Goal: Task Accomplishment & Management: Use online tool/utility

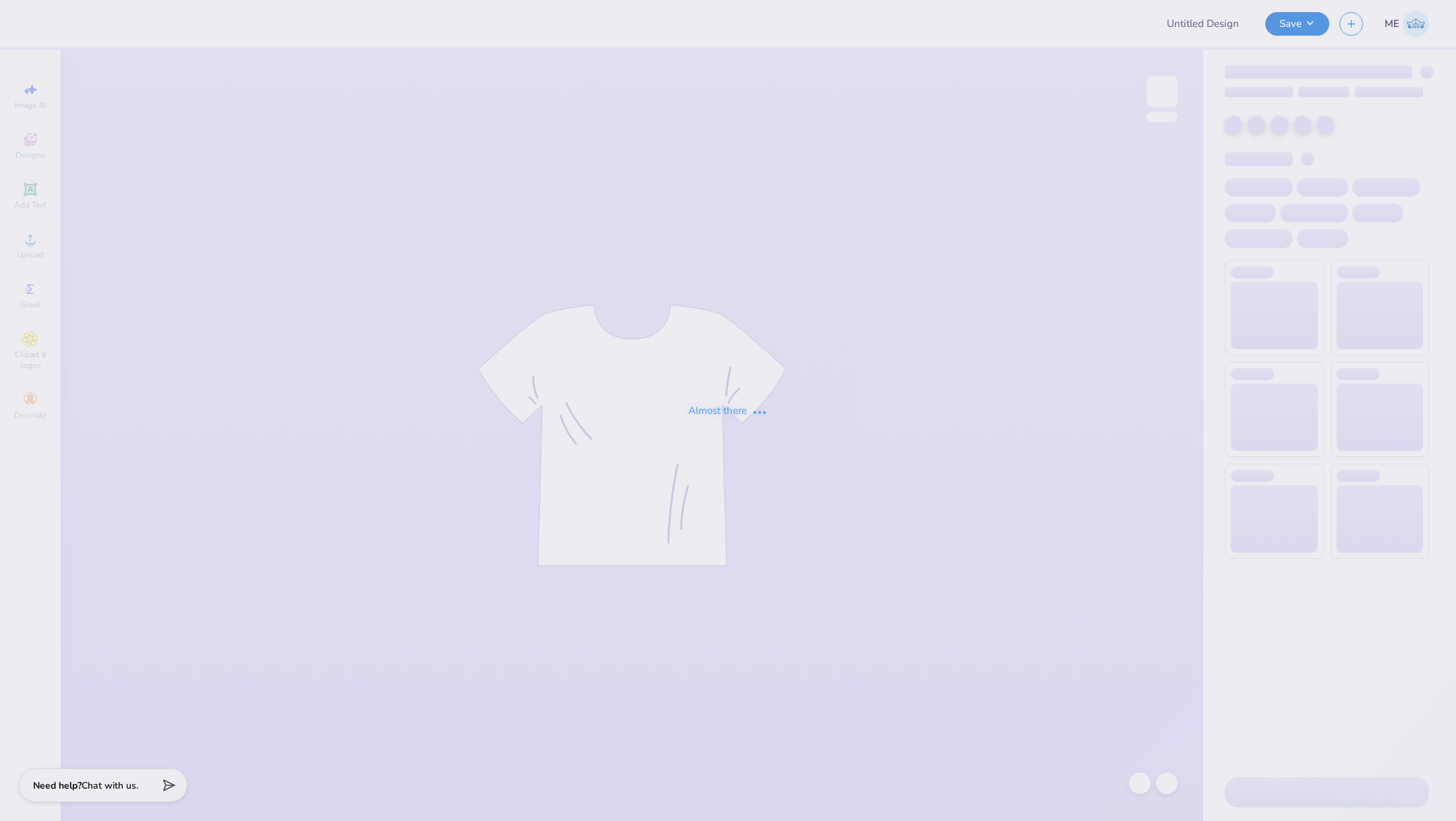
type input "Merch"
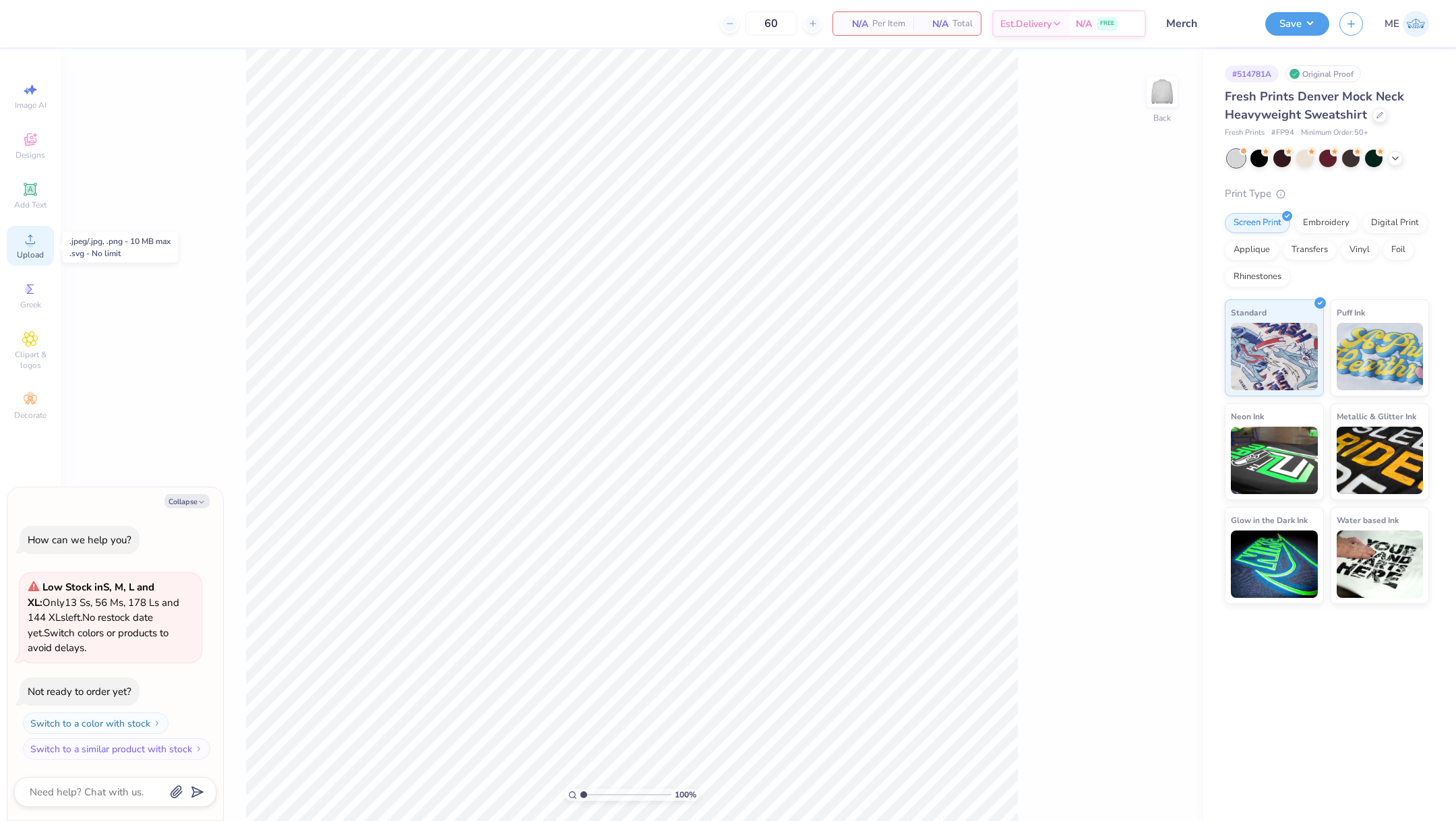
click at [29, 262] on div "Upload" at bounding box center [31, 246] width 48 height 40
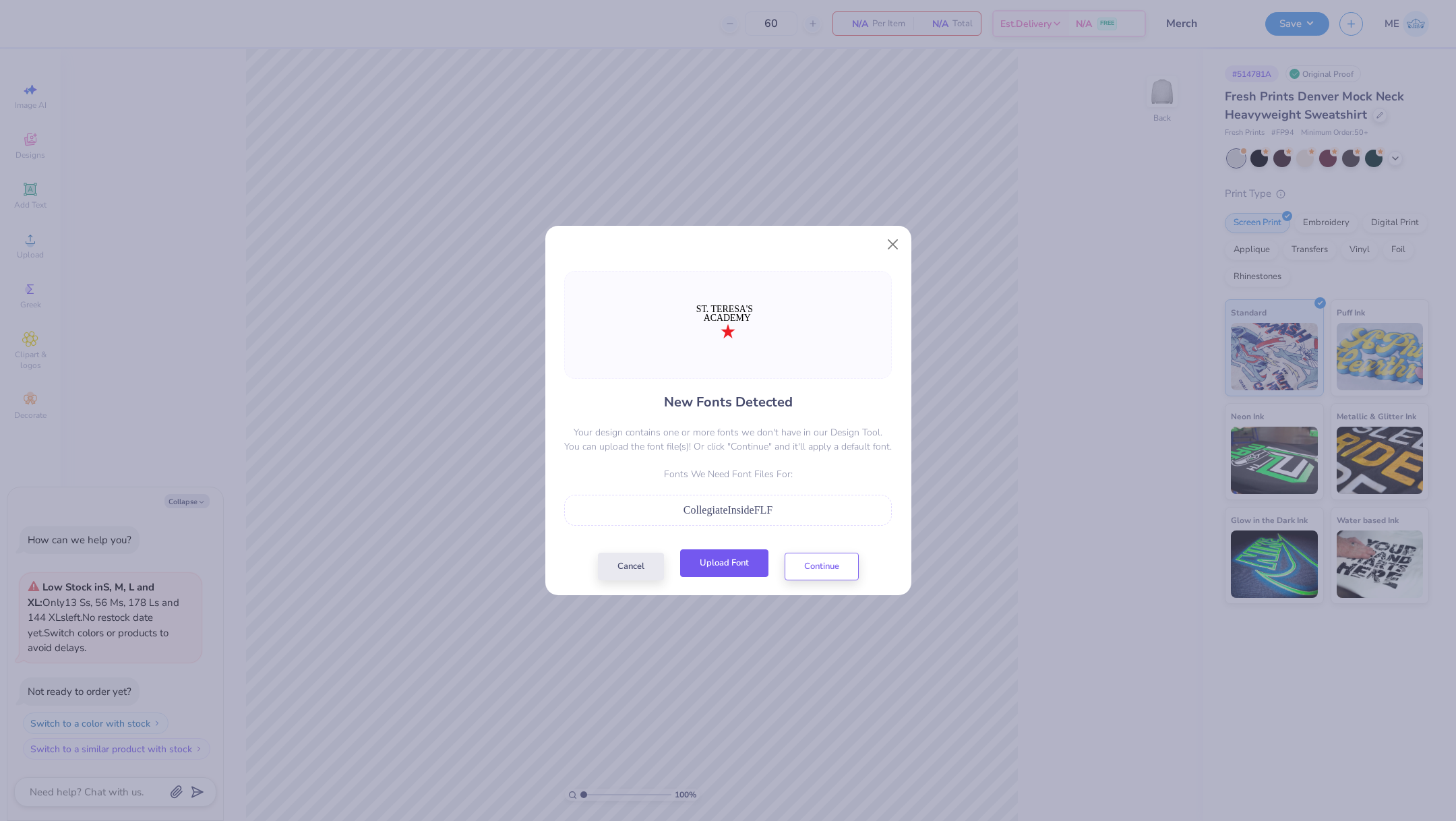
click at [709, 570] on button "Upload Font" at bounding box center [724, 563] width 88 height 28
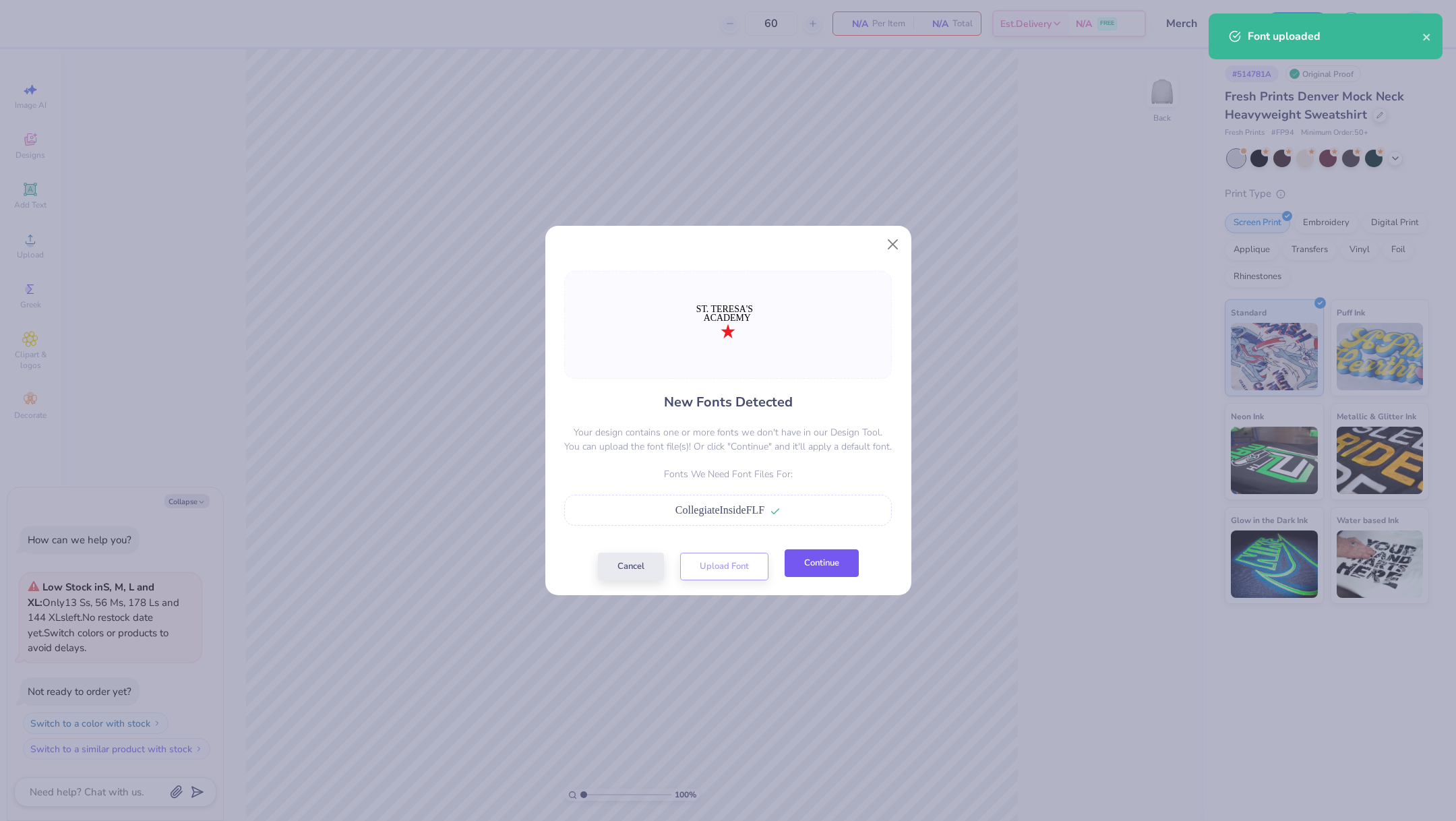
click at [847, 567] on button "Continue" at bounding box center [822, 563] width 75 height 28
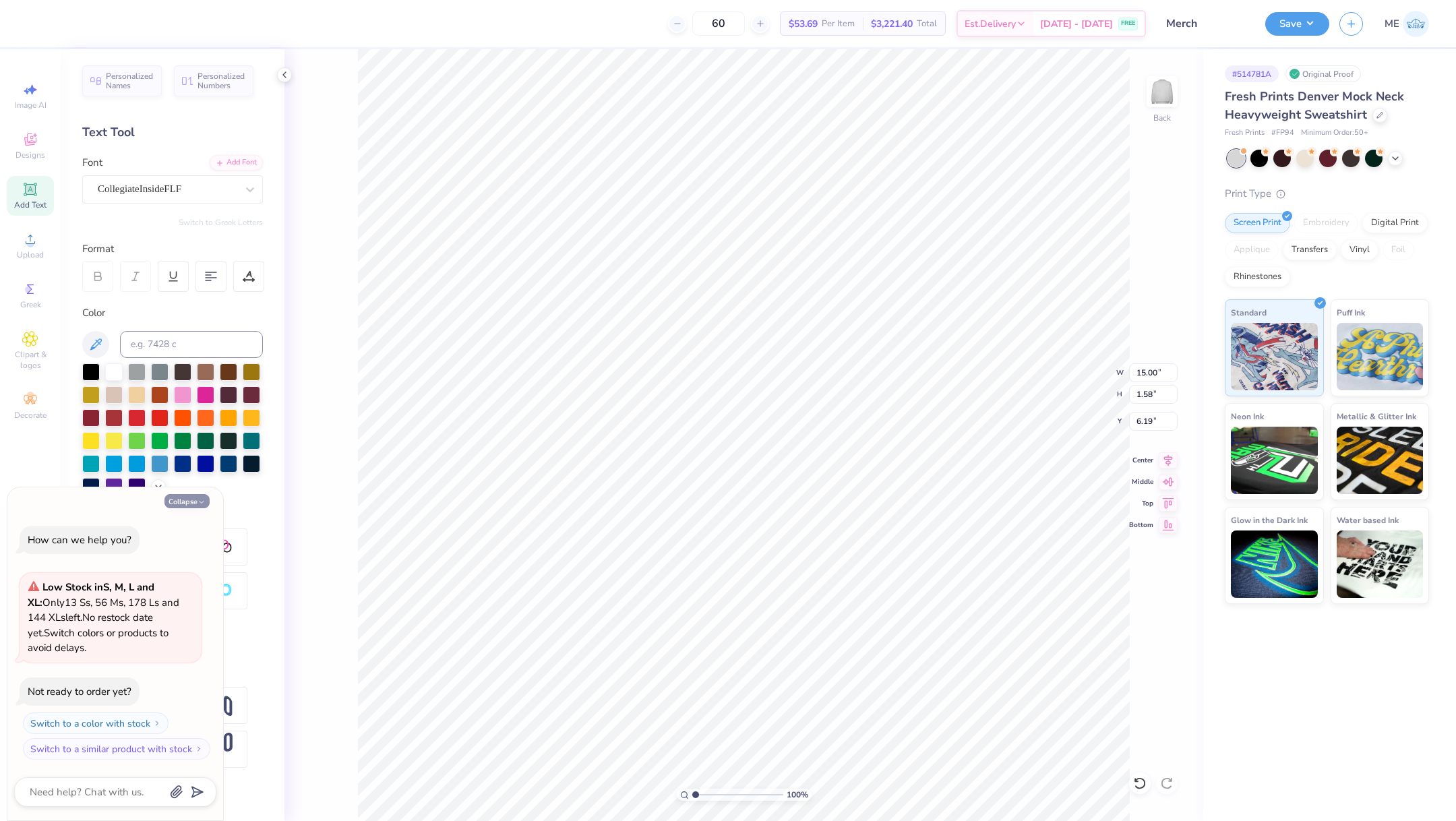
click at [204, 507] on button "Collapse" at bounding box center [187, 502] width 45 height 14
type textarea "x"
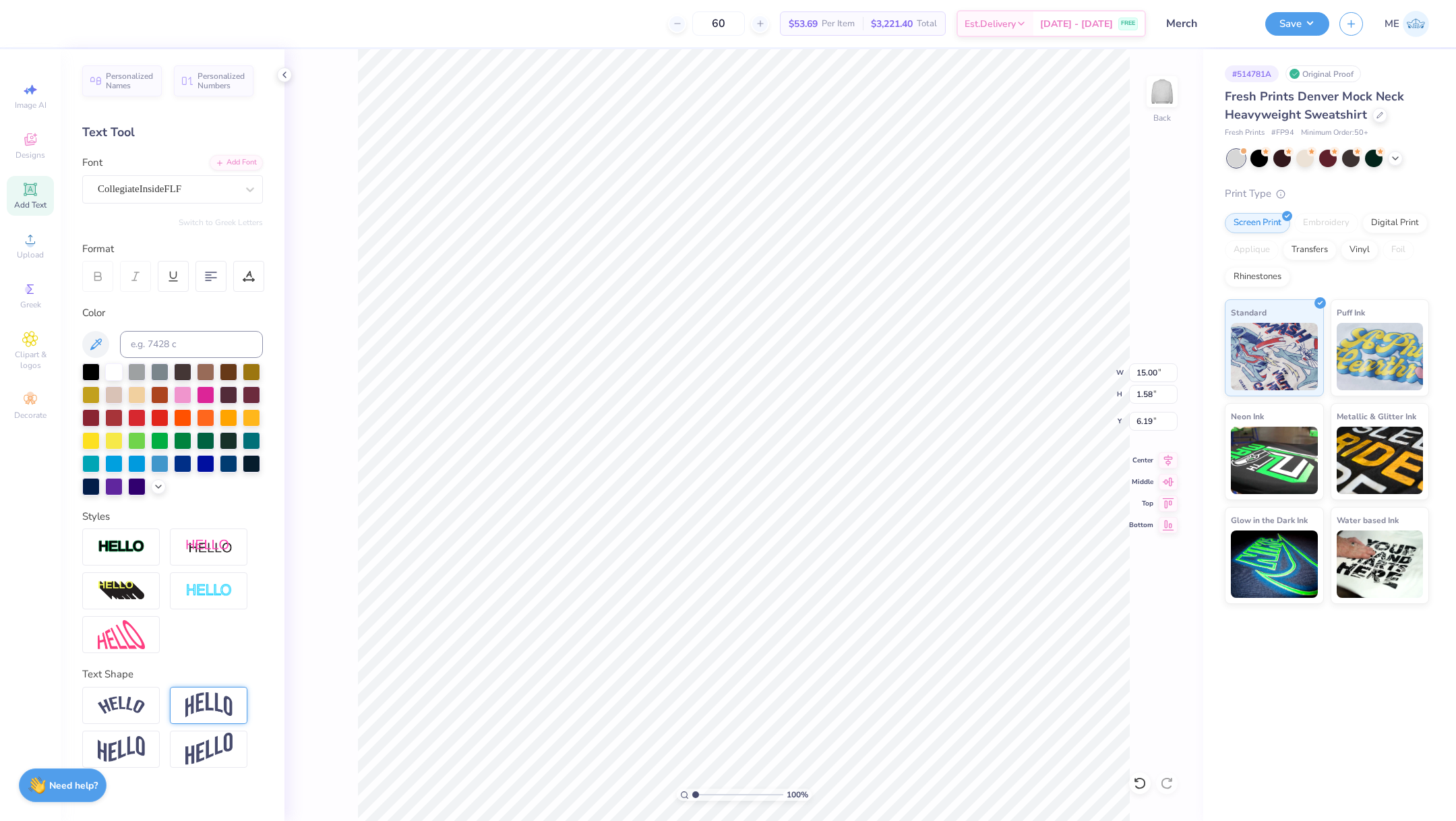
click at [185, 697] on img at bounding box center [209, 705] width 48 height 25
type input "14.97"
type input "4.44"
type input "5.03"
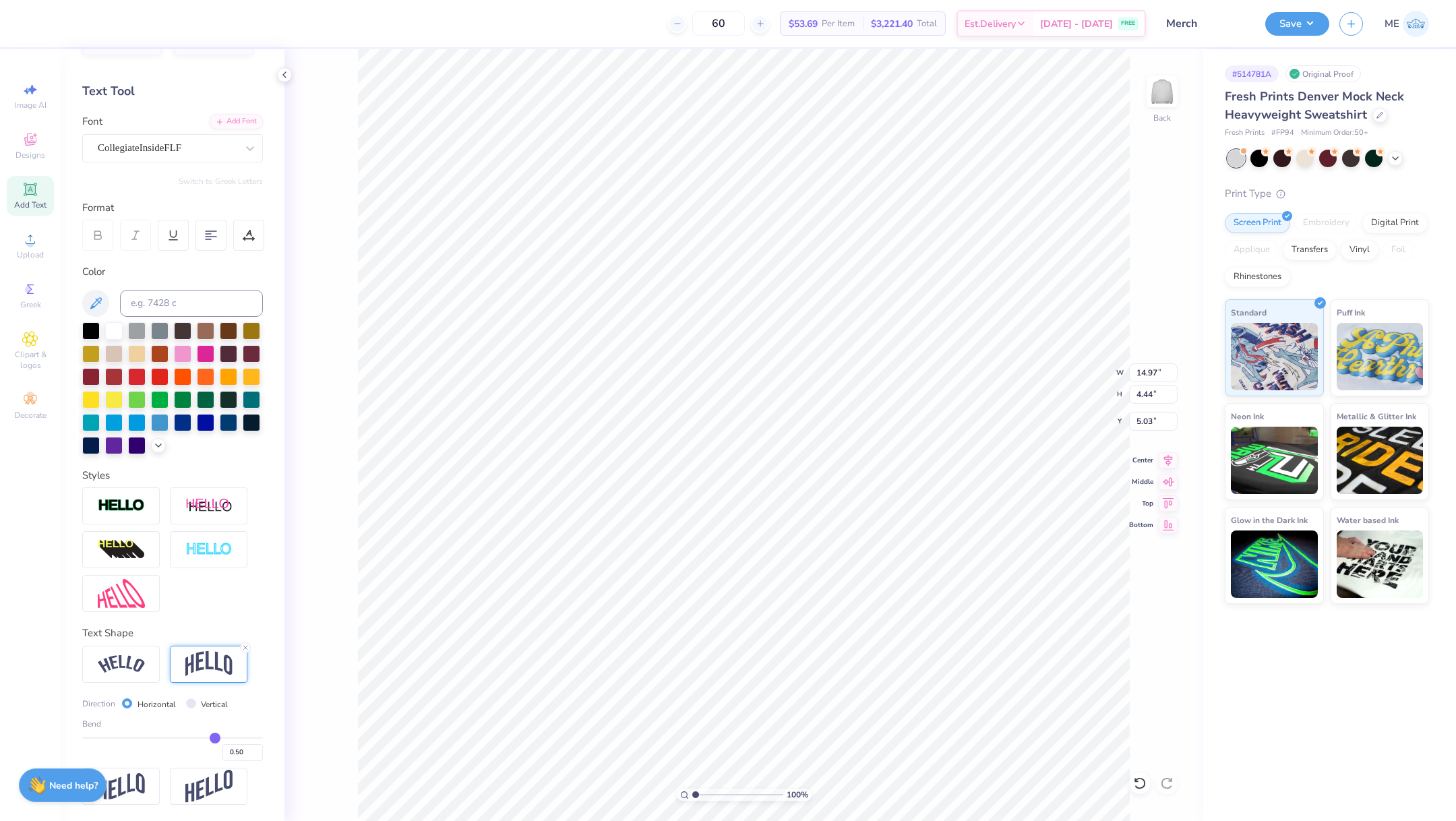
scroll to position [63, 0]
type input "0.49"
type input "0.48"
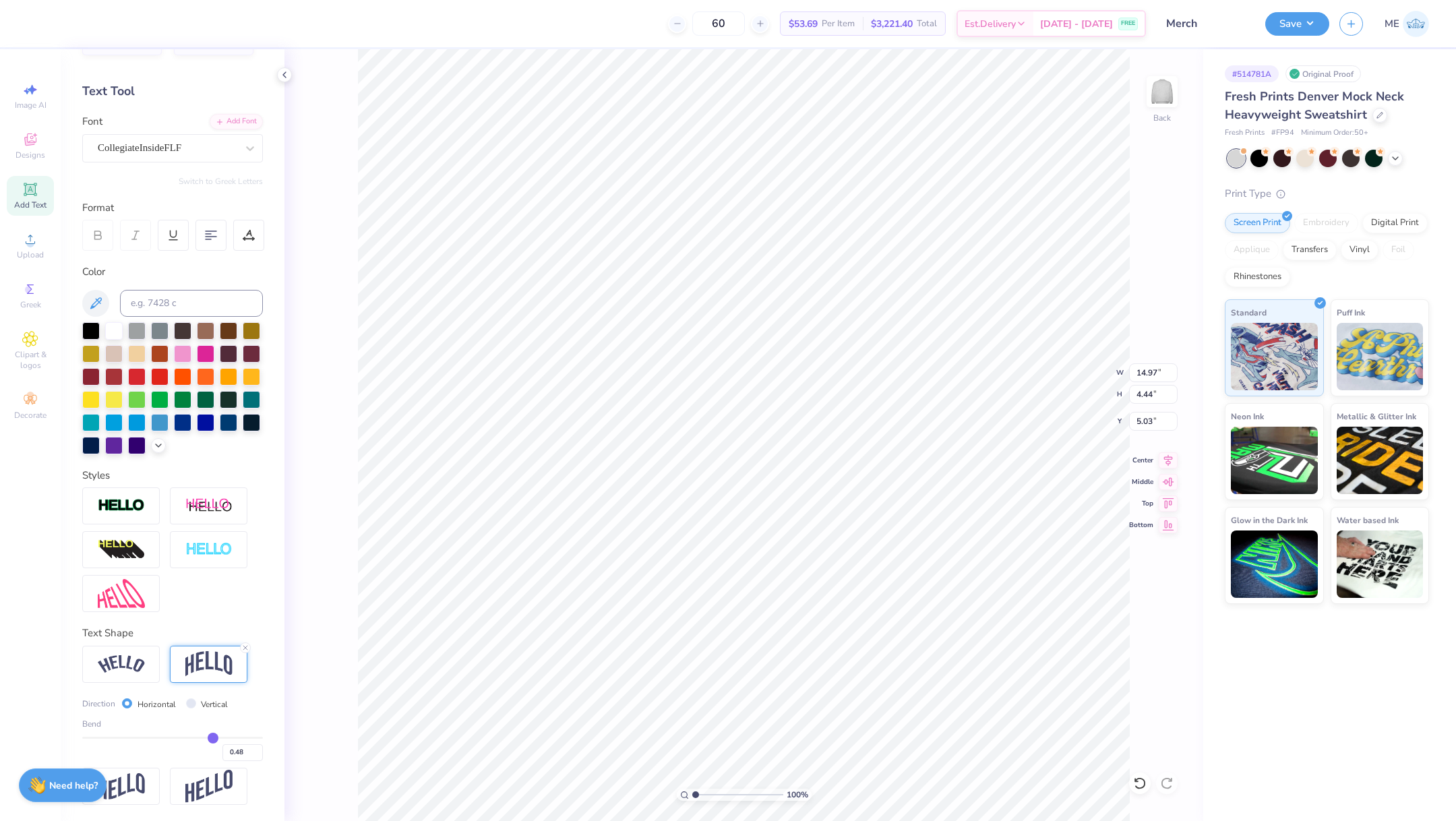
type input "0.47"
type input "0.46"
type input "0.45"
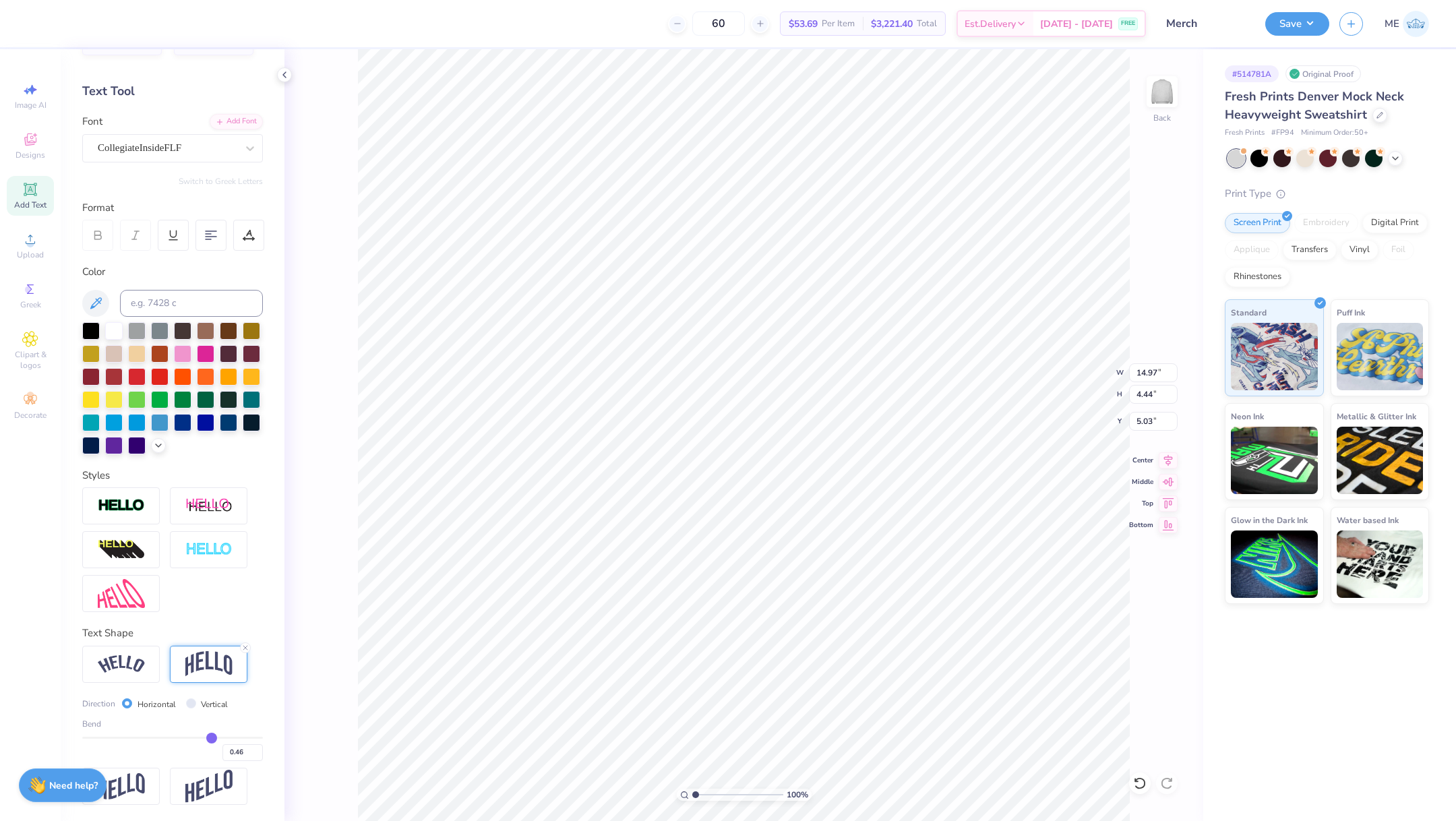
type input "0.45"
type input "0.44"
type input "0.43"
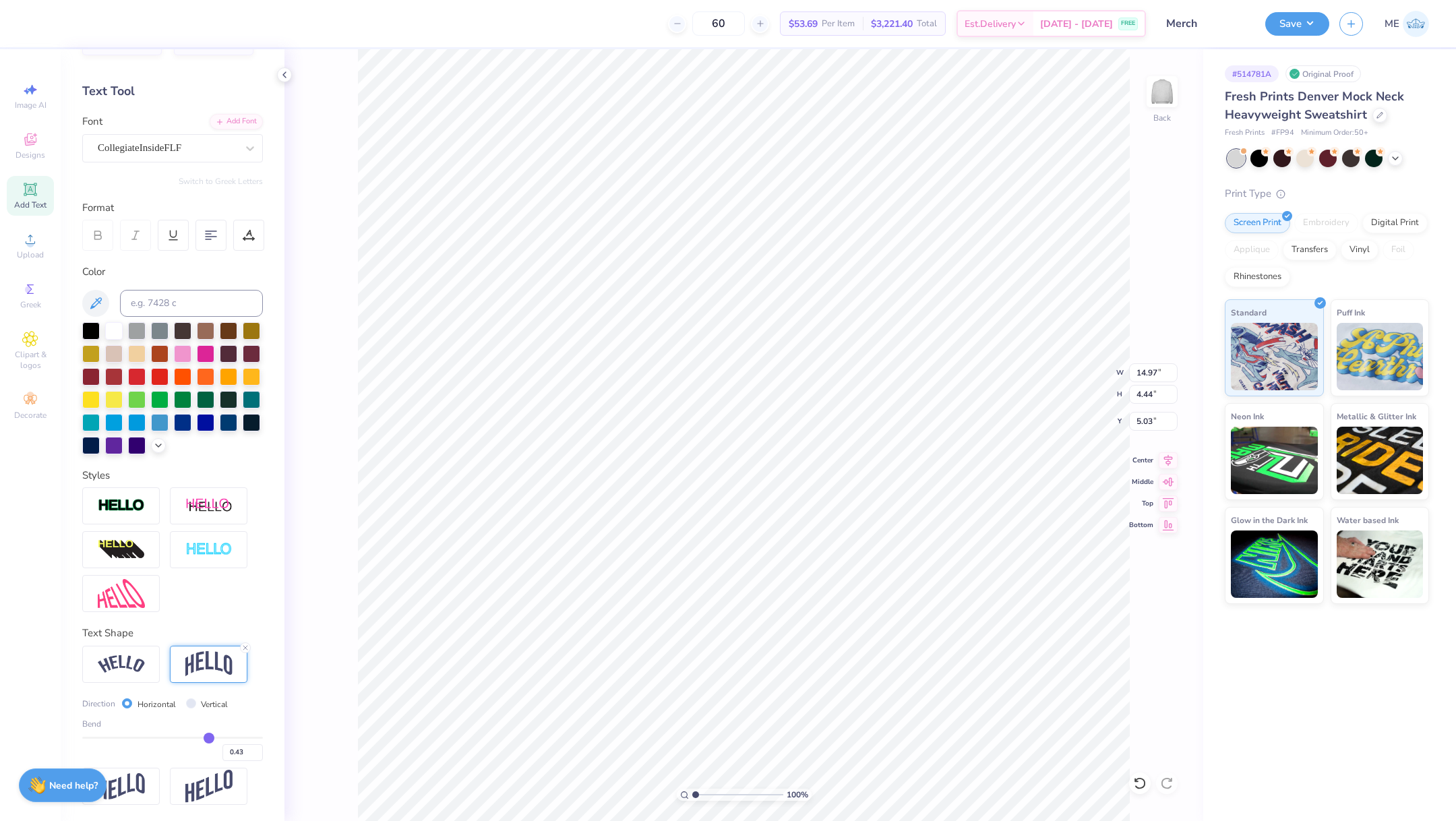
type input "0.41"
type input "0.4"
type input "0.40"
drag, startPoint x: 204, startPoint y: 737, endPoint x: 196, endPoint y: 737, distance: 8.0
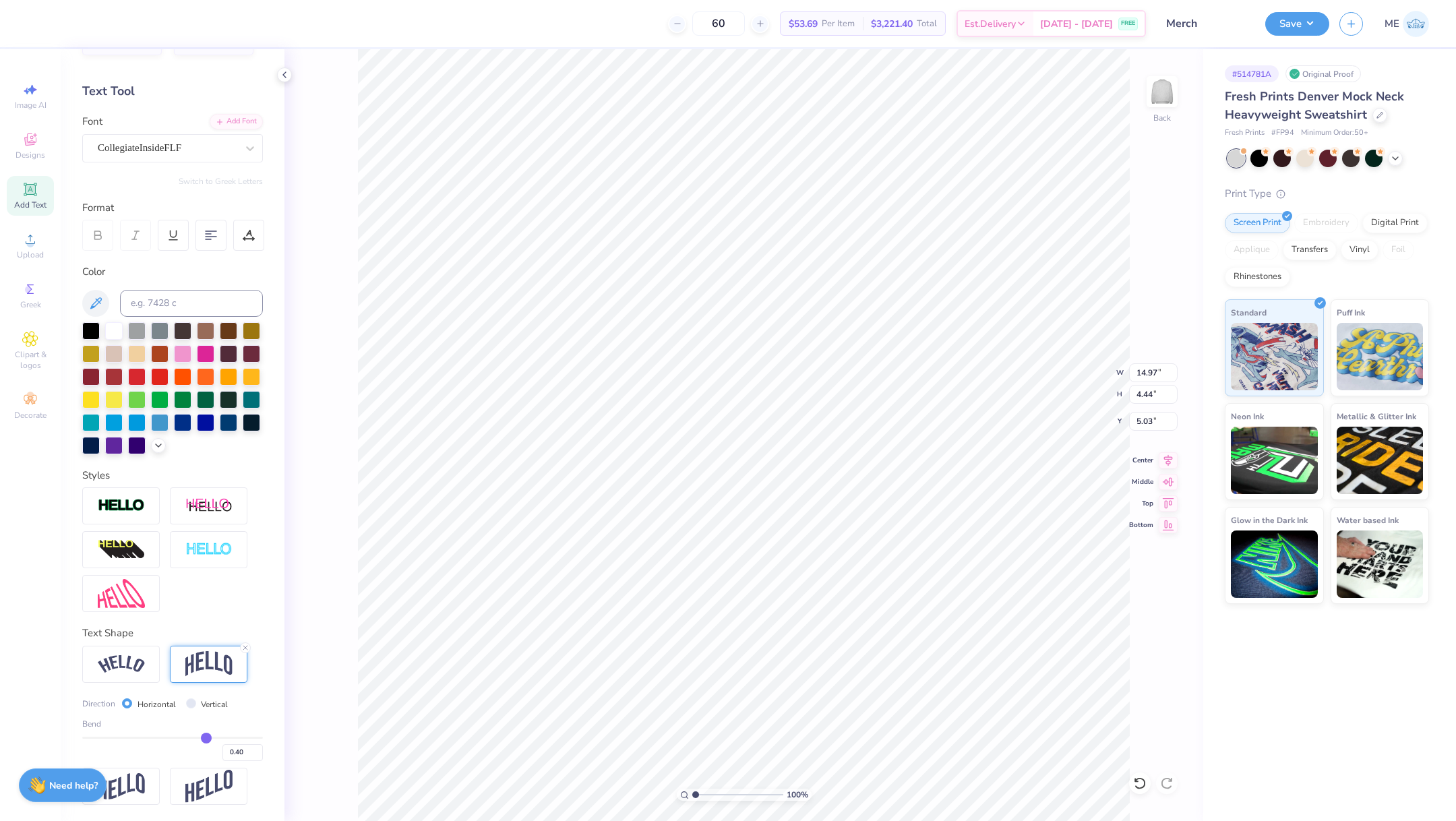
type input "0.4"
click at [196, 737] on input "range" at bounding box center [173, 738] width 181 height 2
type input "3.83"
type input "5.33"
type input "0.39"
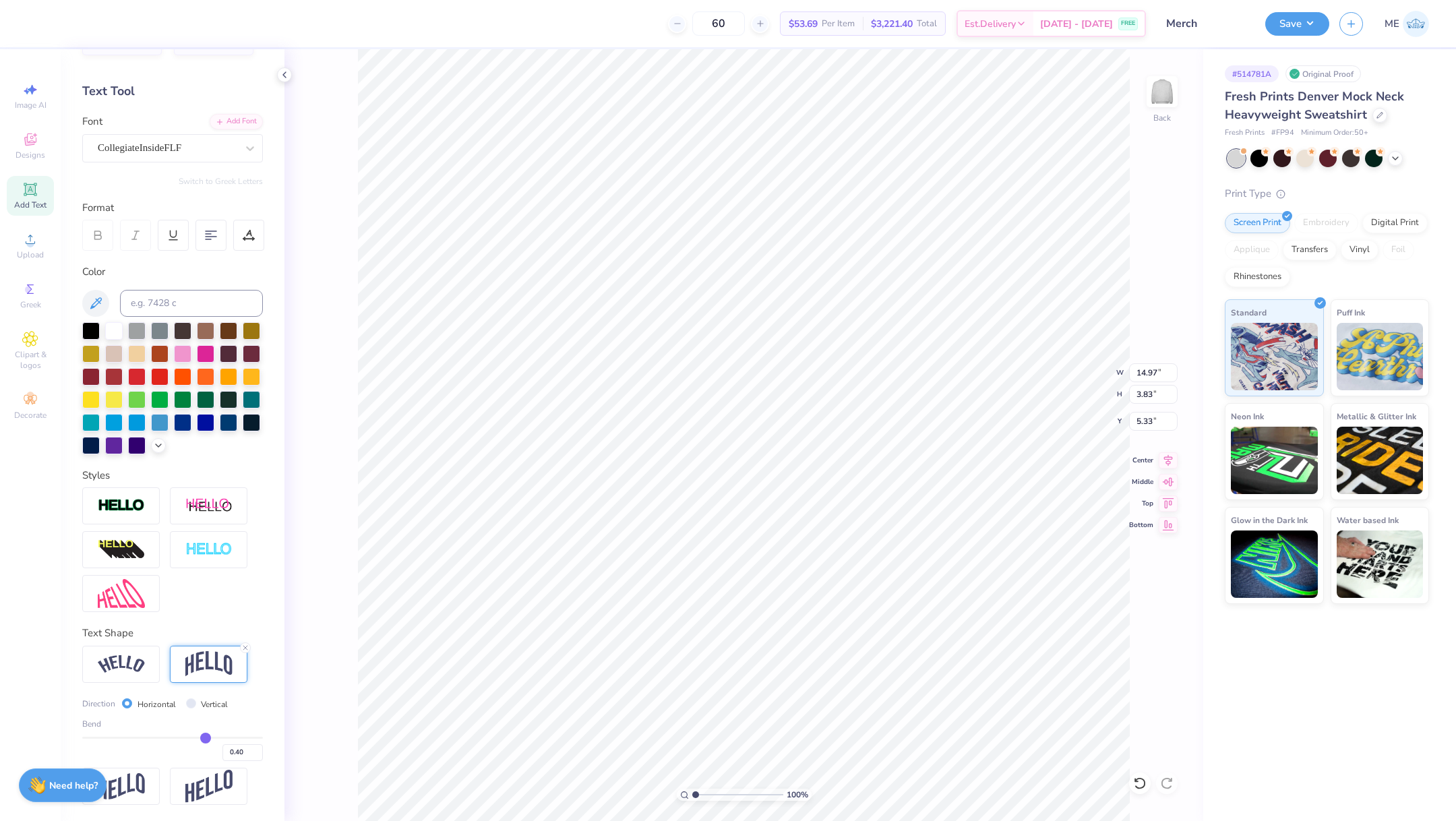
type input "0.39"
type input "0.38"
type input "0.37"
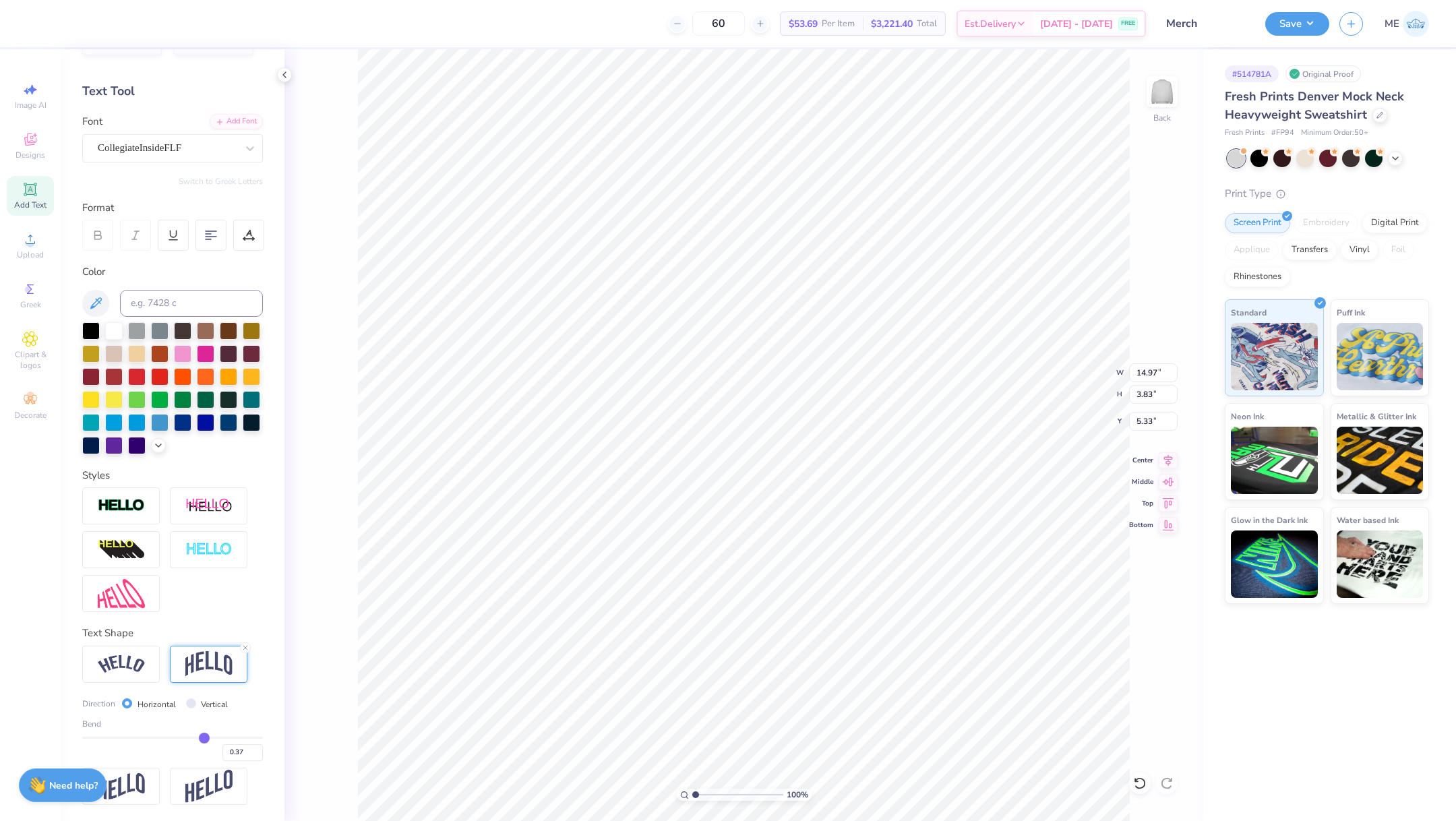
type input "0.35"
type input "0.33"
type input "0.32"
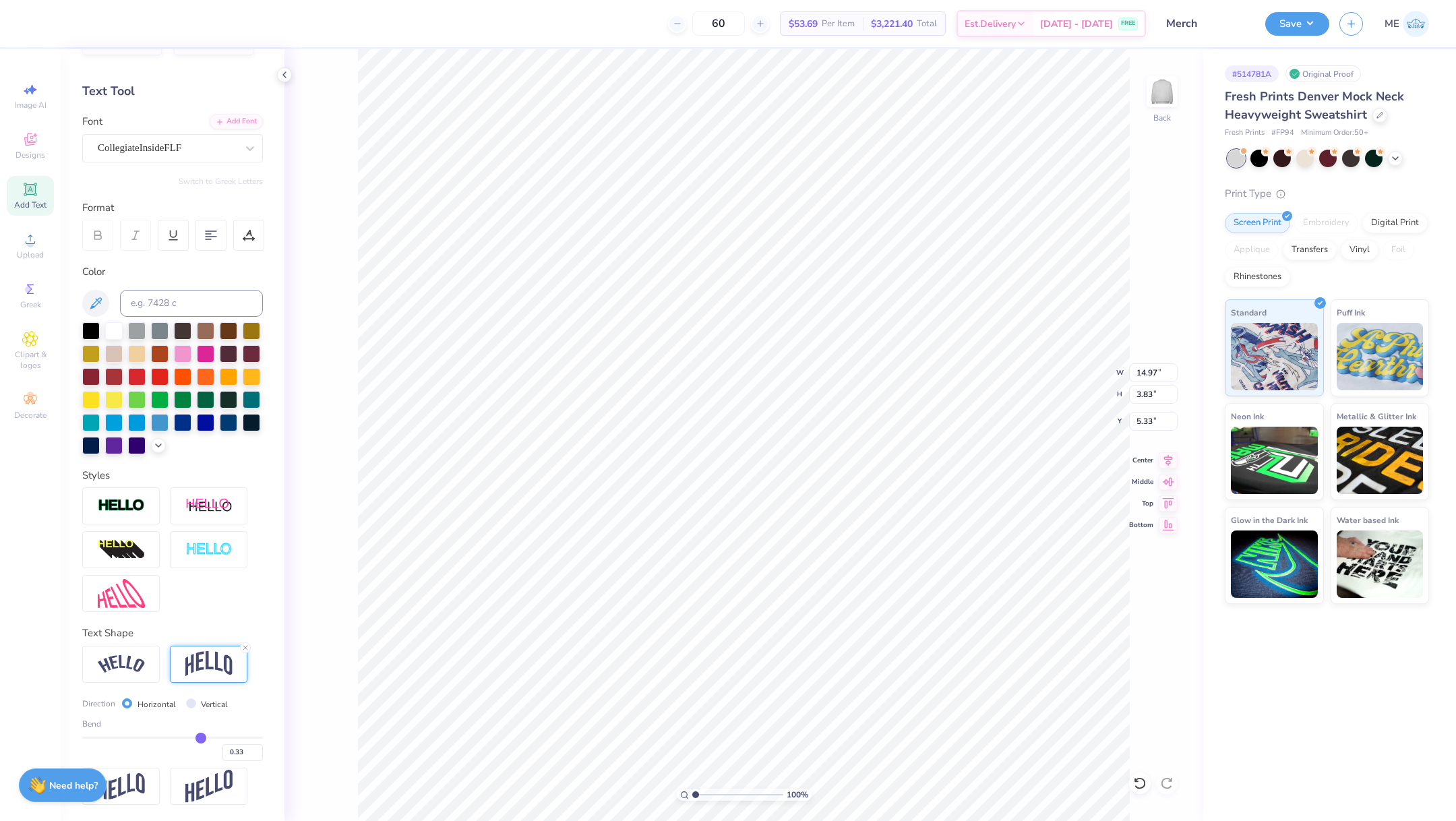
type input "0.32"
click at [189, 738] on input "range" at bounding box center [173, 738] width 181 height 2
type input "3.36"
type input "5.57"
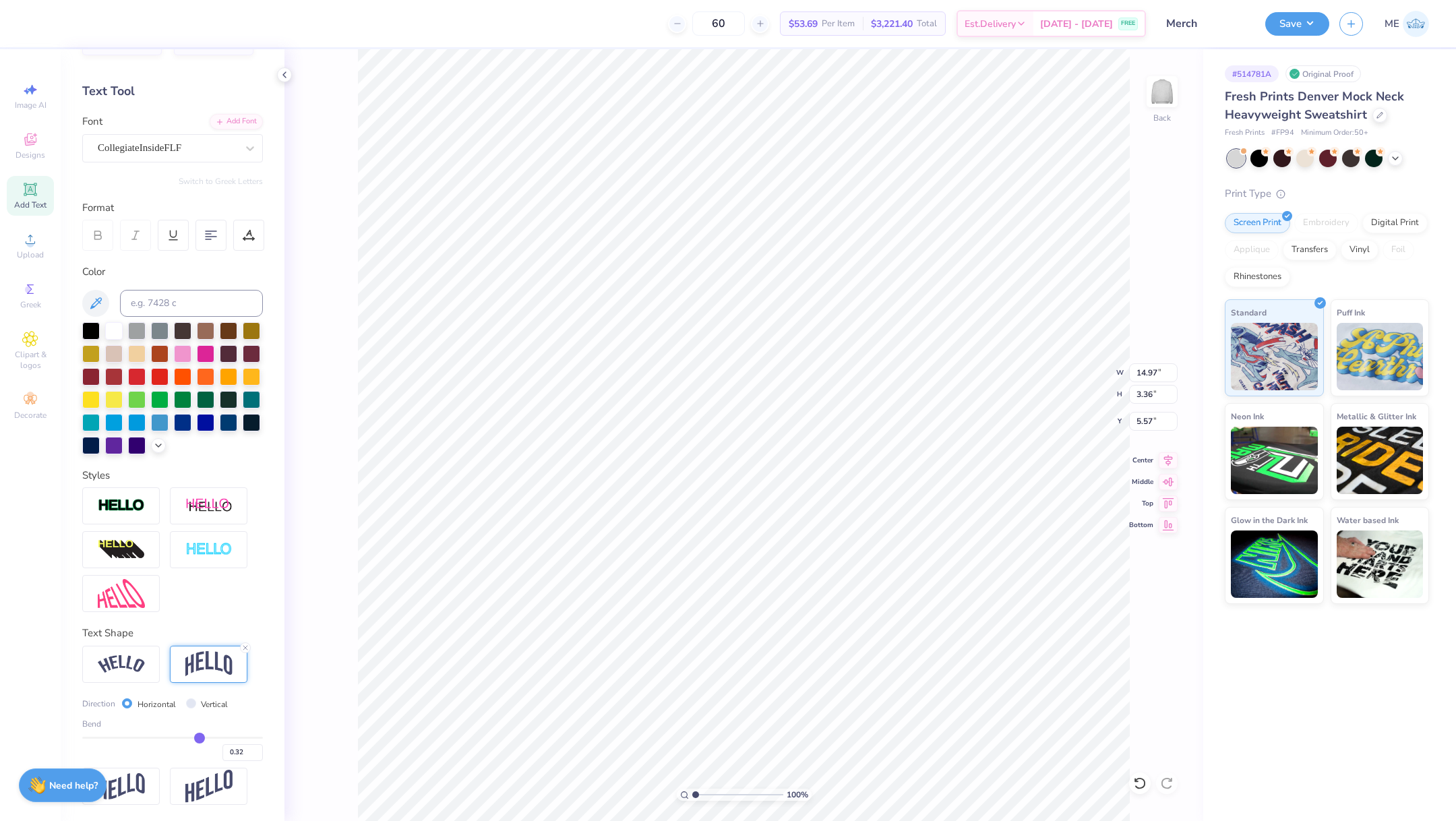
type input "0.33"
type input "0.34"
type input "0.35"
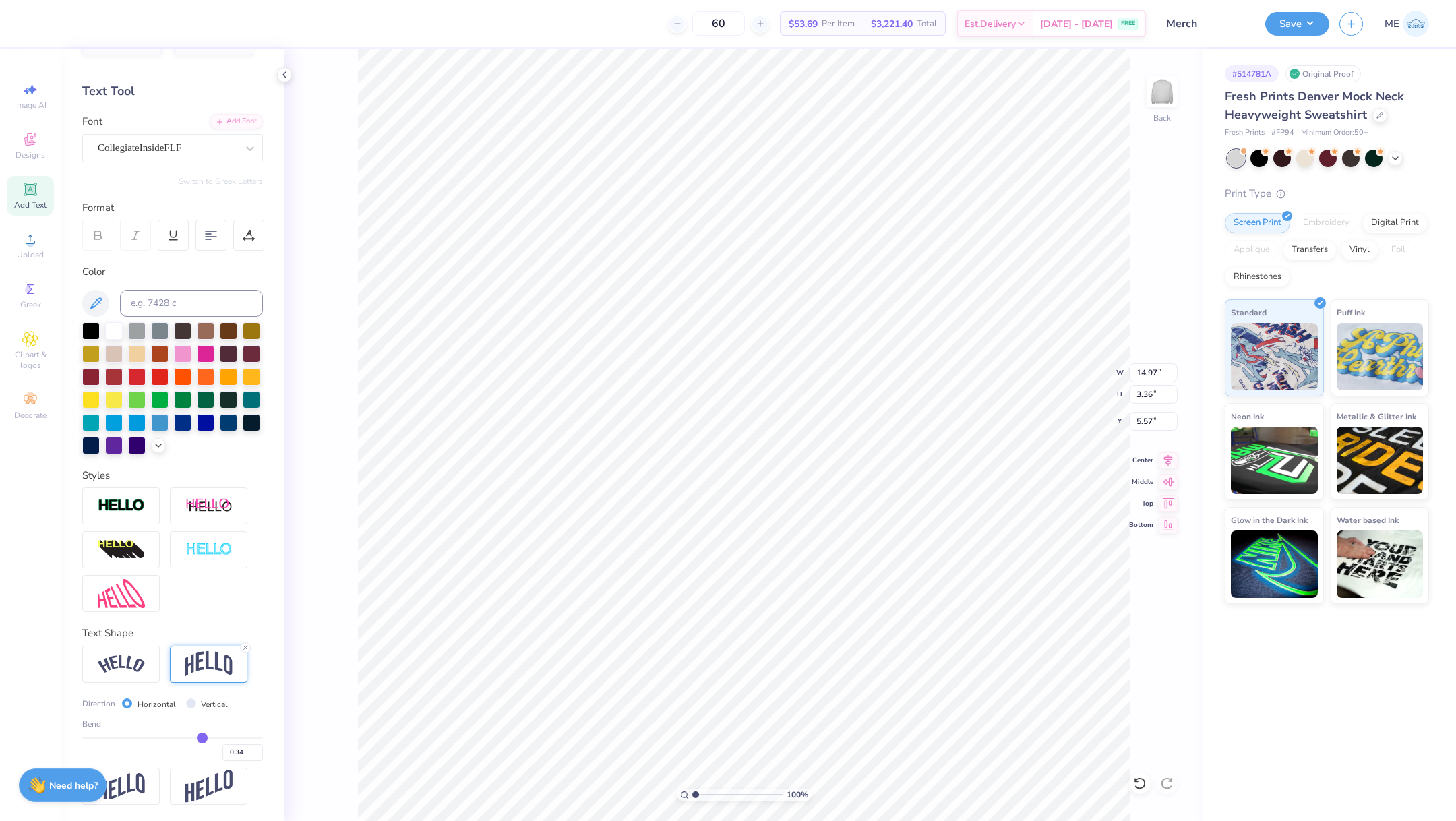
type input "0.35"
type input "0.36"
type input "0.37"
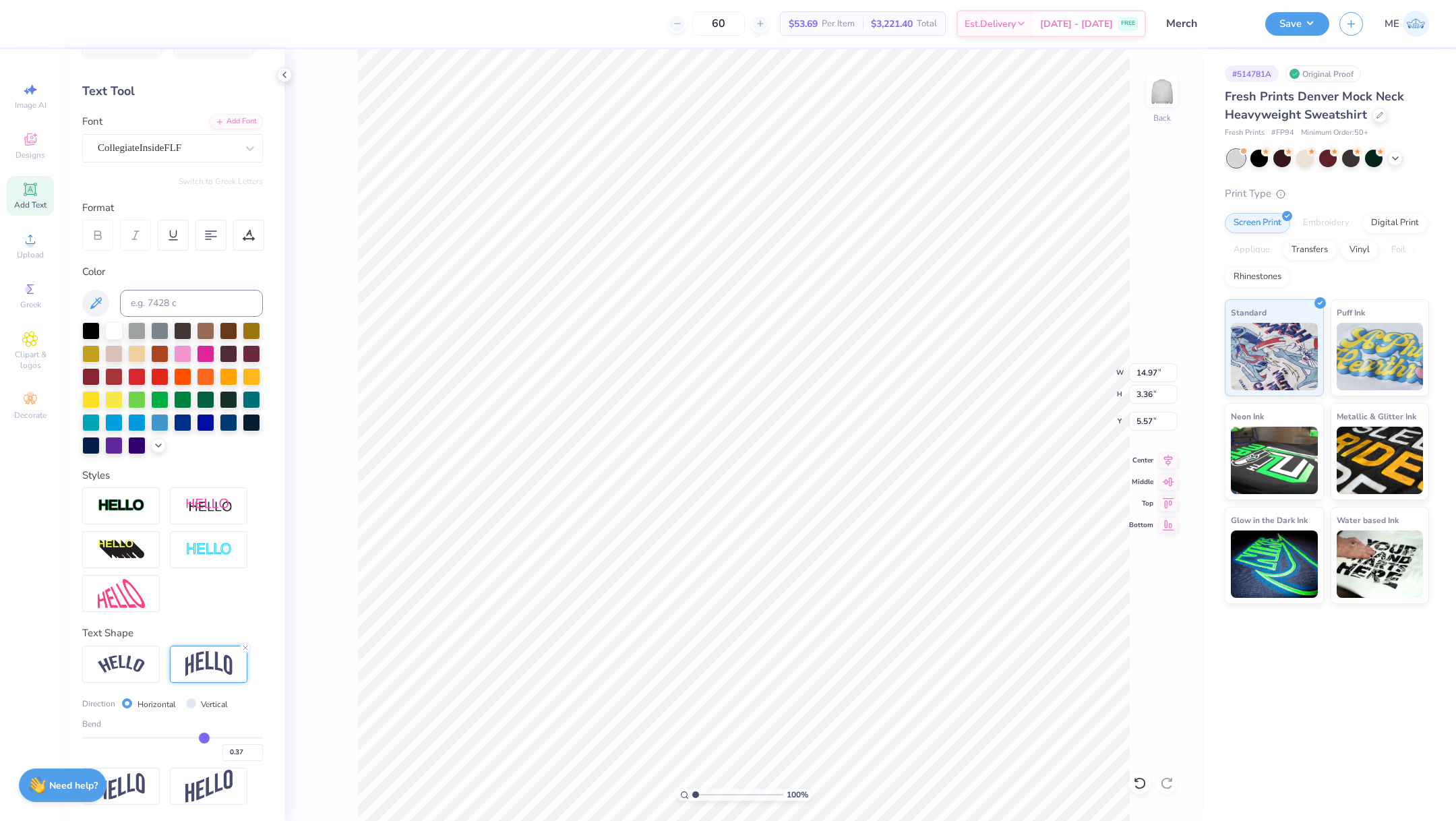
type input "0.37"
click at [193, 738] on input "range" at bounding box center [173, 738] width 181 height 2
type input "3.66"
type input "5.42"
drag, startPoint x: 236, startPoint y: 755, endPoint x: 220, endPoint y: 751, distance: 16.5
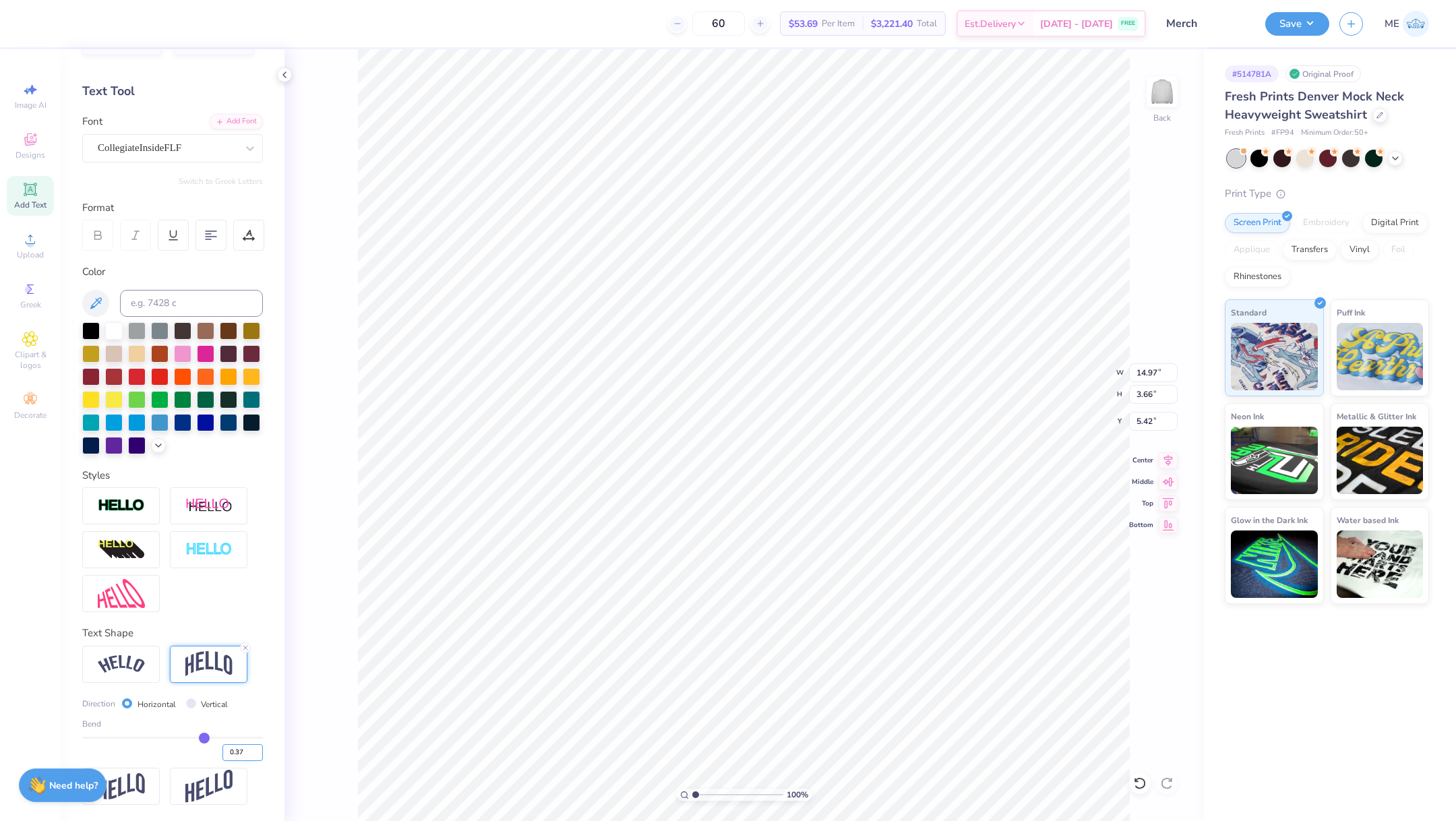
click at [223, 751] on input "0.37" at bounding box center [243, 752] width 40 height 17
type input "0.4"
type input "0.40"
type input "3.83"
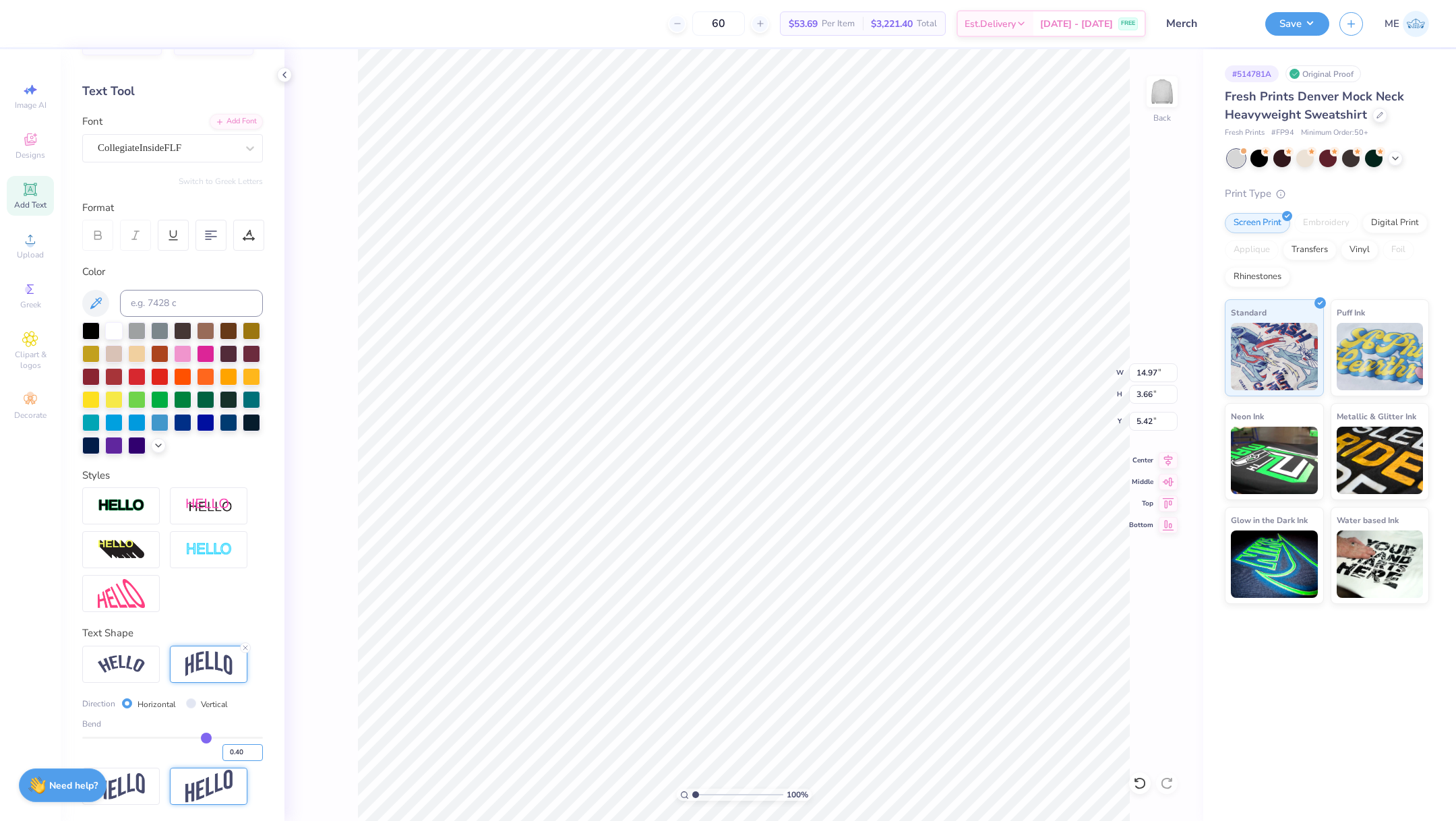
type input "5.33"
type input "11.68"
type input "1.60"
type input "8.23"
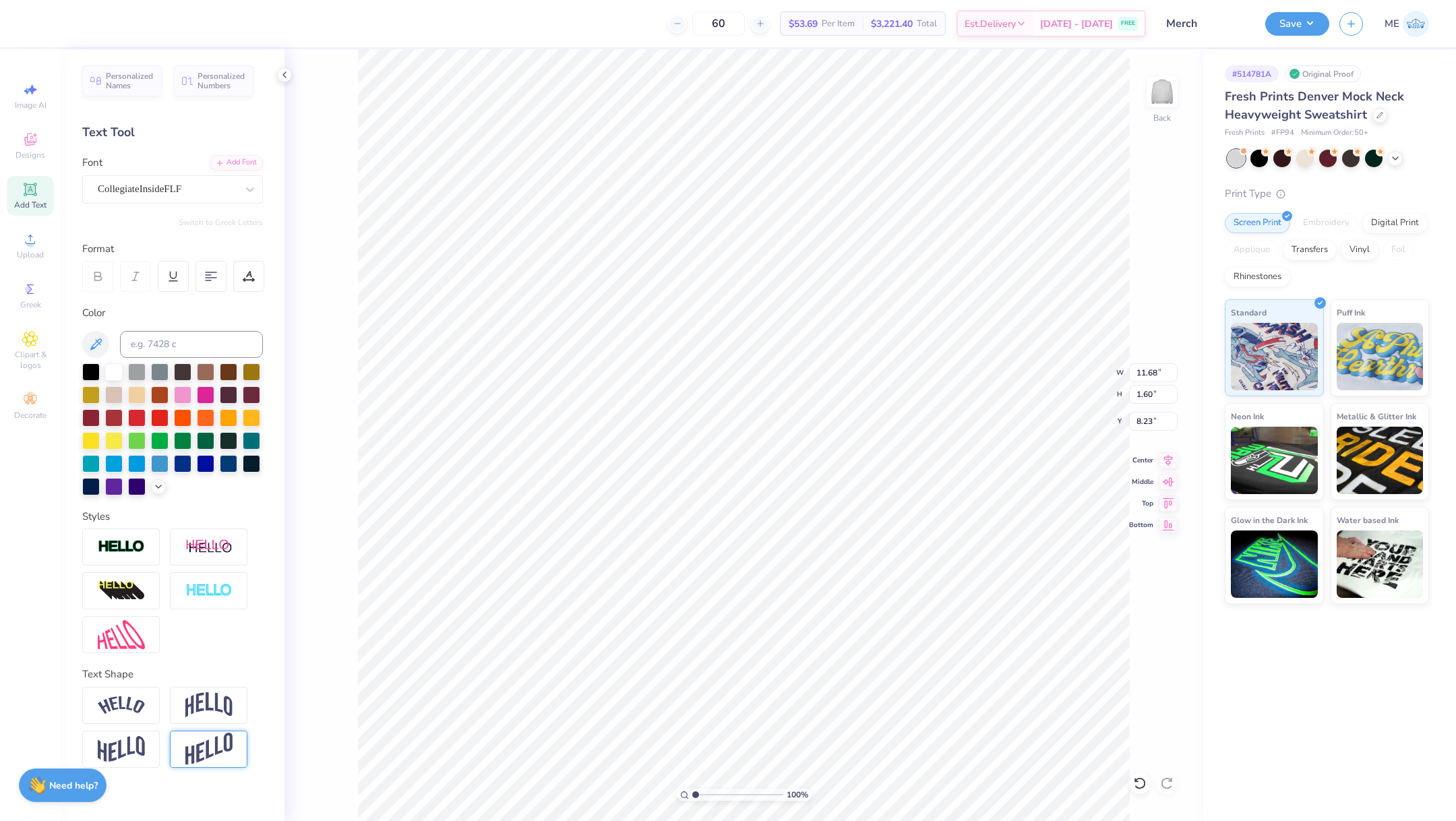
scroll to position [0, 0]
click at [213, 701] on img at bounding box center [209, 705] width 48 height 25
type input "11.65"
type input "3.98"
type input "7.30"
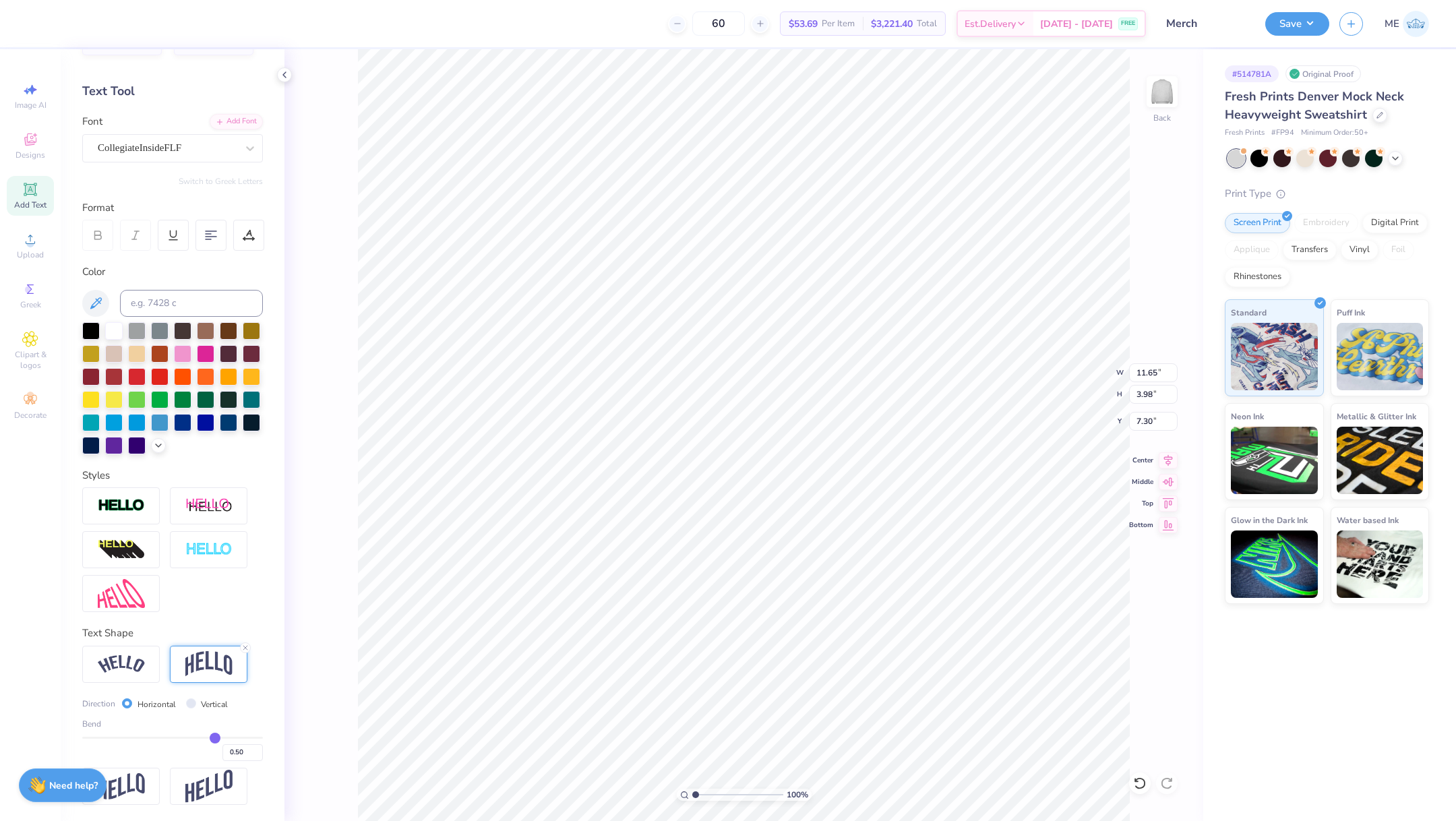
scroll to position [63, 0]
type input "0.48"
type input "0.46"
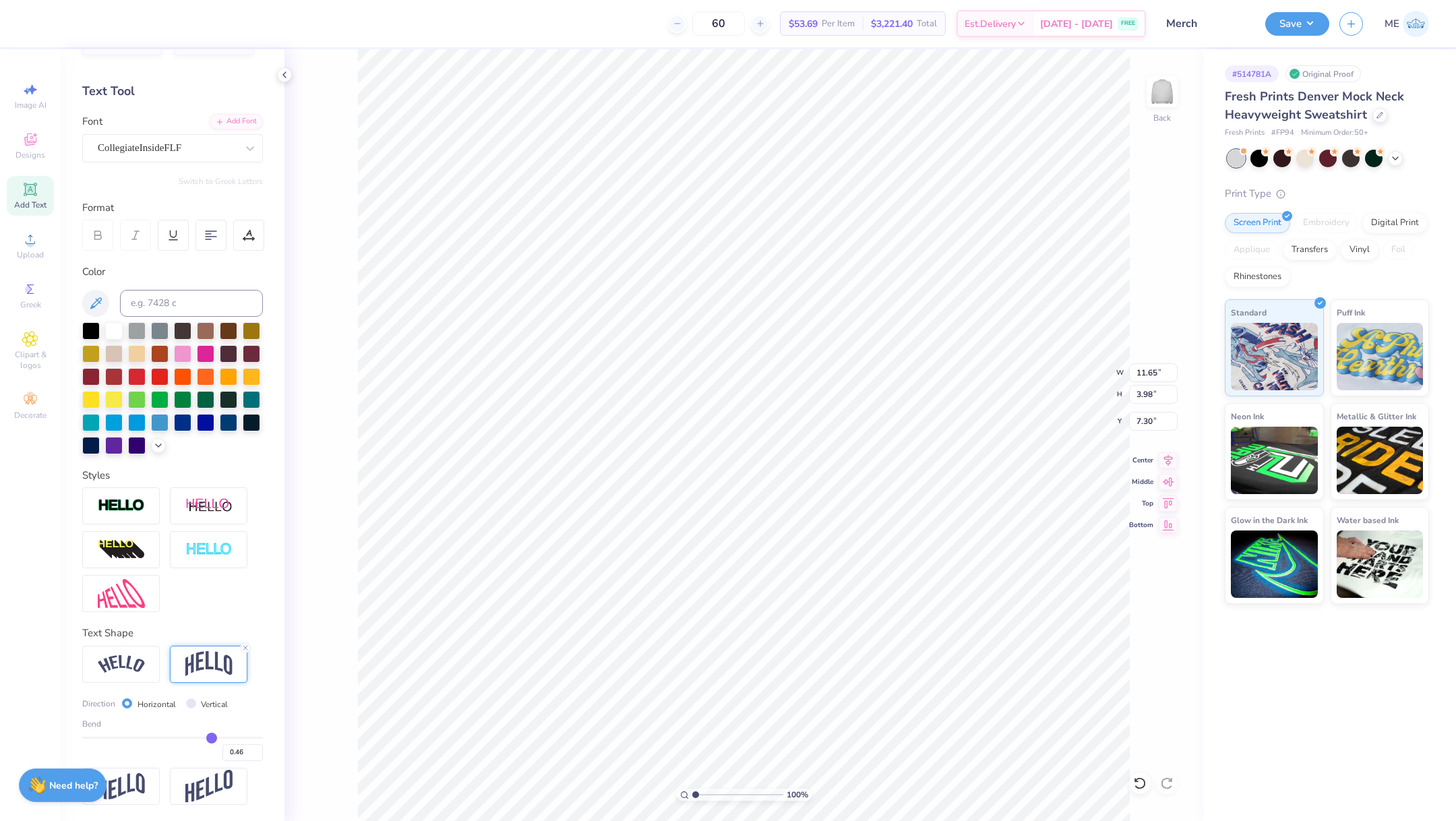
type input "0.45"
type input "0.44"
type input "0.43"
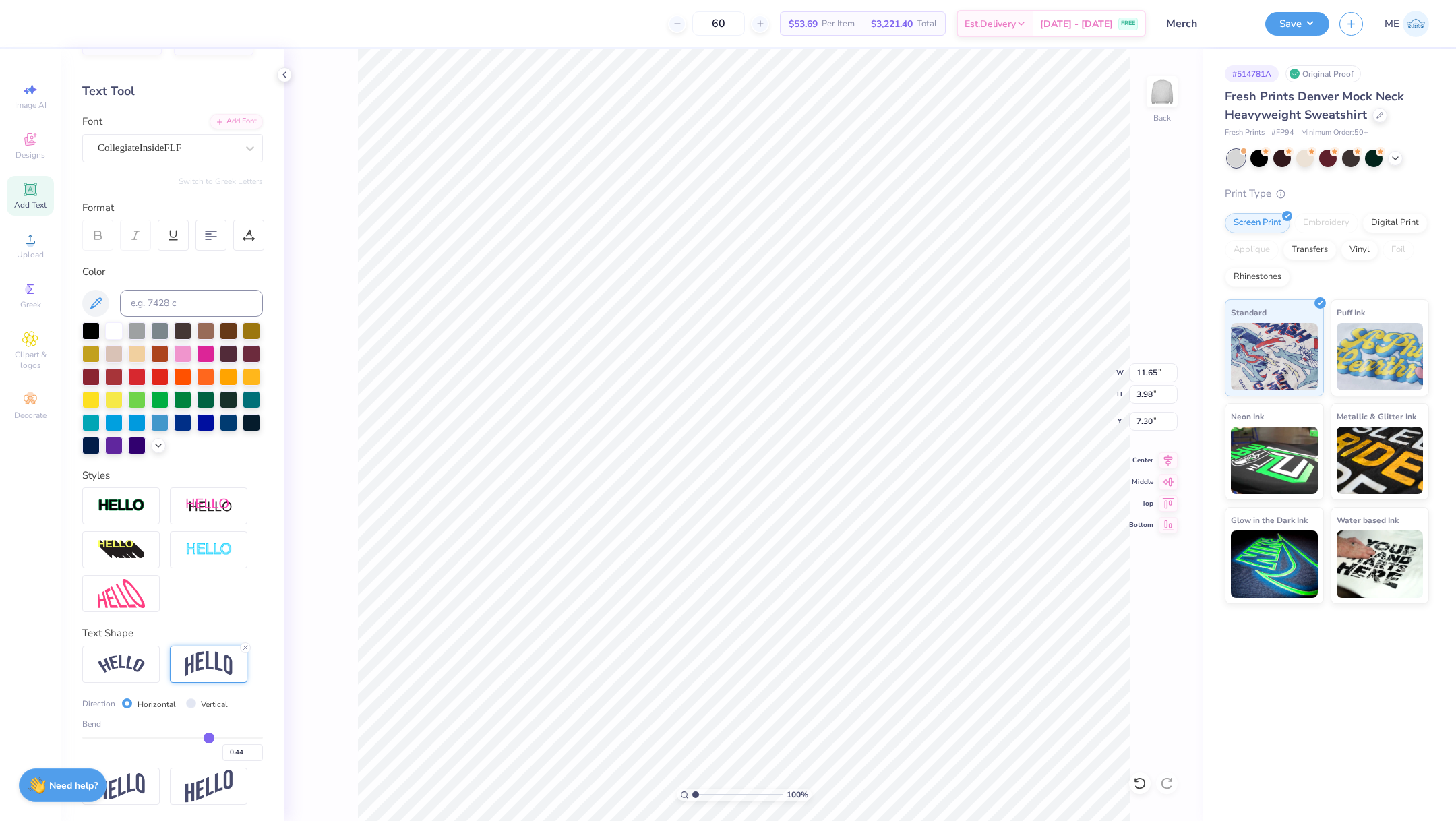
type input "0.43"
type input "0.42"
type input "0.41"
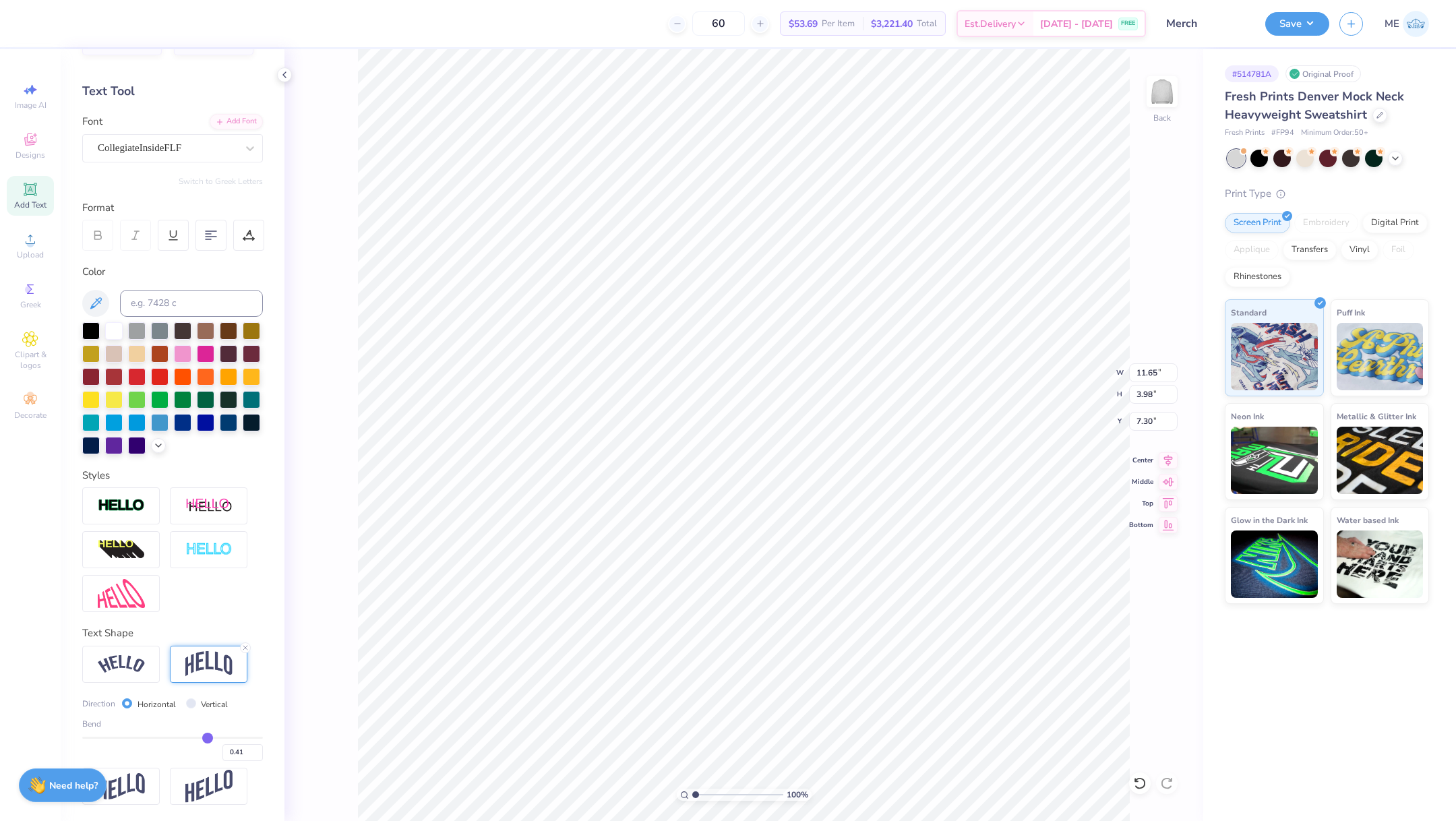
type input "0.4"
type input "0.40"
type input "0.39"
type input "0.38"
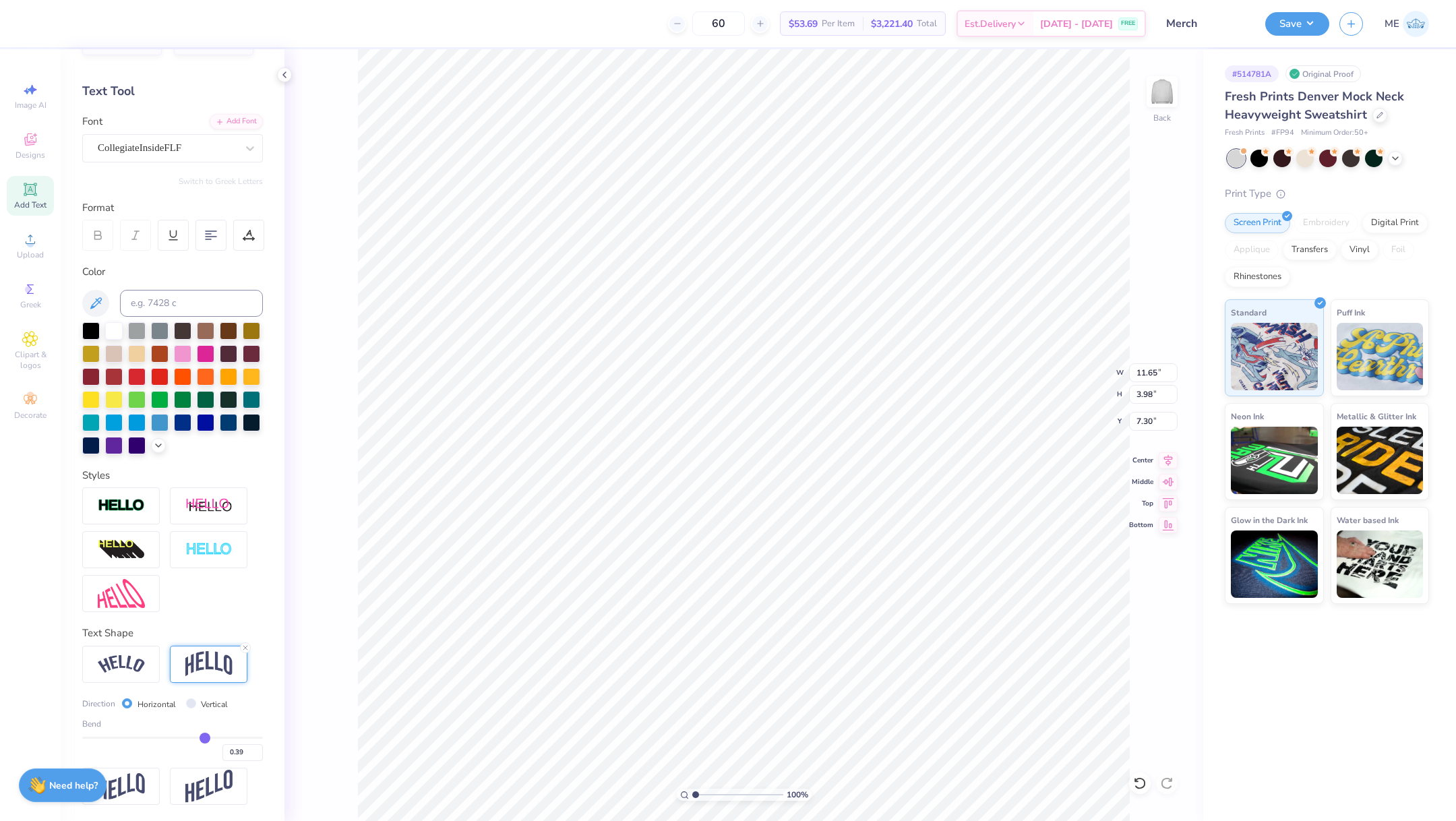
type input "0.38"
type input "0.37"
type input "0.39"
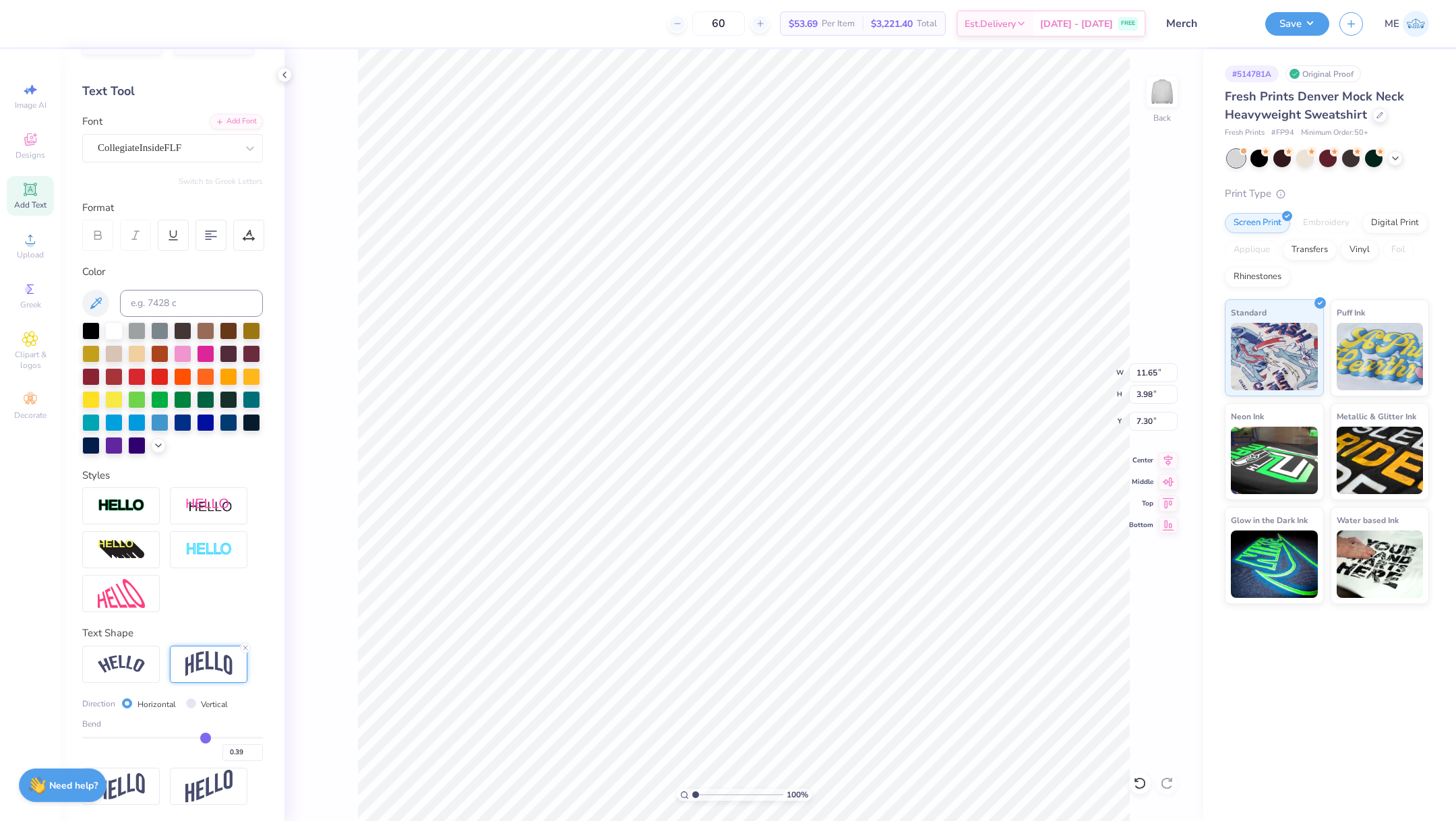
type input "3.31"
type input "7.64"
drag, startPoint x: 202, startPoint y: 736, endPoint x: 195, endPoint y: 738, distance: 7.3
type input "0.39"
click at [195, 738] on input "range" at bounding box center [173, 738] width 181 height 2
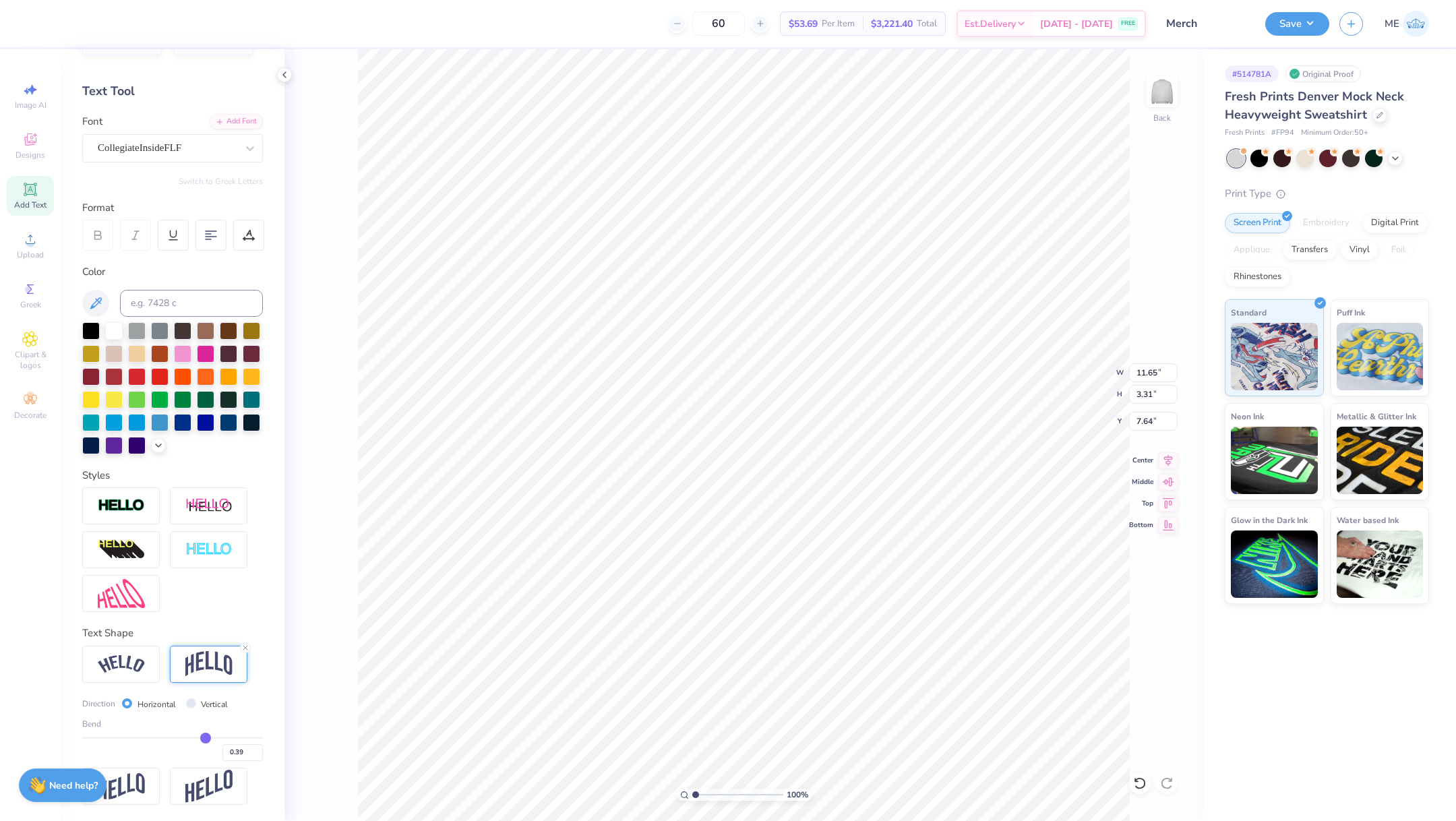
type input "3.41"
type input "7.59"
type input "0.4"
type input "0.40"
type input "0.38"
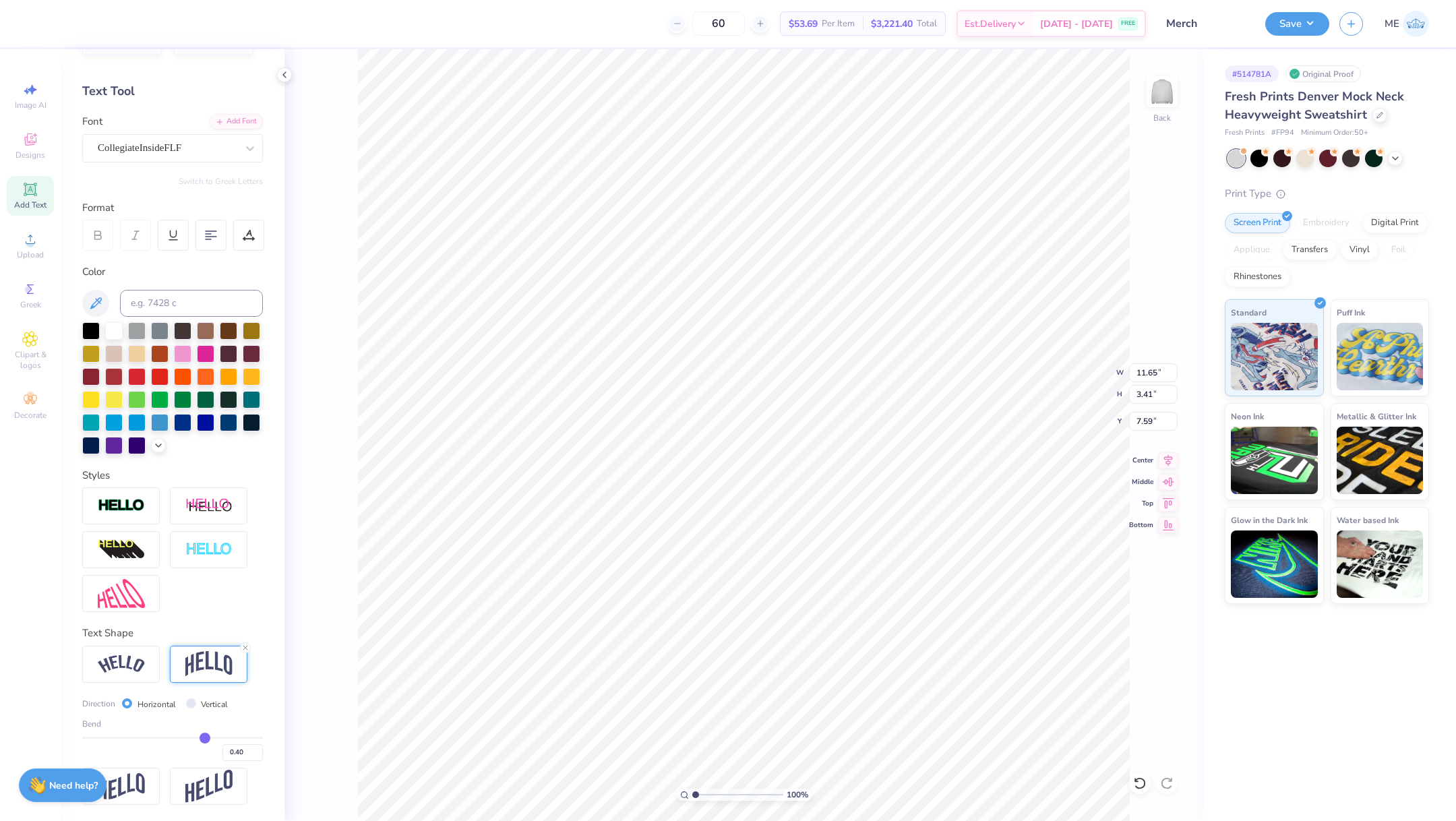
type input "0.38"
type input "0.35"
type input "0.34"
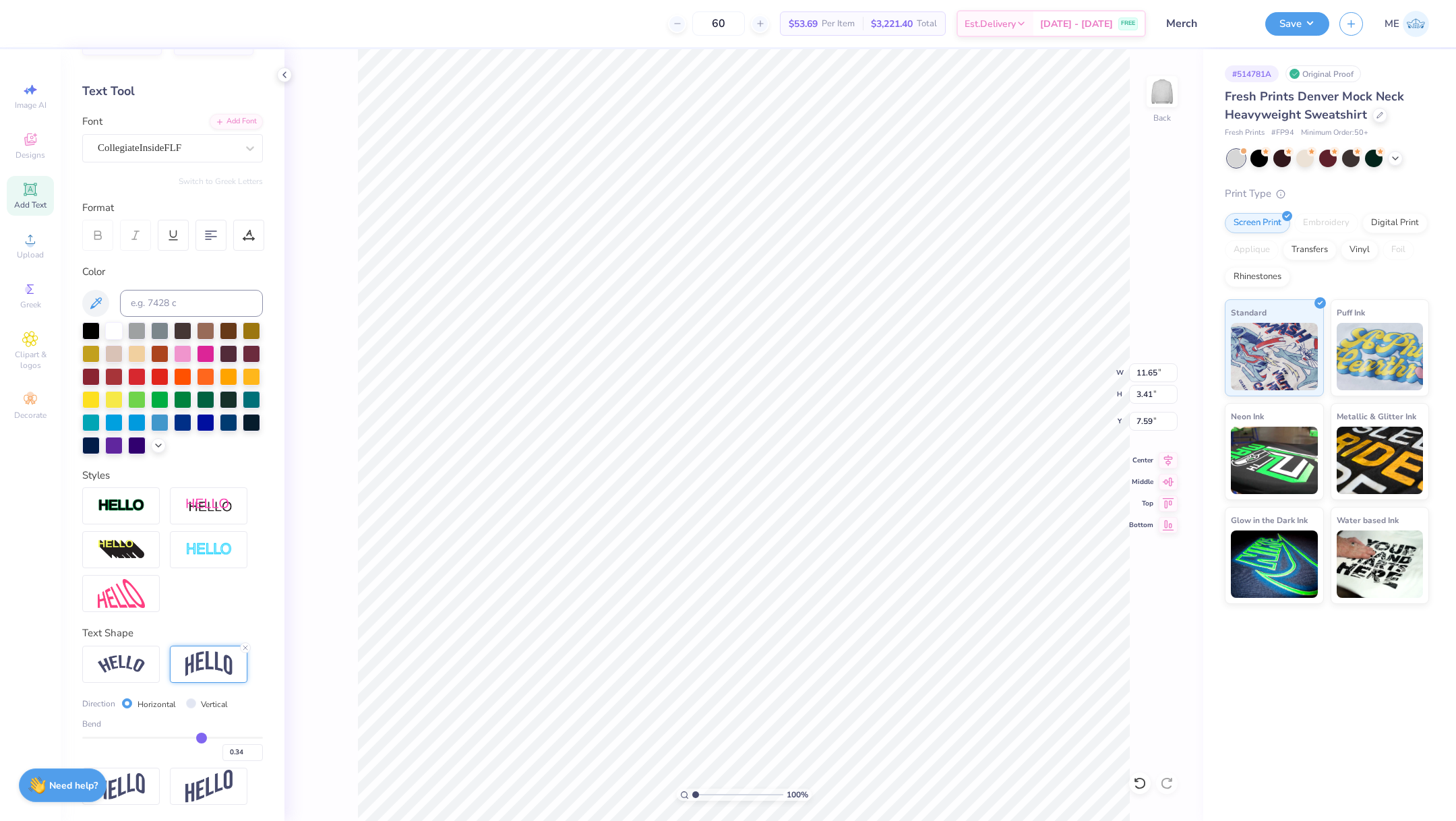
type input "0.34"
click at [191, 738] on input "range" at bounding box center [173, 738] width 181 height 2
type input "3.16"
type input "7.71"
type input "0.33"
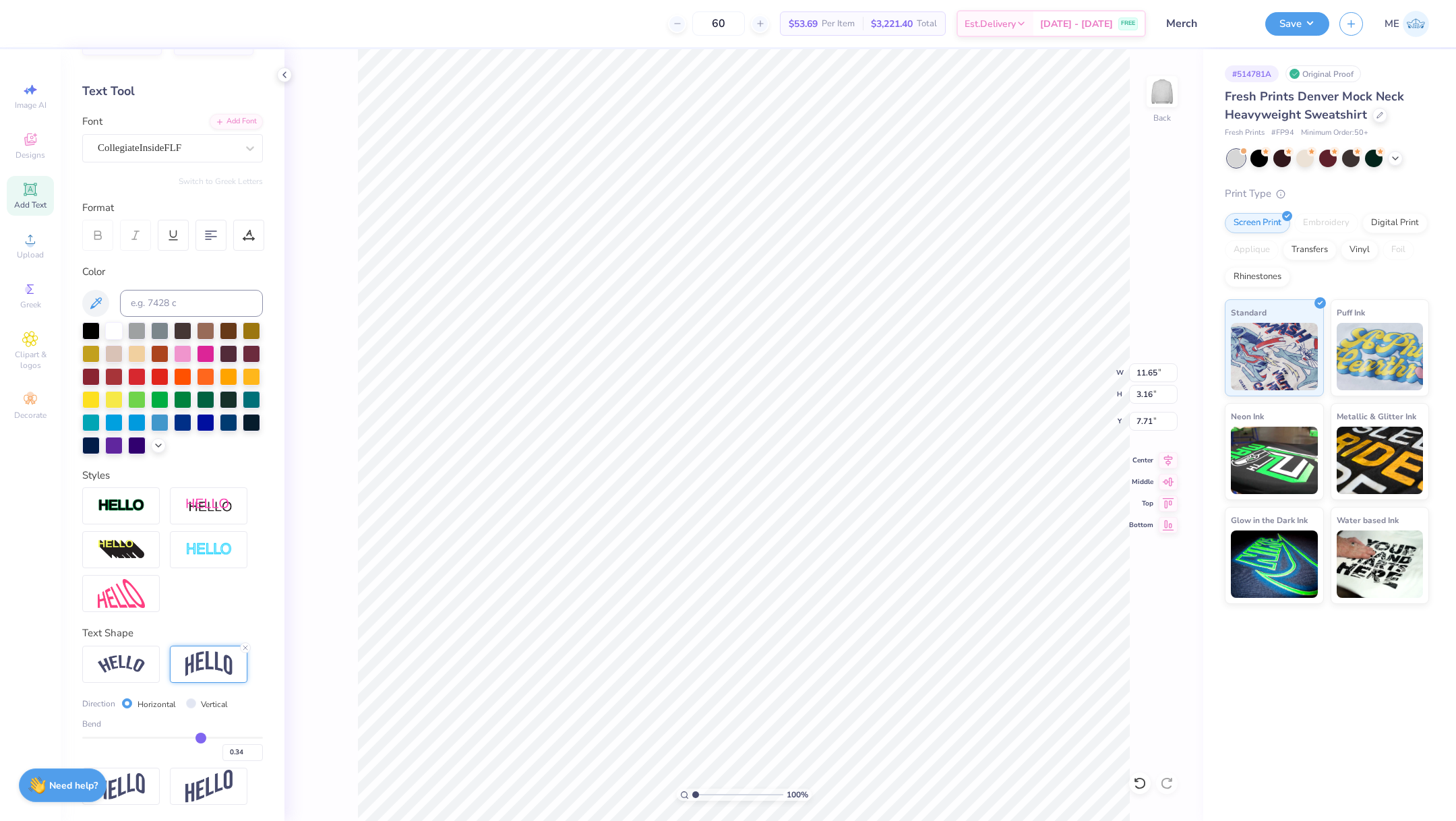
type input "0.33"
type input "0.32"
type input "0.3"
type input "0.30"
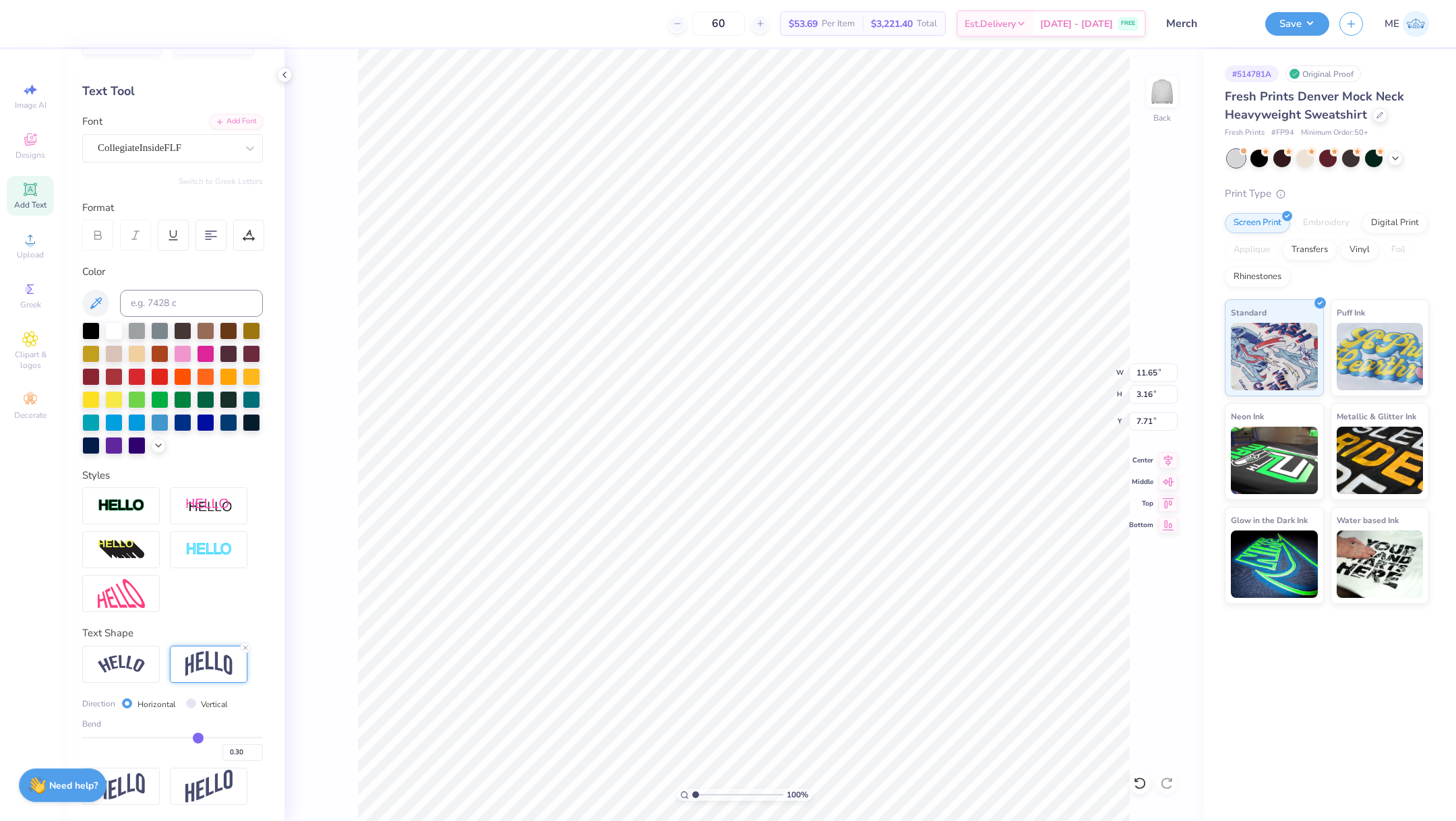
type input "0.3"
click at [188, 737] on input "range" at bounding box center [173, 738] width 181 height 2
type input "2.96"
type input "7.81"
type input "0.31"
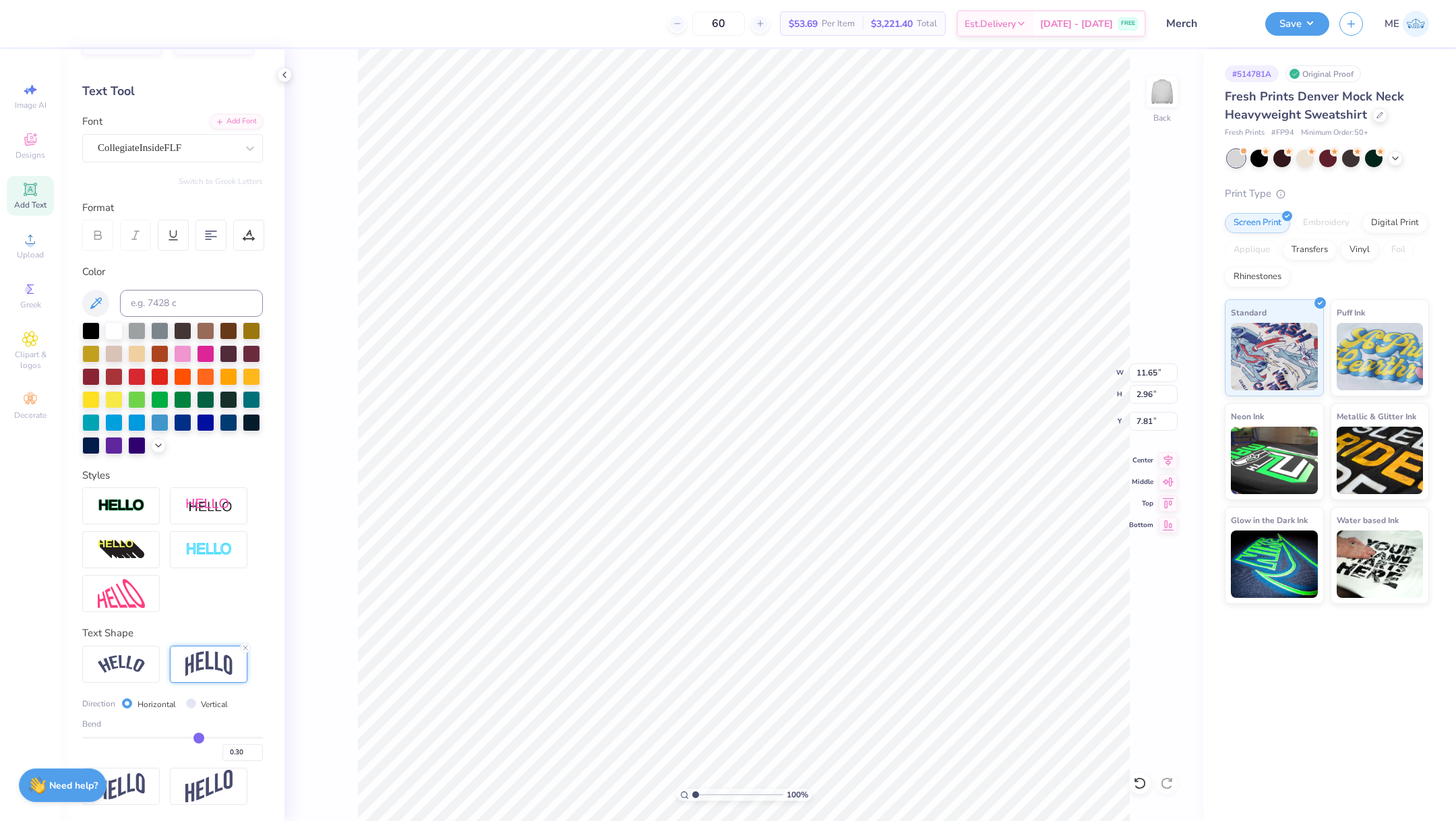
type input "0.31"
type input "0.32"
type input "0.33"
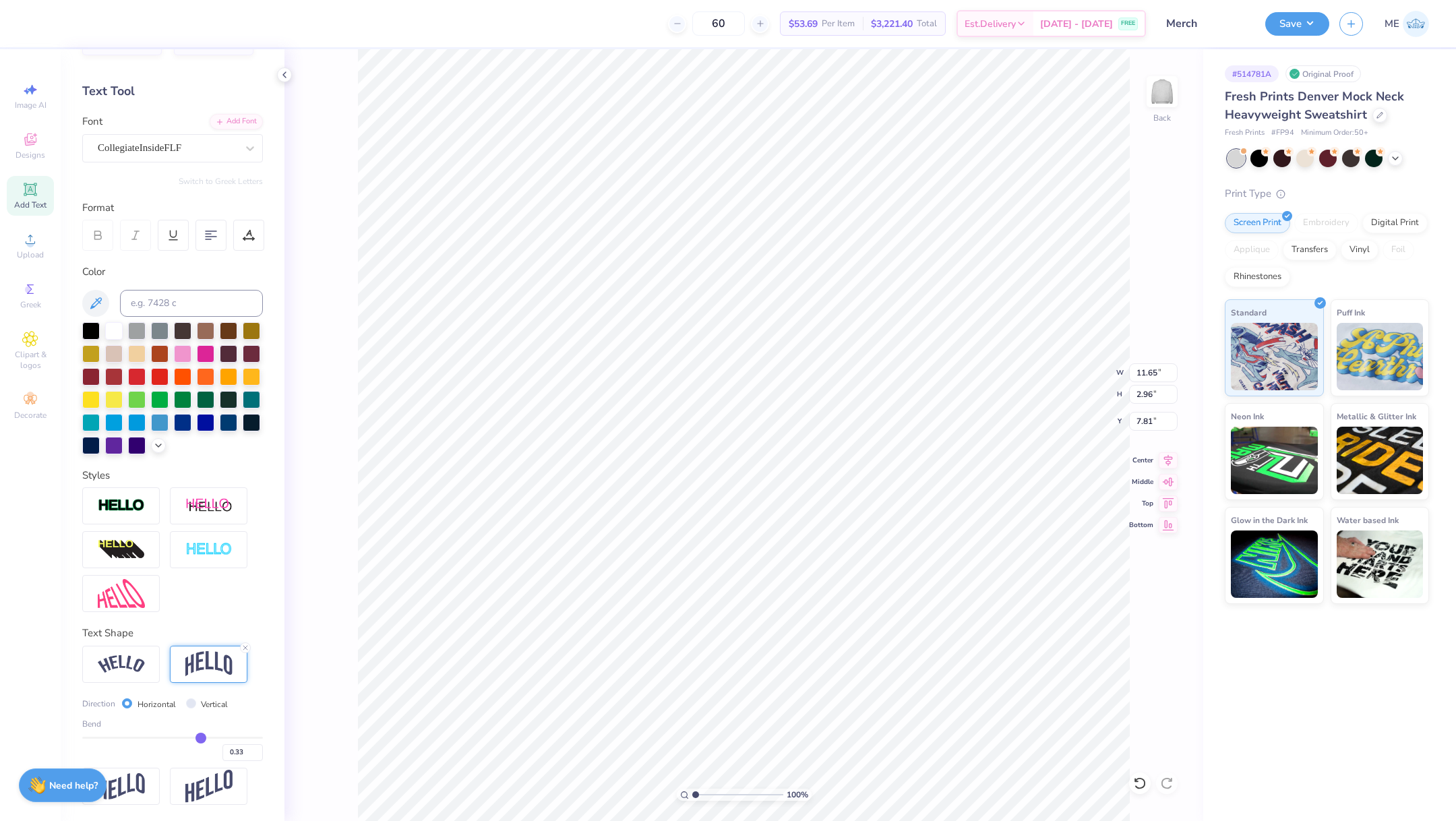
type input "0.34"
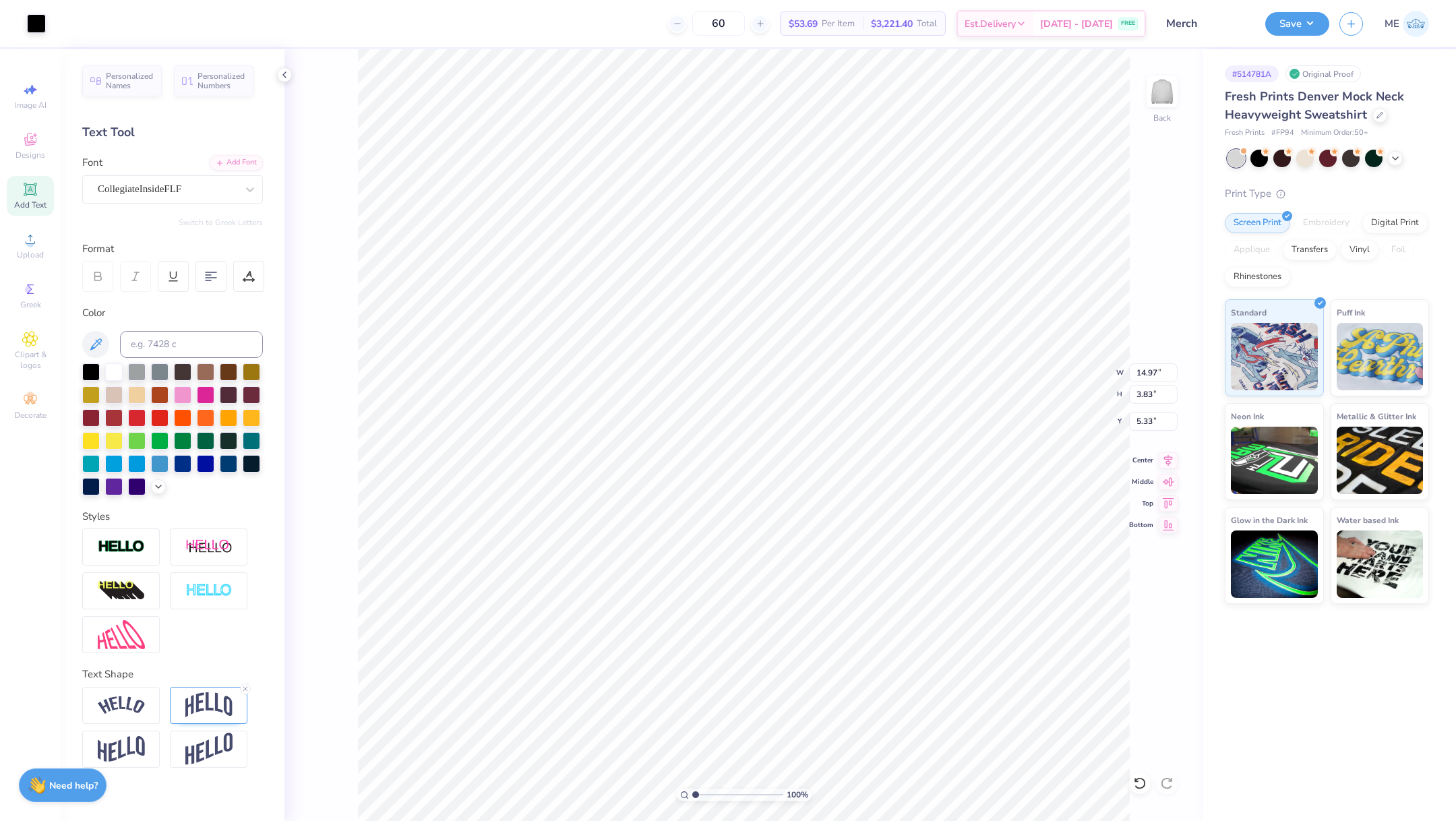
scroll to position [0, 0]
click at [1167, 455] on icon at bounding box center [1168, 458] width 19 height 16
type input "11.65"
type input "3.16"
type input "7.31"
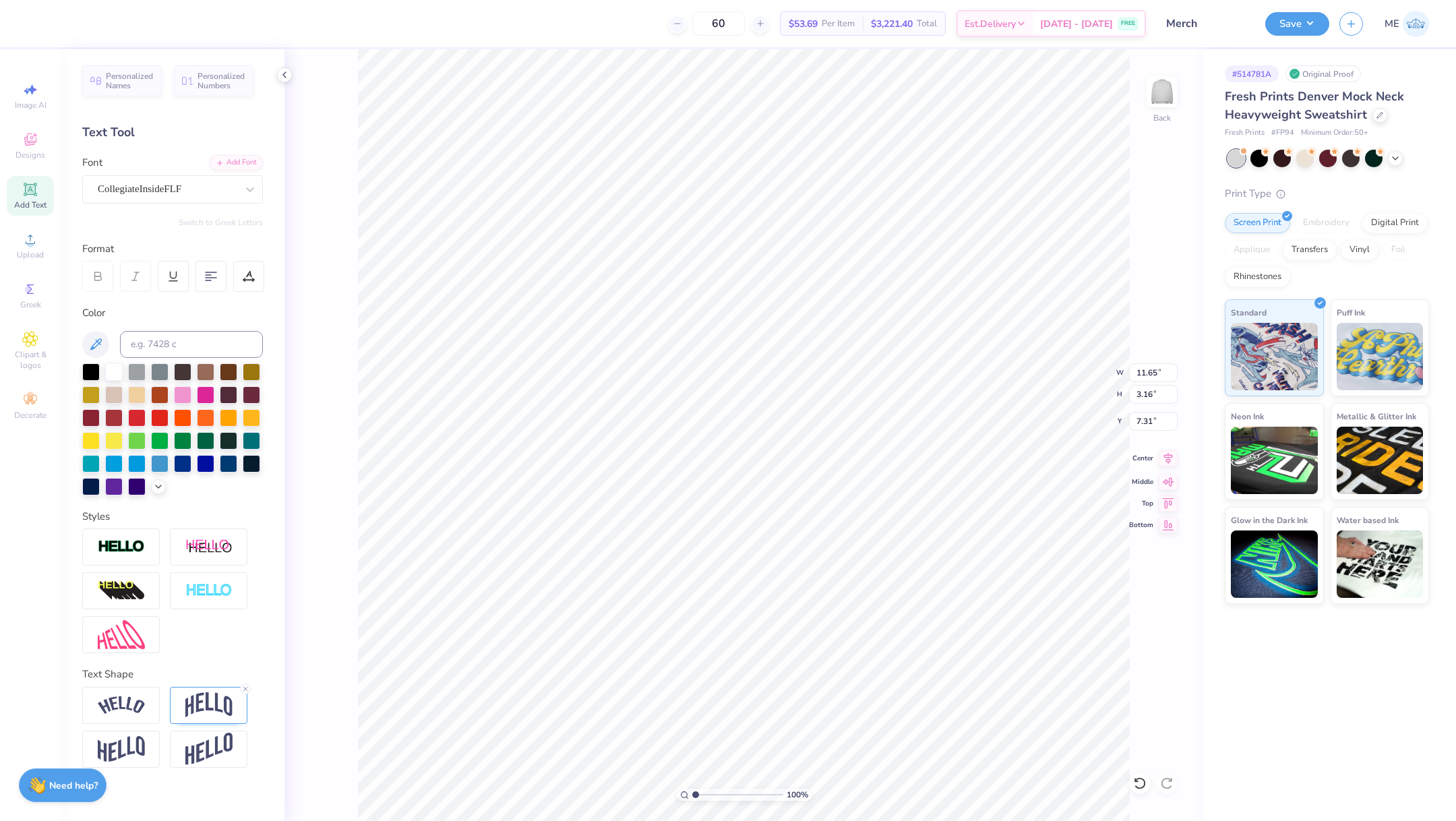
click at [1176, 454] on icon at bounding box center [1168, 458] width 19 height 16
type input "9.71"
click at [1167, 460] on icon at bounding box center [1168, 458] width 19 height 16
click at [1144, 368] on input "14.97" at bounding box center [1153, 373] width 48 height 19
type input "12.00"
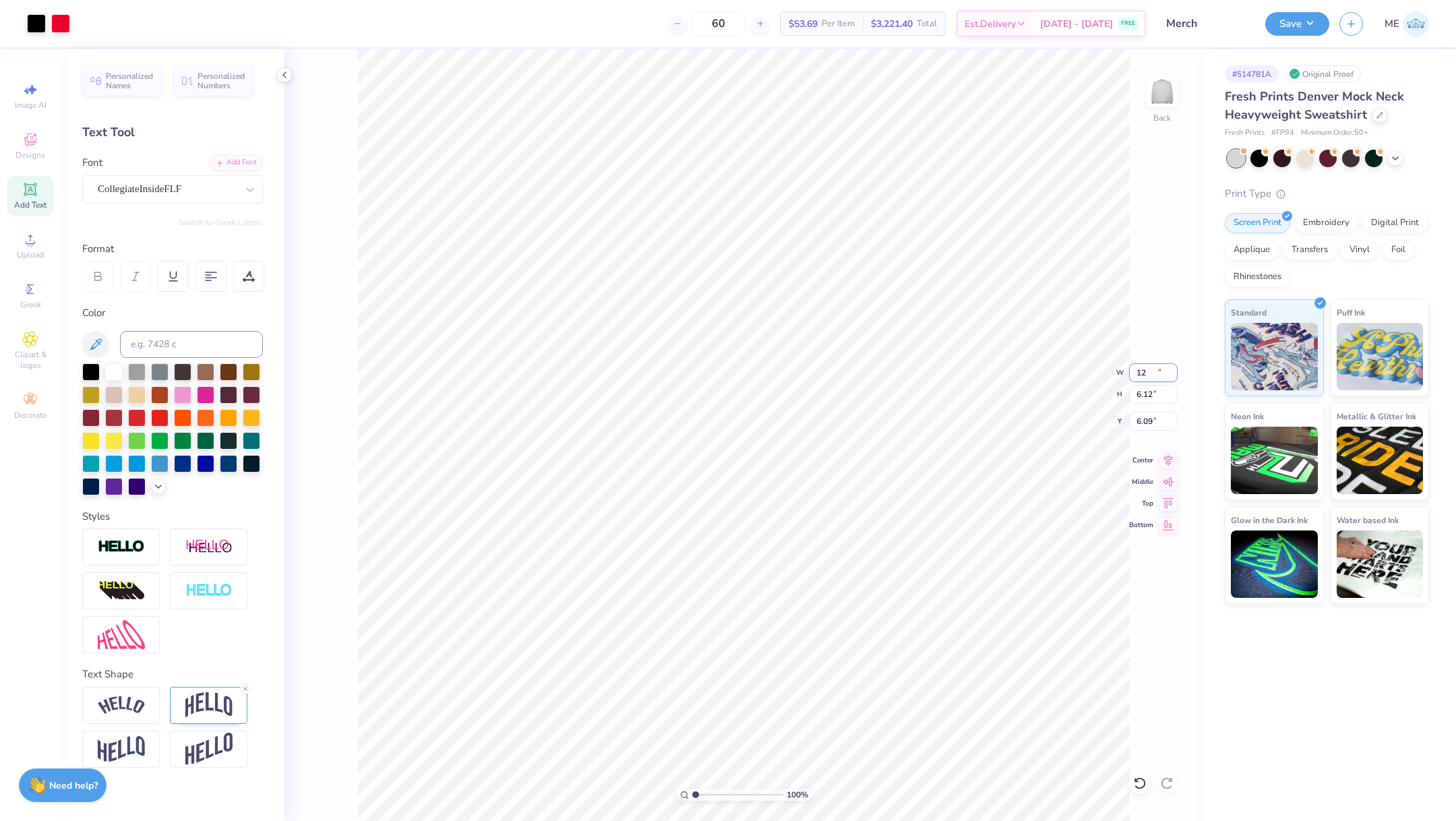
type input "6.12"
click at [1172, 456] on icon at bounding box center [1168, 458] width 19 height 16
click at [1162, 422] on input "6.09" at bounding box center [1153, 422] width 48 height 19
type input "3.00"
click at [60, 22] on div at bounding box center [61, 22] width 19 height 19
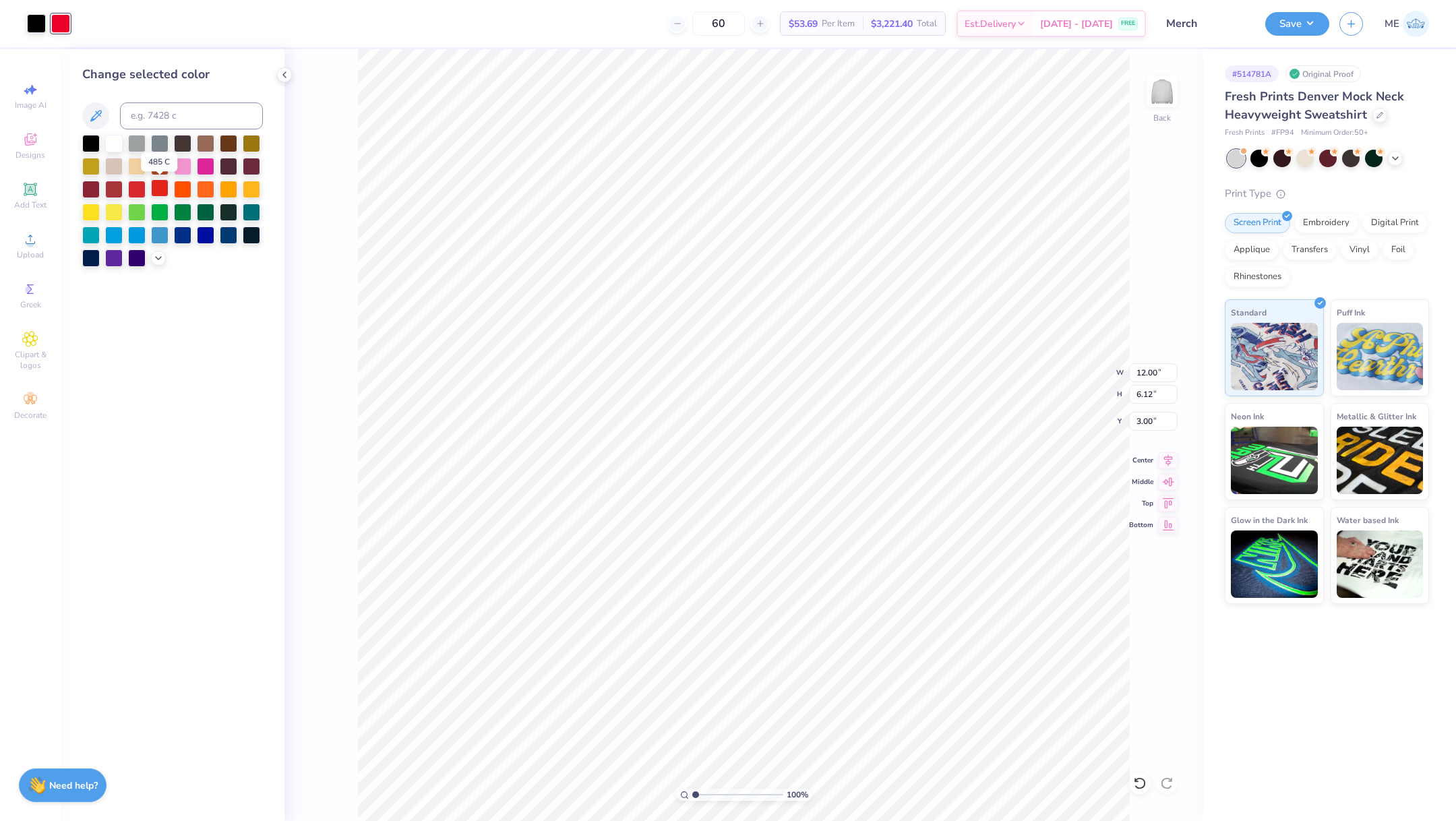
click at [157, 191] on div at bounding box center [160, 188] width 17 height 17
click at [37, 22] on div at bounding box center [36, 22] width 19 height 19
click at [248, 237] on div at bounding box center [251, 234] width 17 height 17
click at [228, 236] on div at bounding box center [228, 234] width 17 height 17
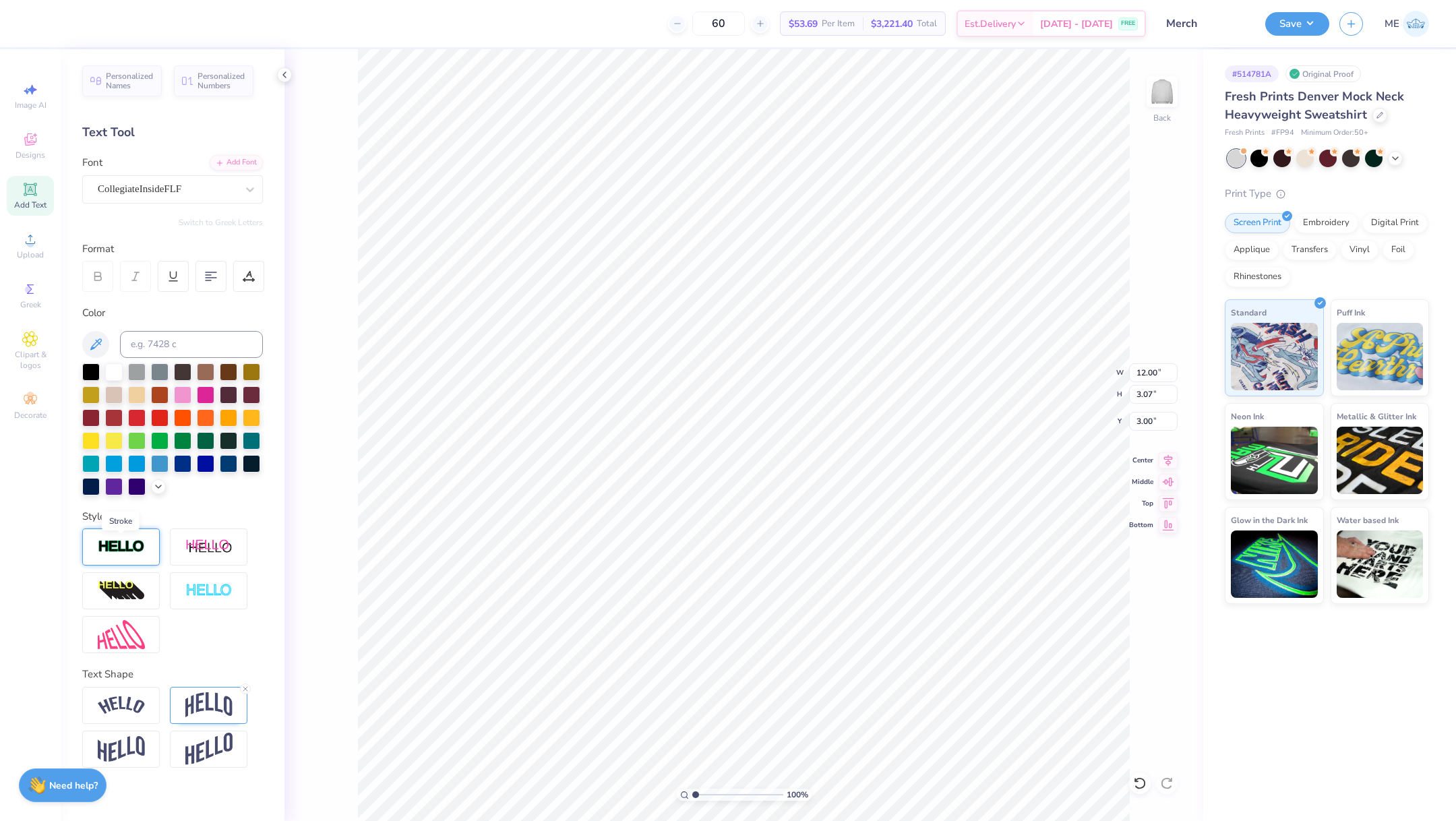
click at [140, 550] on img at bounding box center [121, 548] width 48 height 16
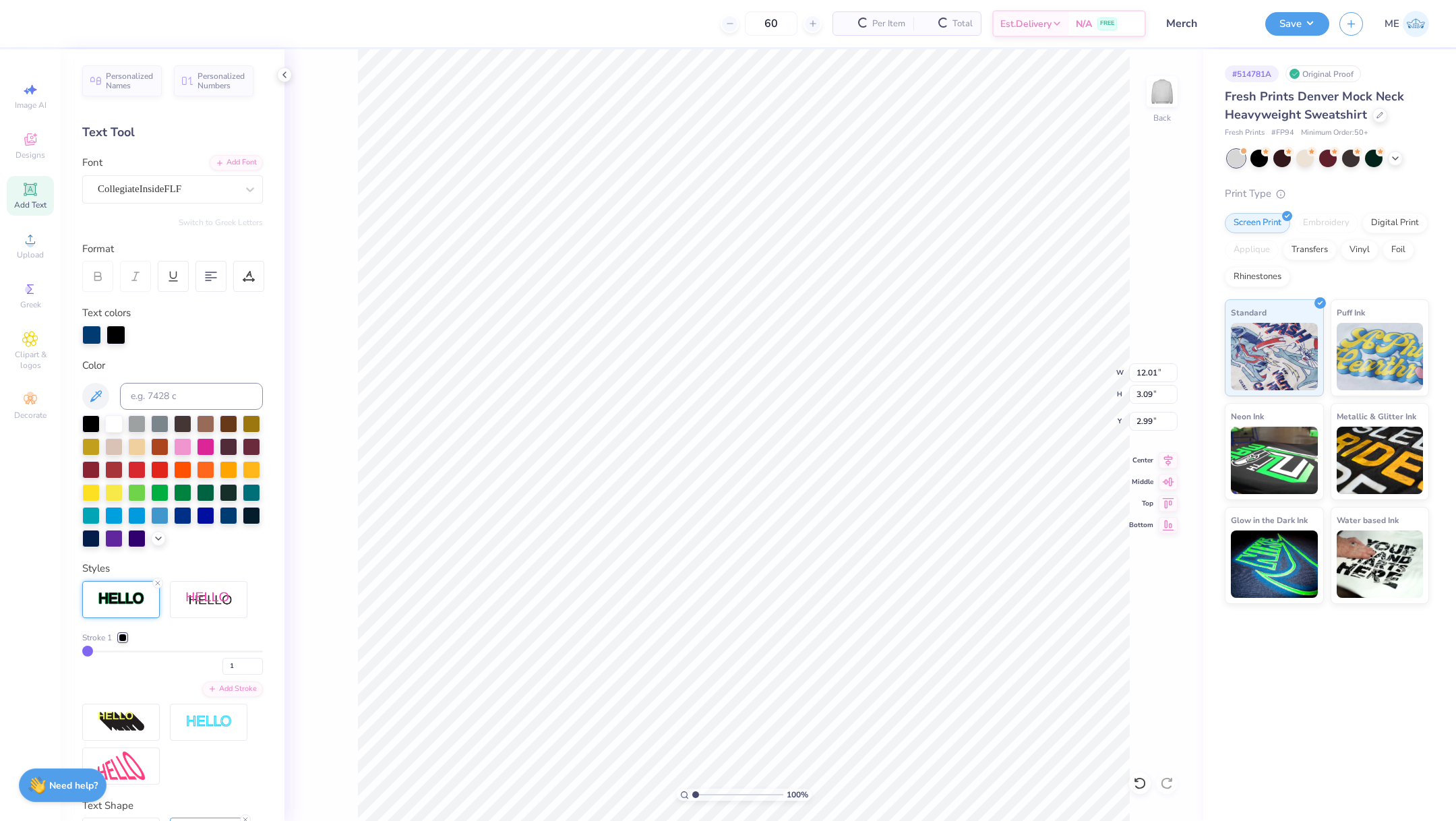
type input "12.01"
type input "3.09"
type input "2.99"
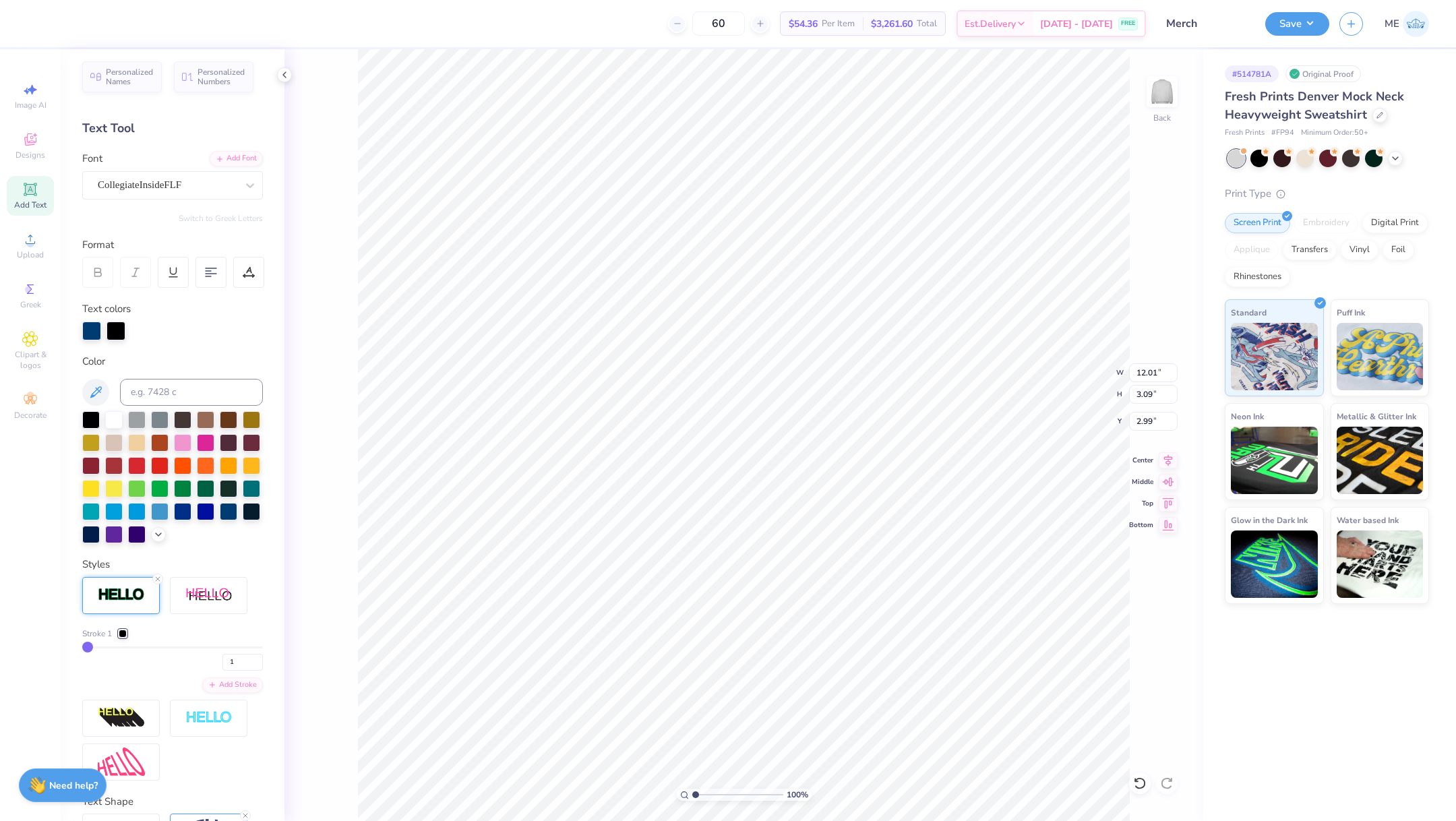
type input "3"
type input "4"
type input "5"
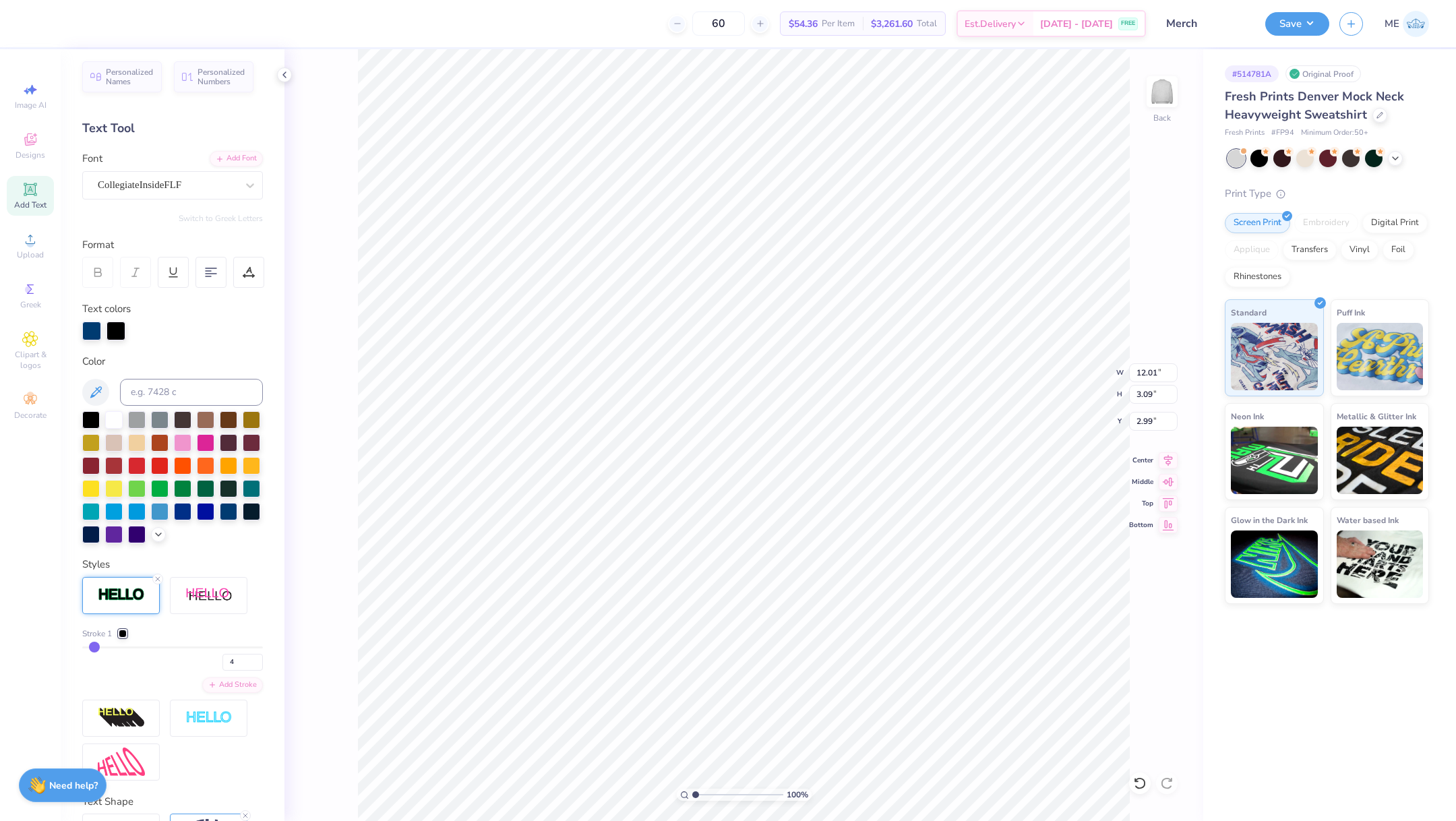
type input "5"
type input "12.07"
type input "3.15"
type input "2.96"
type input "4"
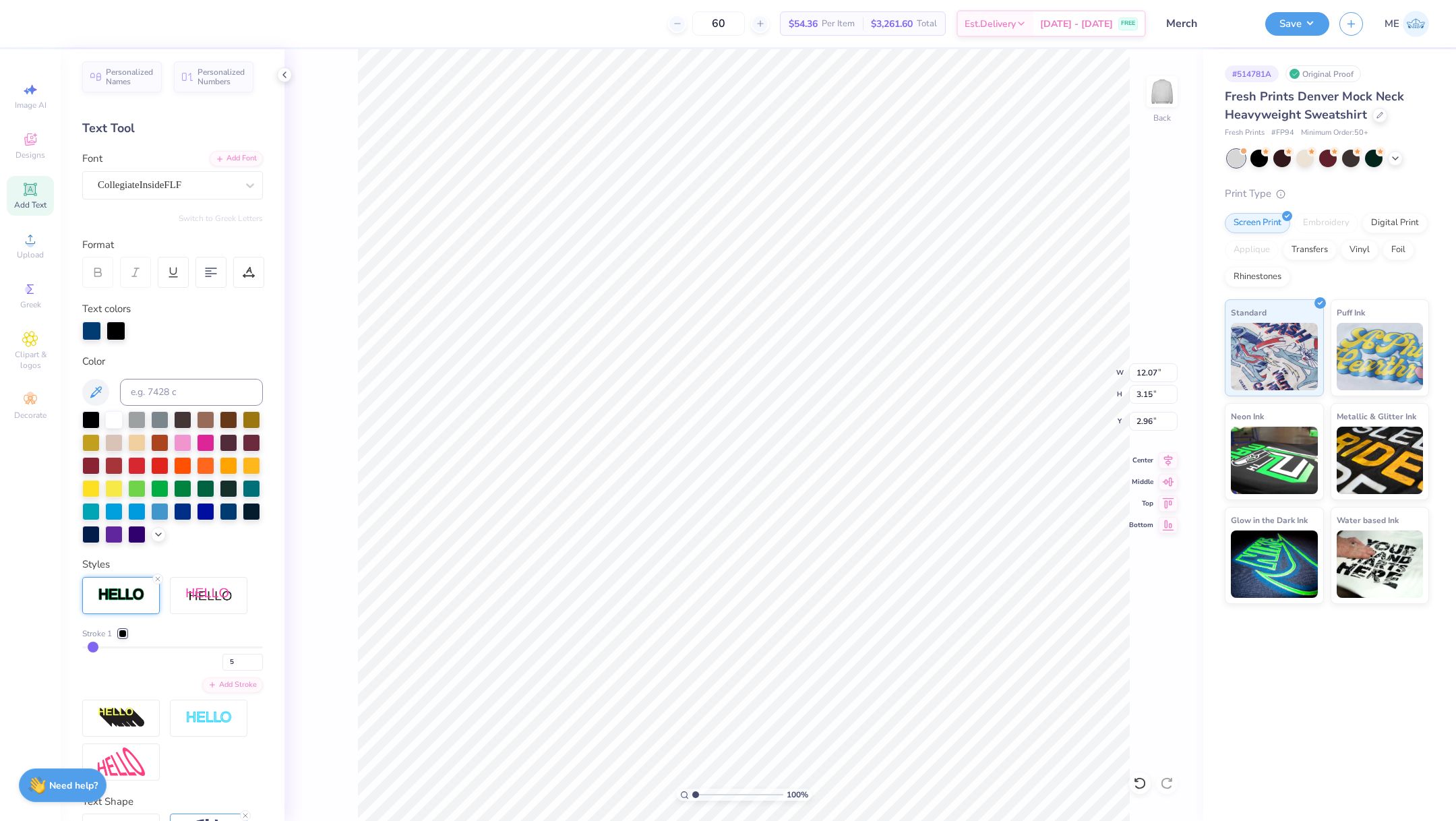
type input "4"
type input "3"
type input "12.04"
type input "3.12"
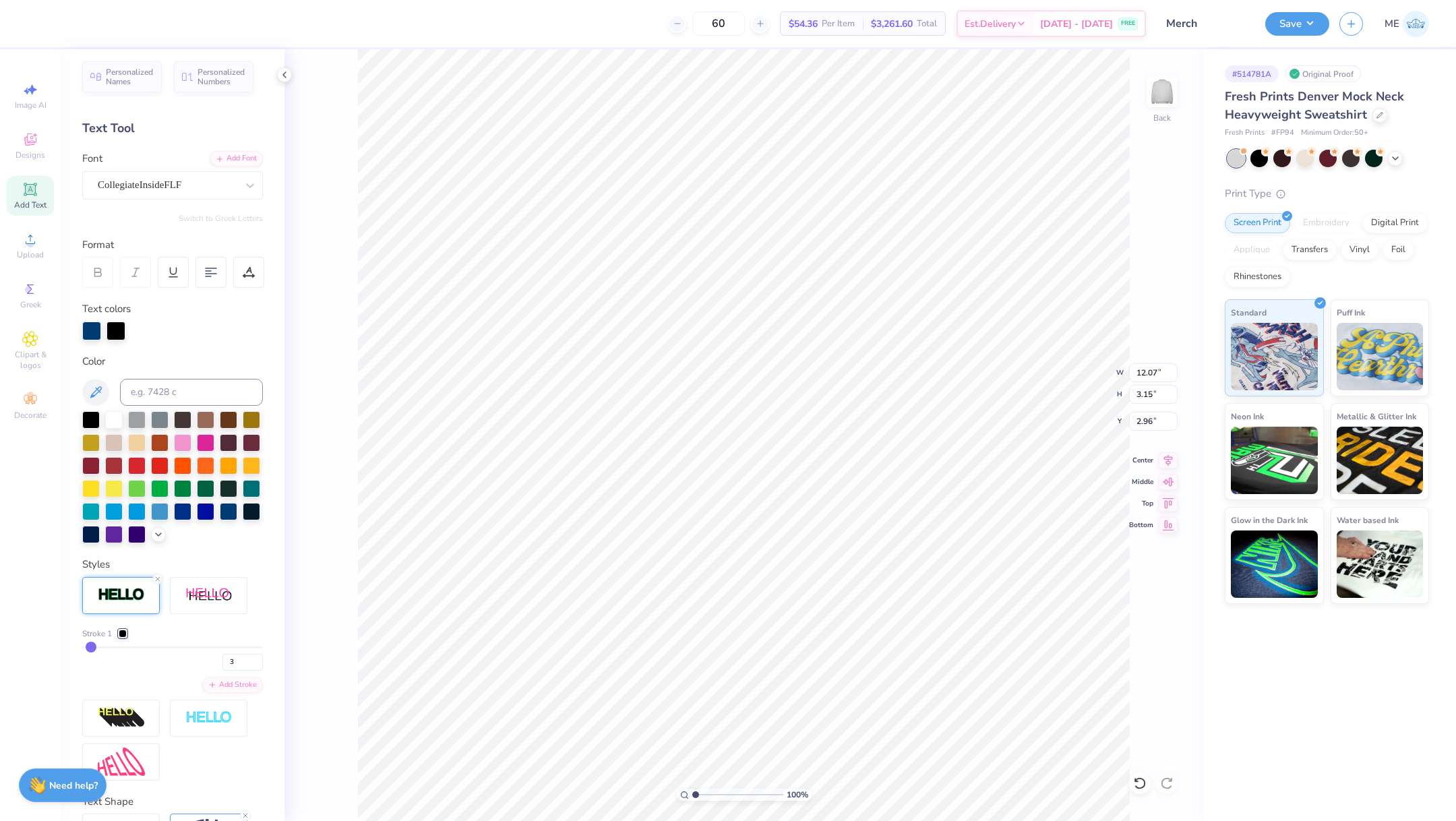
type input "2.98"
drag, startPoint x: 96, startPoint y: 667, endPoint x: 115, endPoint y: 668, distance: 19.0
click at [101, 670] on div "Stroke 1 3" at bounding box center [173, 649] width 181 height 43
drag, startPoint x: 223, startPoint y: 682, endPoint x: 205, endPoint y: 679, distance: 18.2
click at [205, 670] on div "3" at bounding box center [173, 659] width 181 height 25
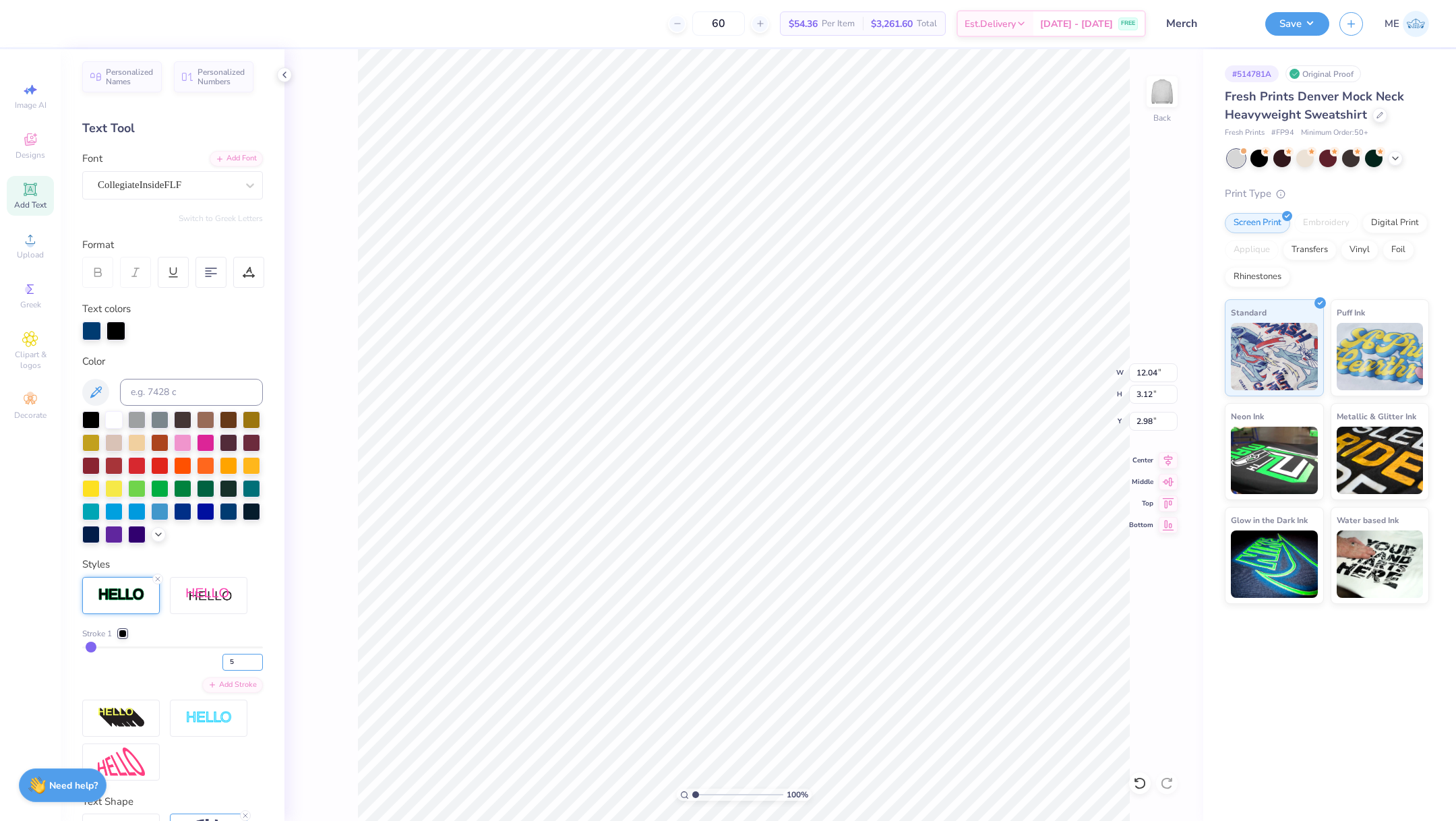
type input "5"
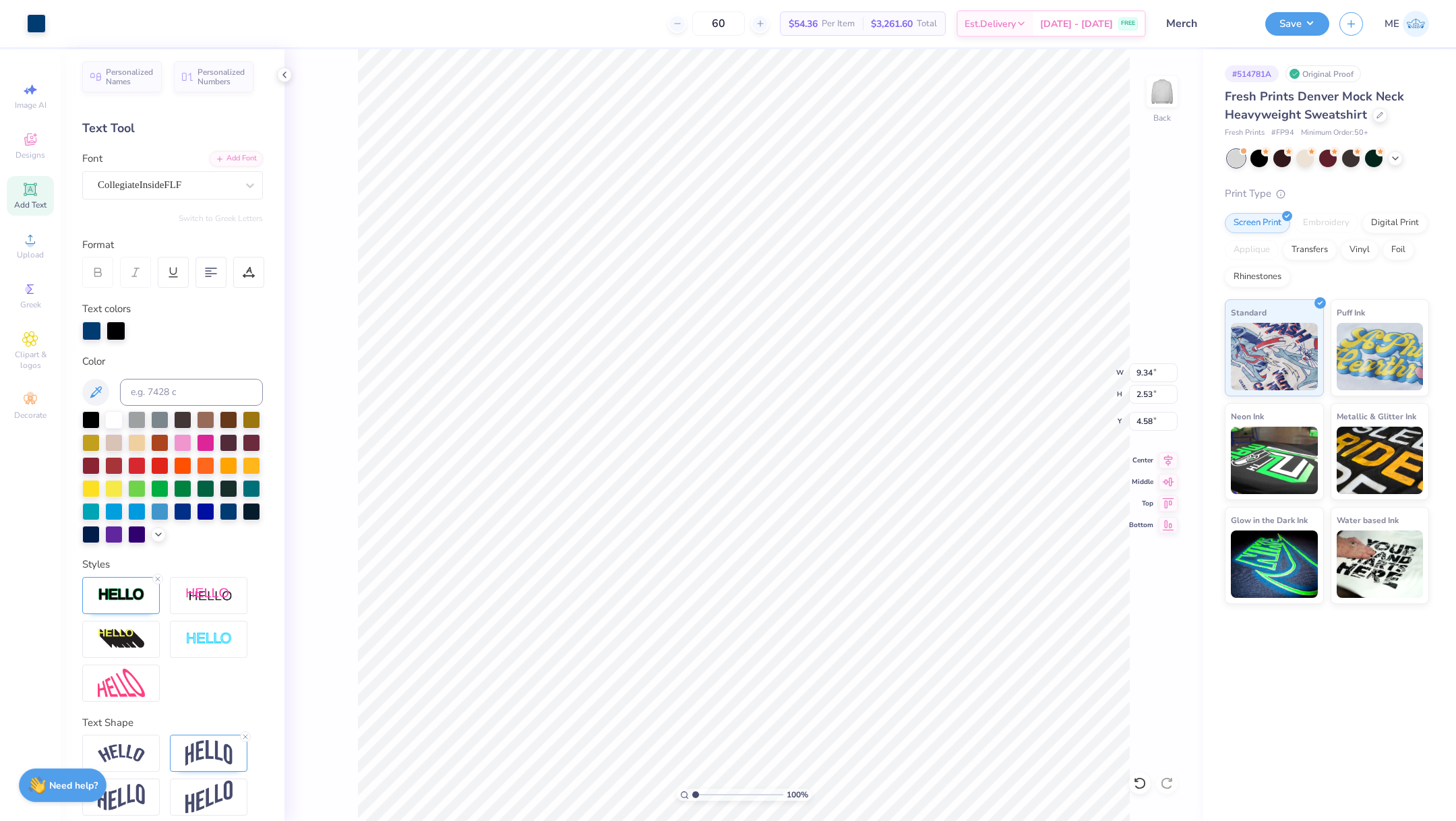
type input "9.35"
type input "2.55"
click at [124, 602] on img at bounding box center [121, 595] width 48 height 16
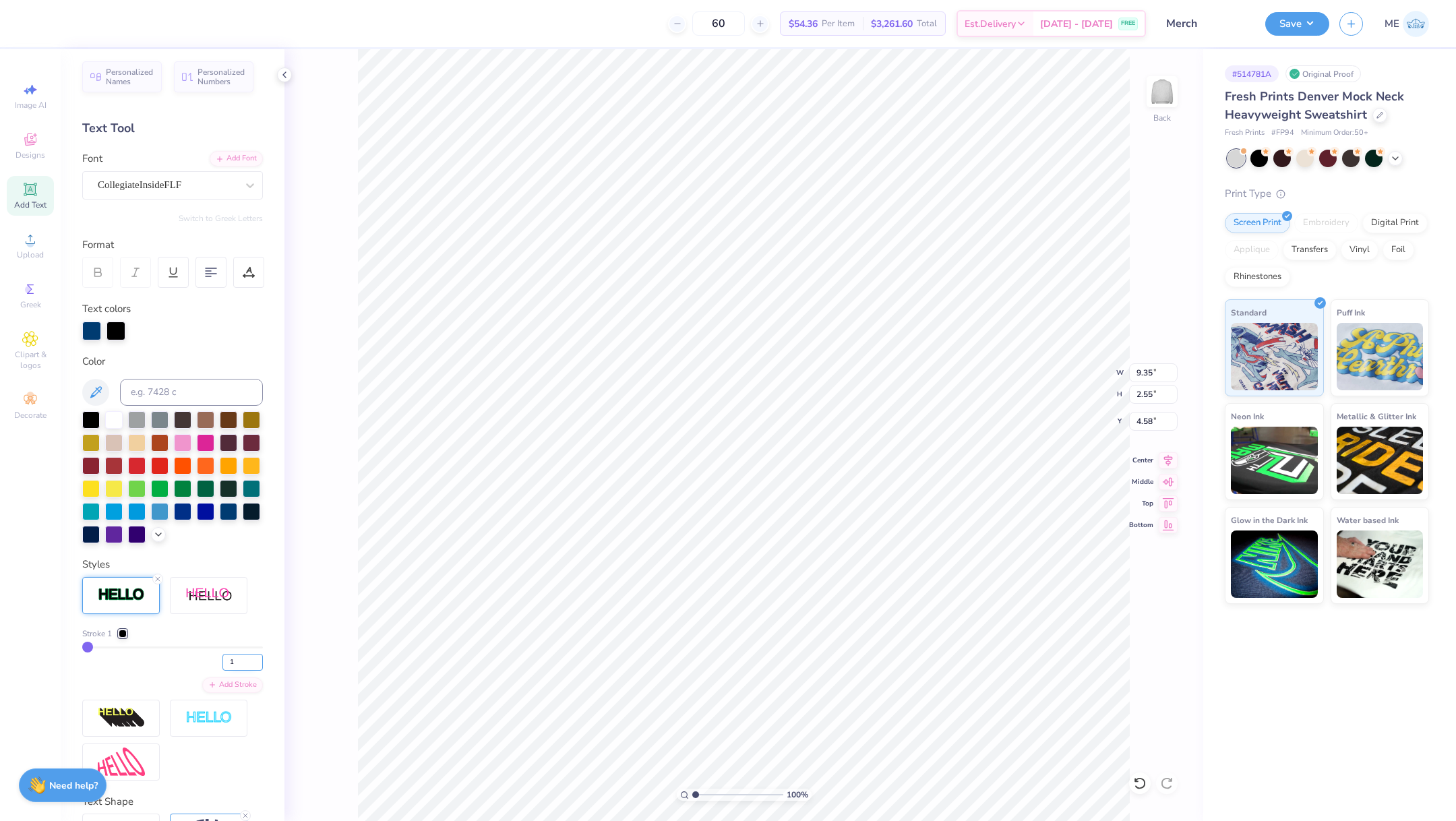
drag, startPoint x: 221, startPoint y: 682, endPoint x: 210, endPoint y: 682, distance: 11.0
click at [223, 670] on input "1" at bounding box center [243, 662] width 40 height 17
type input "5"
click at [58, 21] on div at bounding box center [61, 22] width 19 height 19
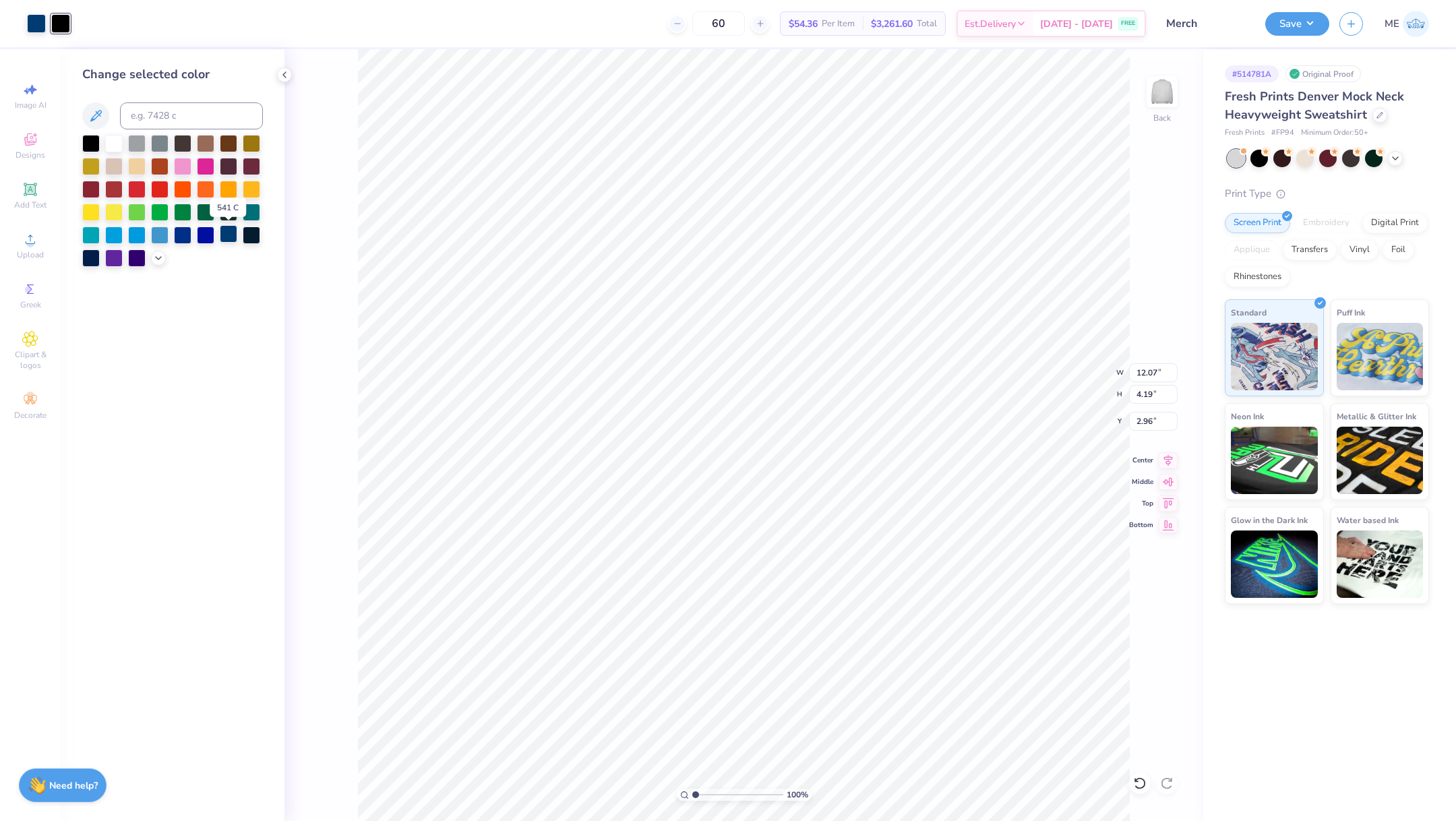
click at [231, 239] on div at bounding box center [228, 234] width 17 height 17
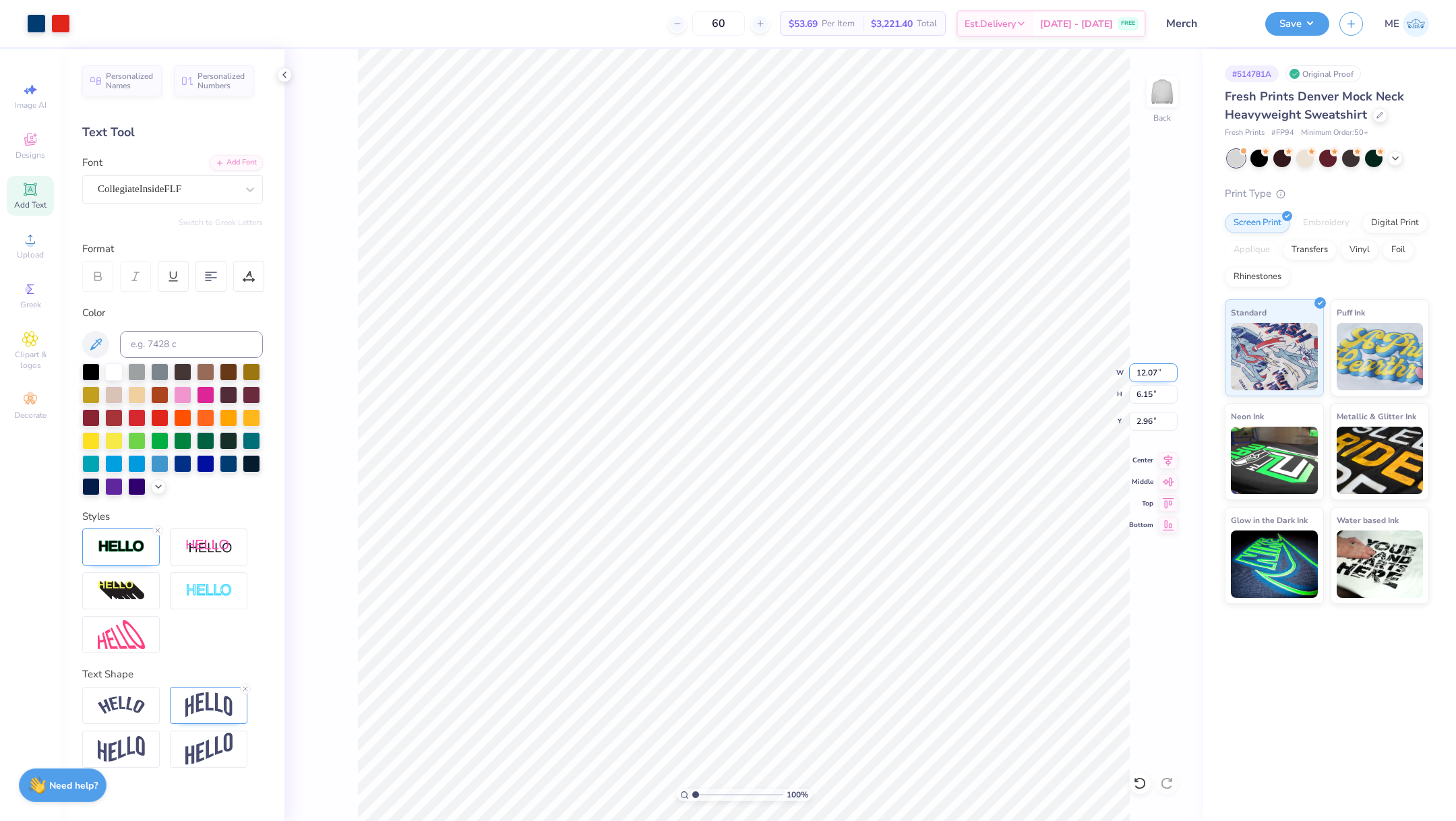
click at [1150, 372] on input "12.07" at bounding box center [1153, 373] width 48 height 19
type input "12.00"
type input "6.12"
click at [1166, 454] on icon at bounding box center [1168, 458] width 19 height 16
click at [1160, 422] on input "2.98" at bounding box center [1153, 422] width 48 height 19
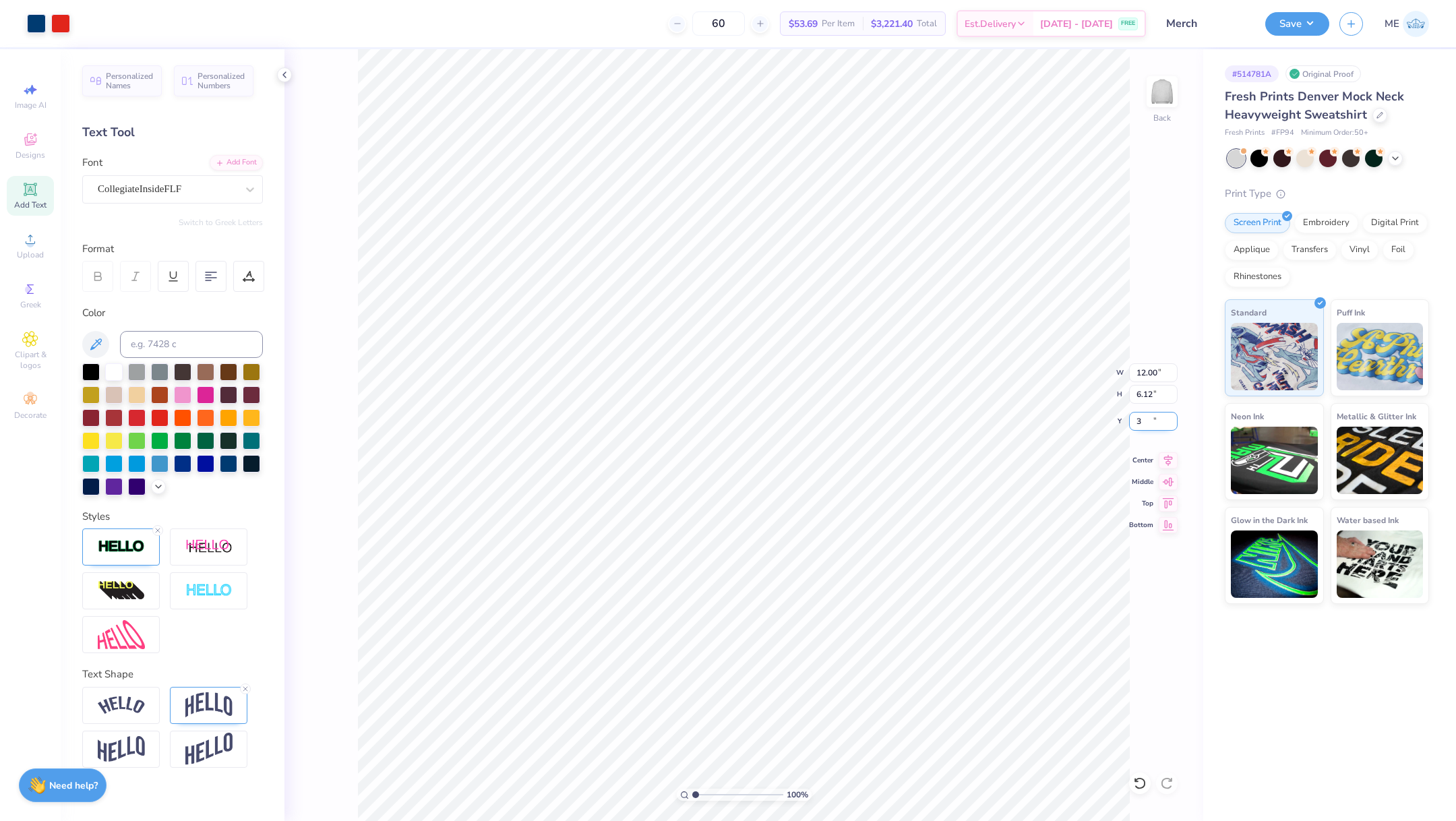
type input "3.00"
click at [1297, 20] on button "Save" at bounding box center [1297, 22] width 64 height 24
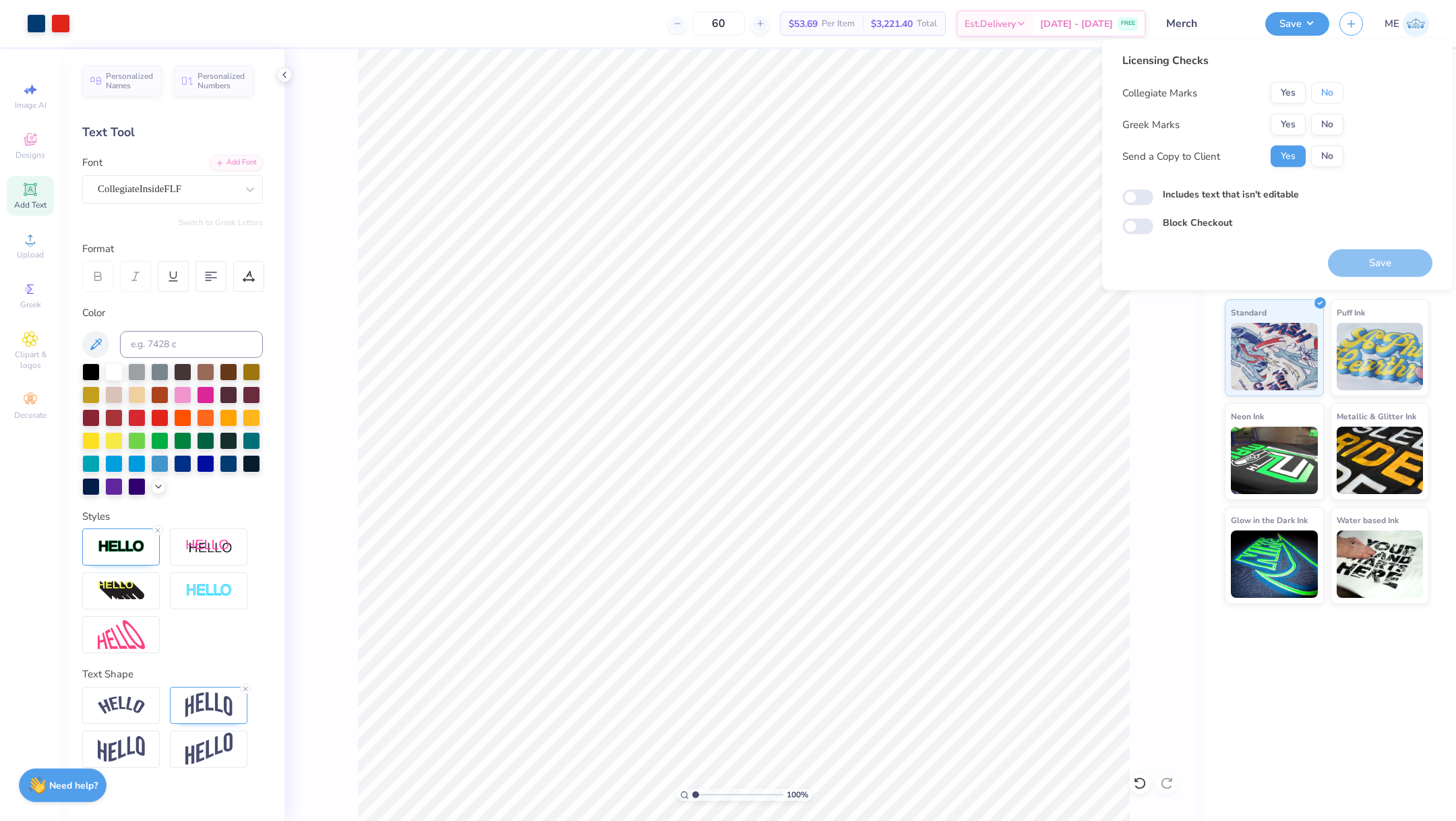
click at [1328, 89] on button "No" at bounding box center [1328, 93] width 32 height 21
click at [1318, 129] on button "No" at bounding box center [1328, 124] width 32 height 21
click at [1407, 254] on button "Save" at bounding box center [1381, 263] width 105 height 28
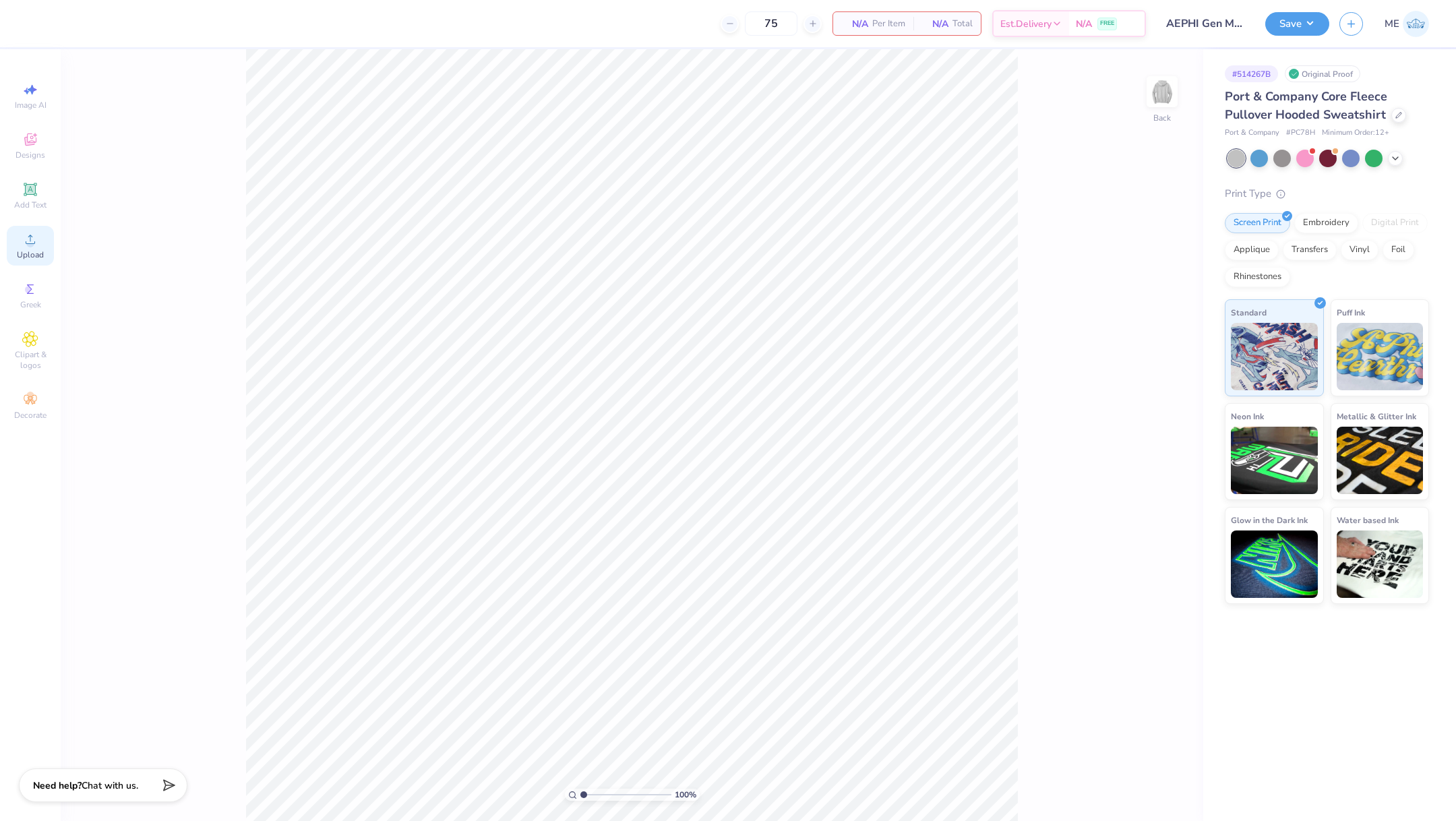
click at [38, 254] on span "Upload" at bounding box center [30, 255] width 27 height 11
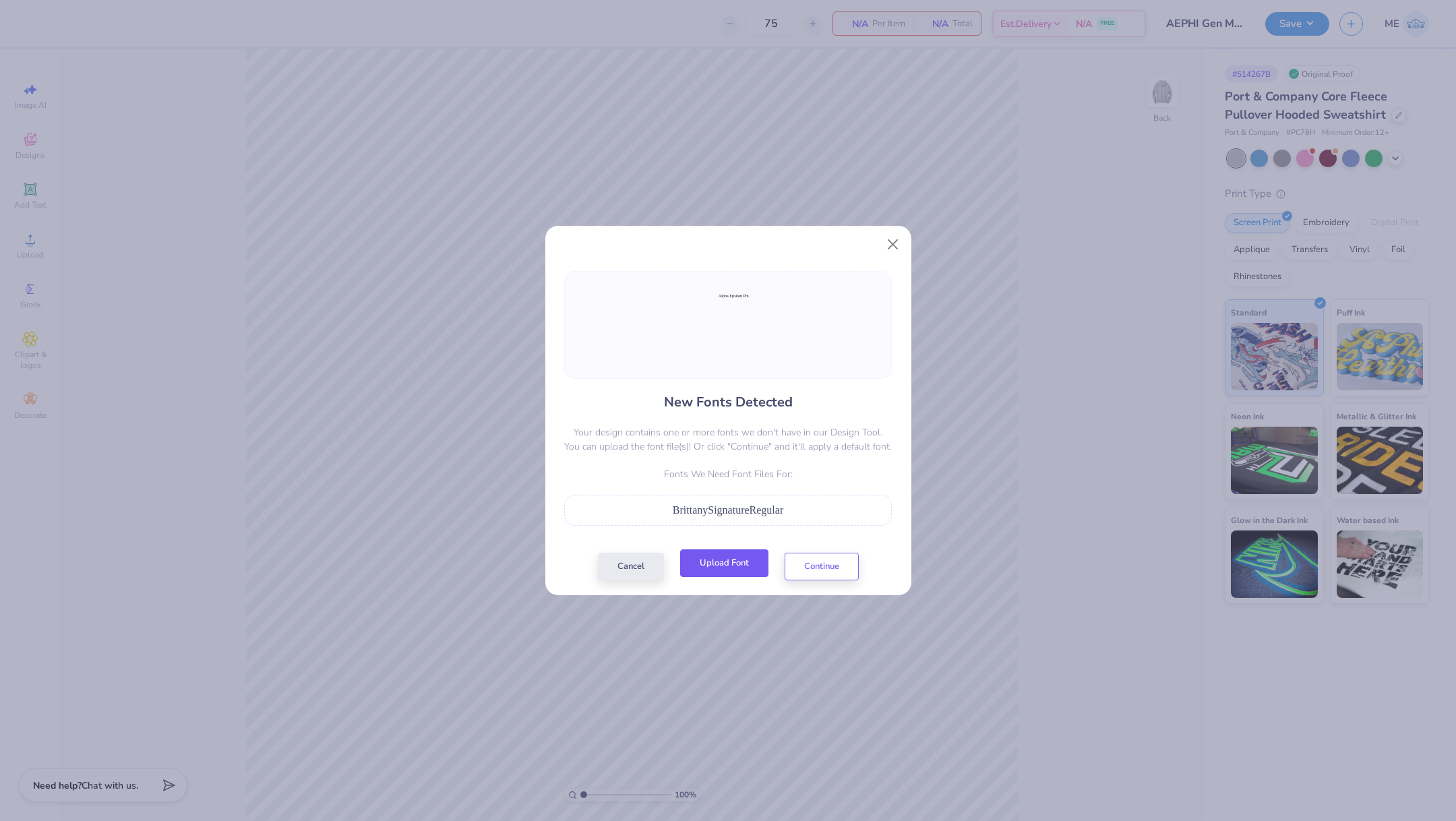
click at [713, 571] on button "Upload Font" at bounding box center [724, 563] width 88 height 28
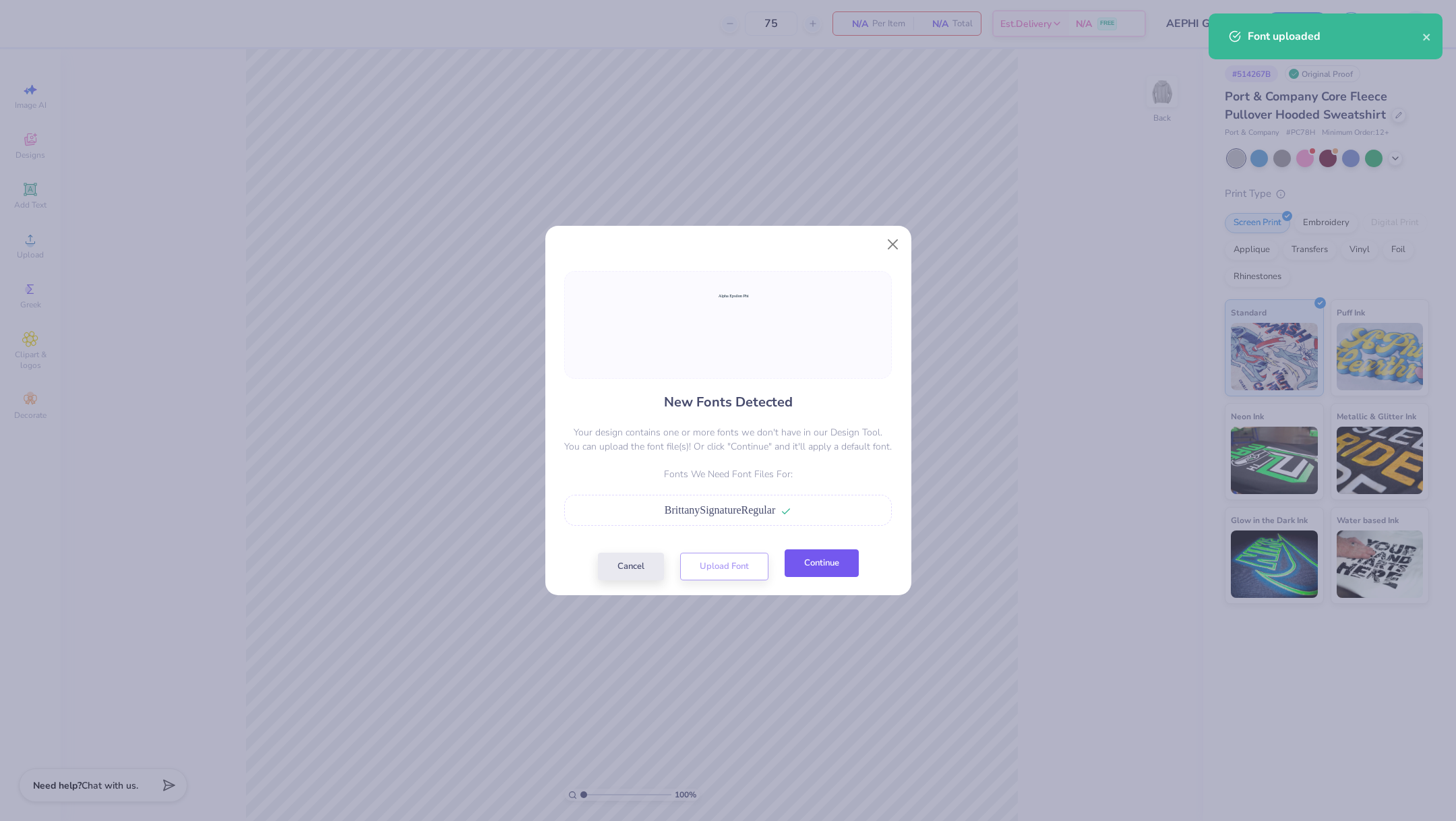
click at [824, 562] on button "Continue" at bounding box center [822, 563] width 75 height 28
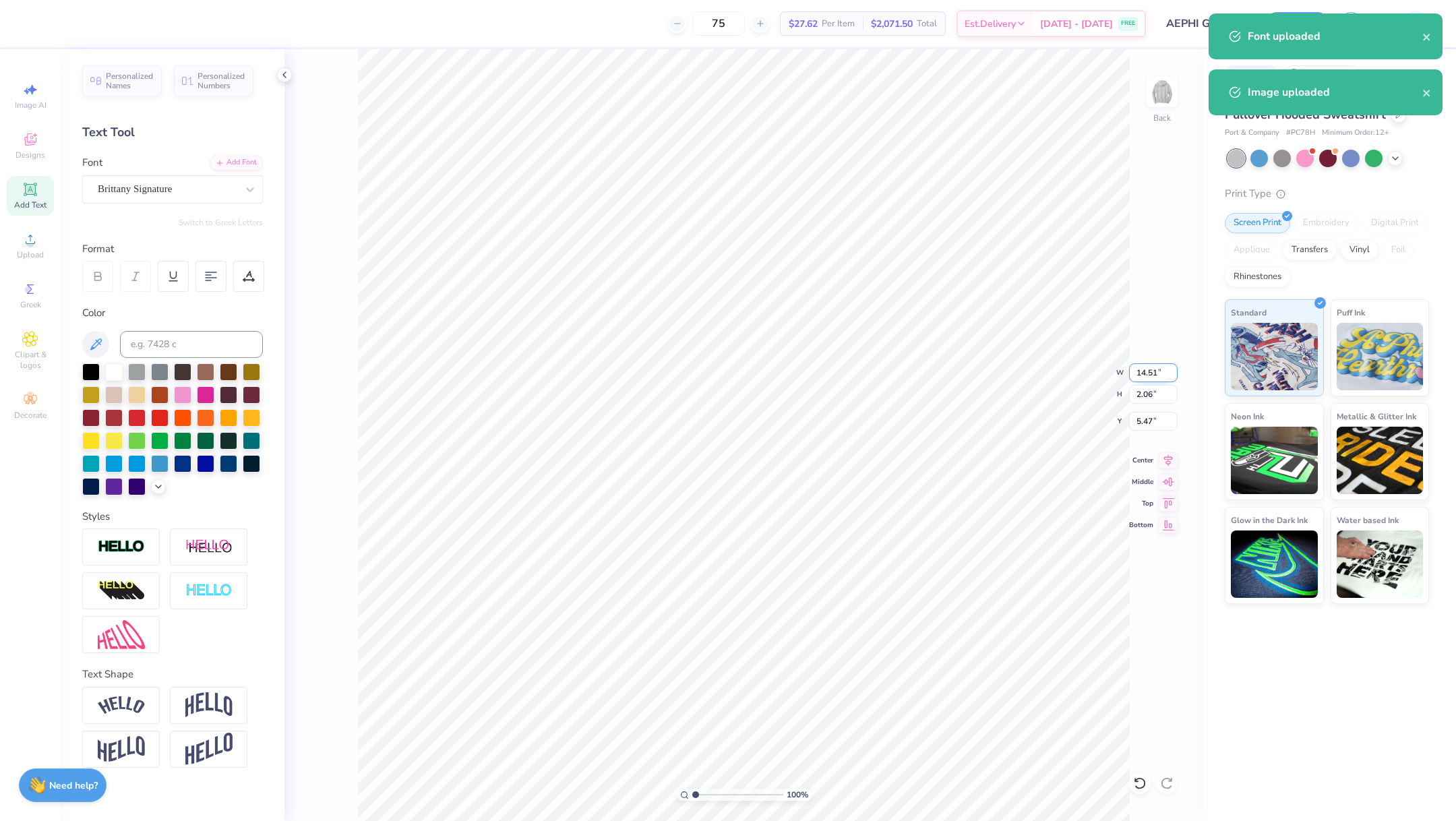
click at [1139, 377] on input "14.51" at bounding box center [1153, 373] width 48 height 19
type input "9.00"
type input "1.28"
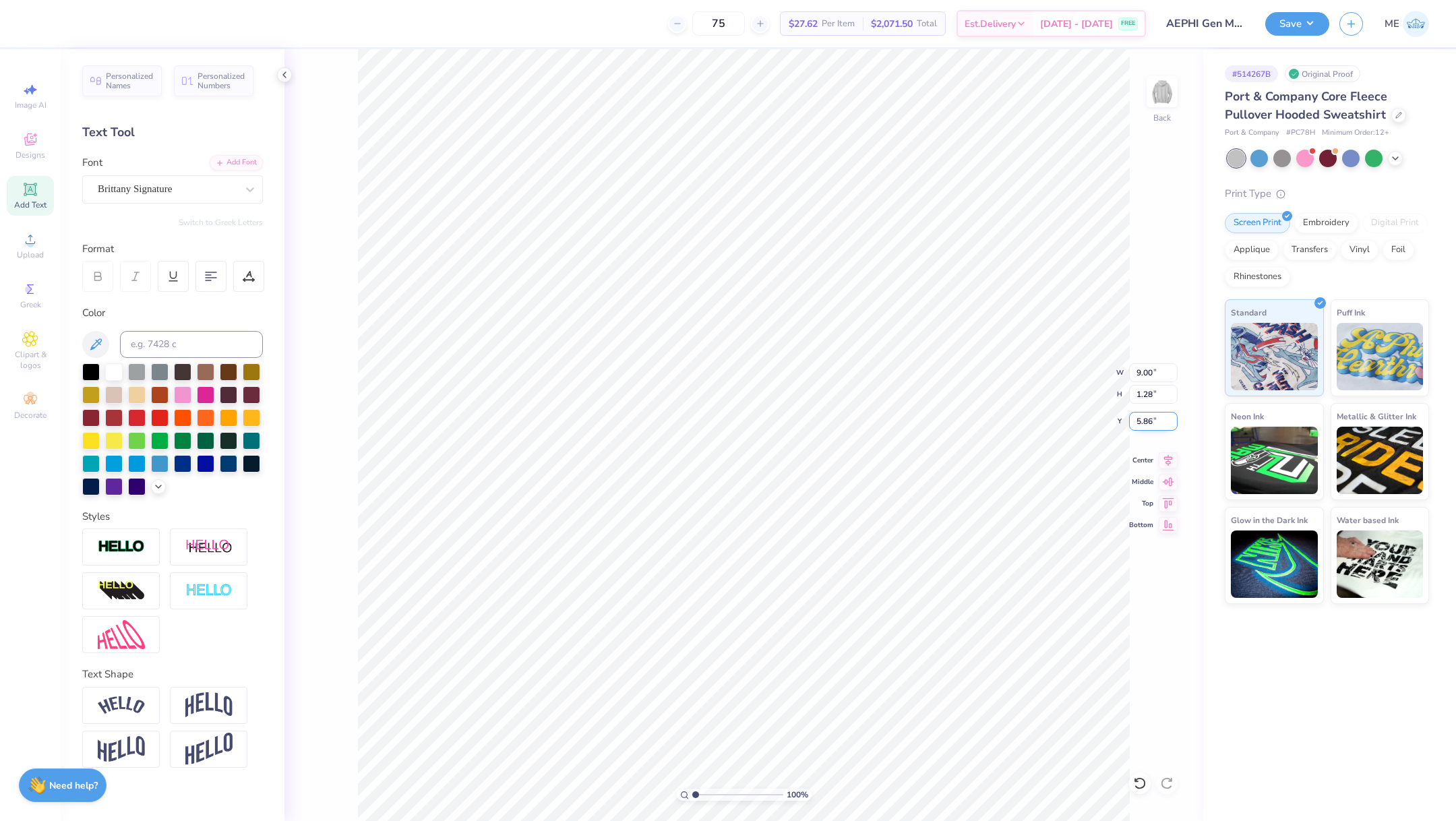
click at [1152, 417] on input "5.86" at bounding box center [1153, 422] width 48 height 19
type input "3.00"
click at [1167, 456] on icon at bounding box center [1168, 458] width 19 height 16
click at [1158, 94] on img at bounding box center [1163, 92] width 54 height 54
click at [27, 254] on span "Upload" at bounding box center [30, 255] width 27 height 11
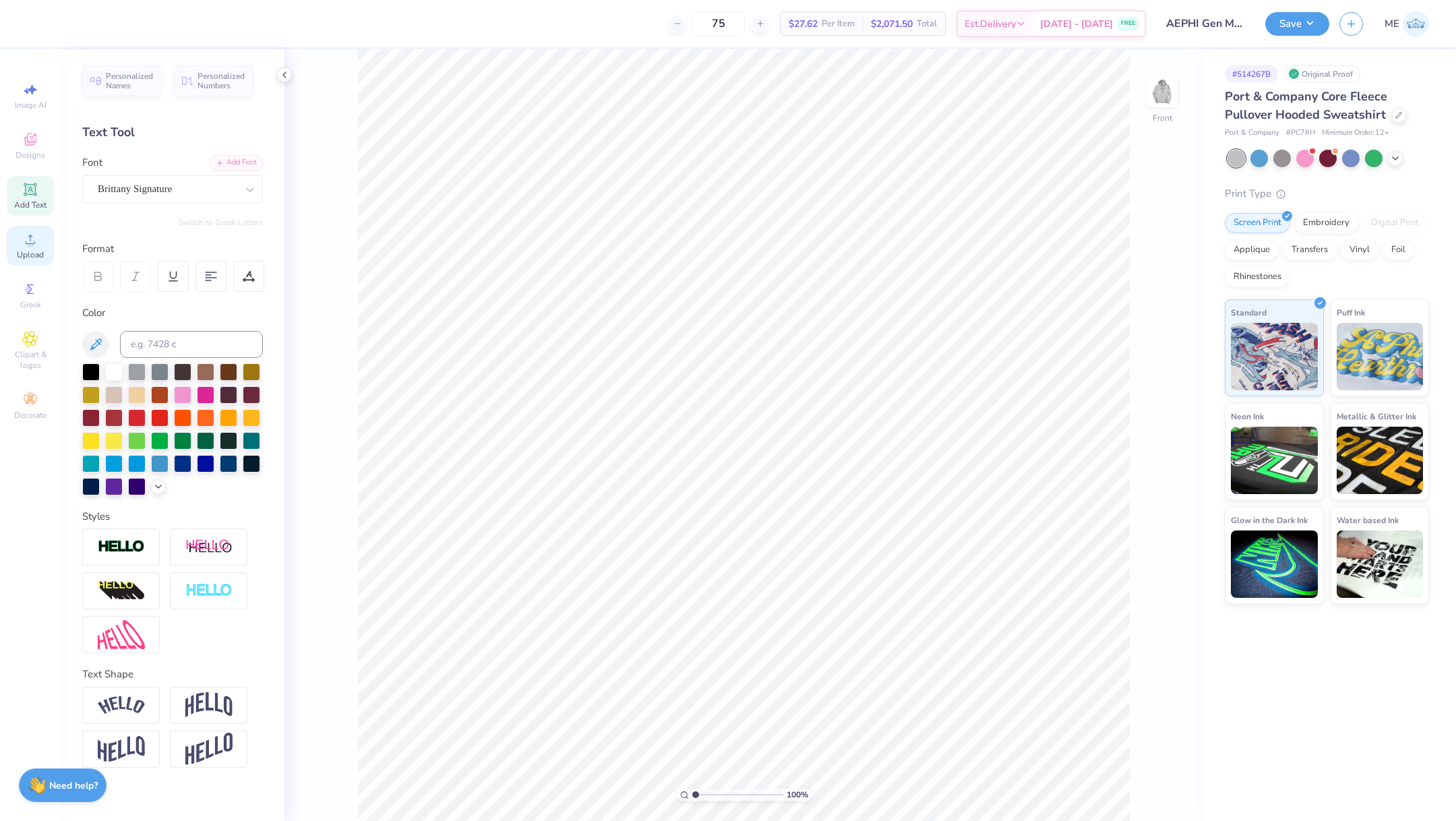
click at [34, 250] on span "Upload" at bounding box center [30, 255] width 27 height 11
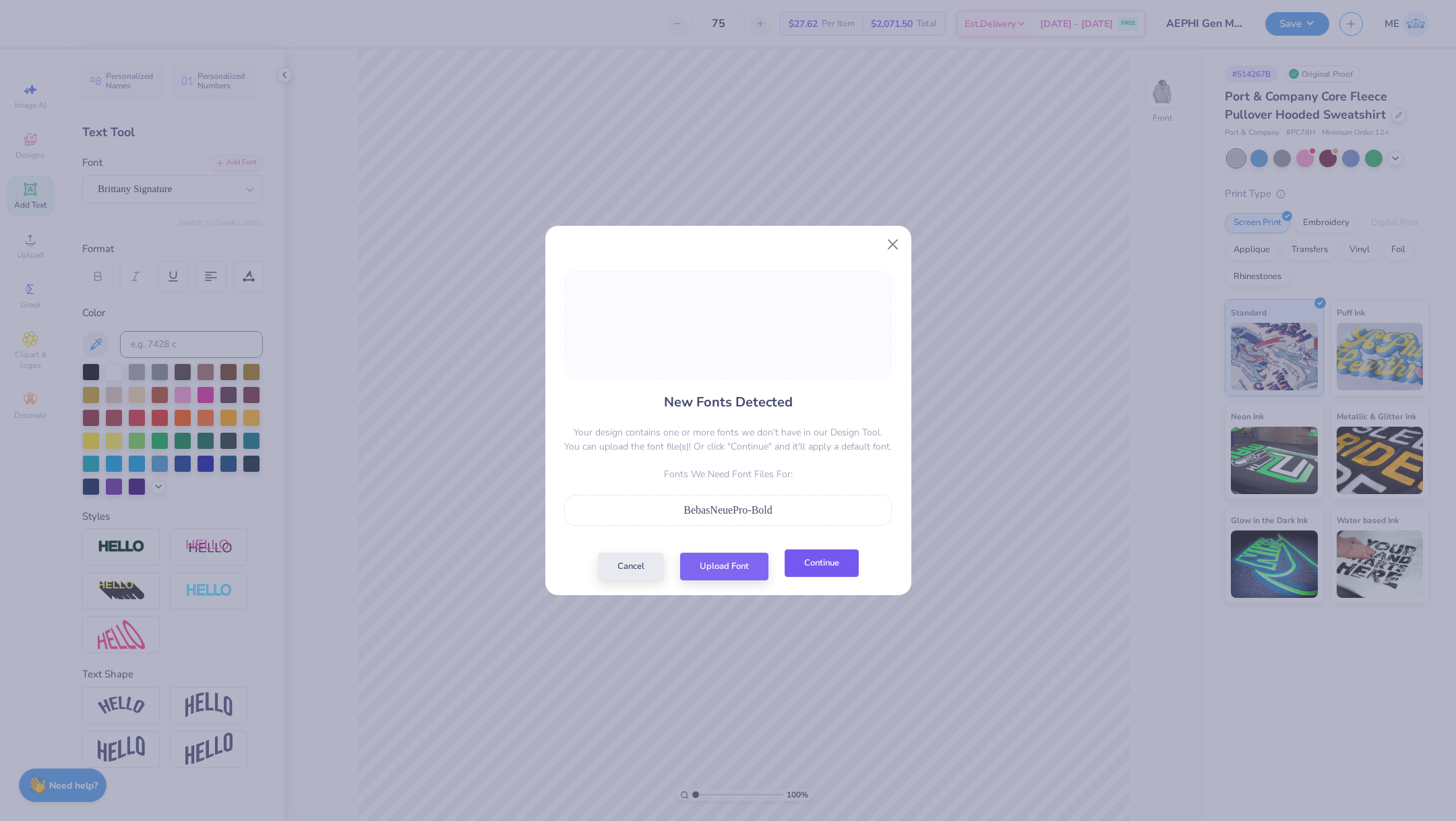
click at [829, 562] on button "Continue" at bounding box center [822, 563] width 75 height 28
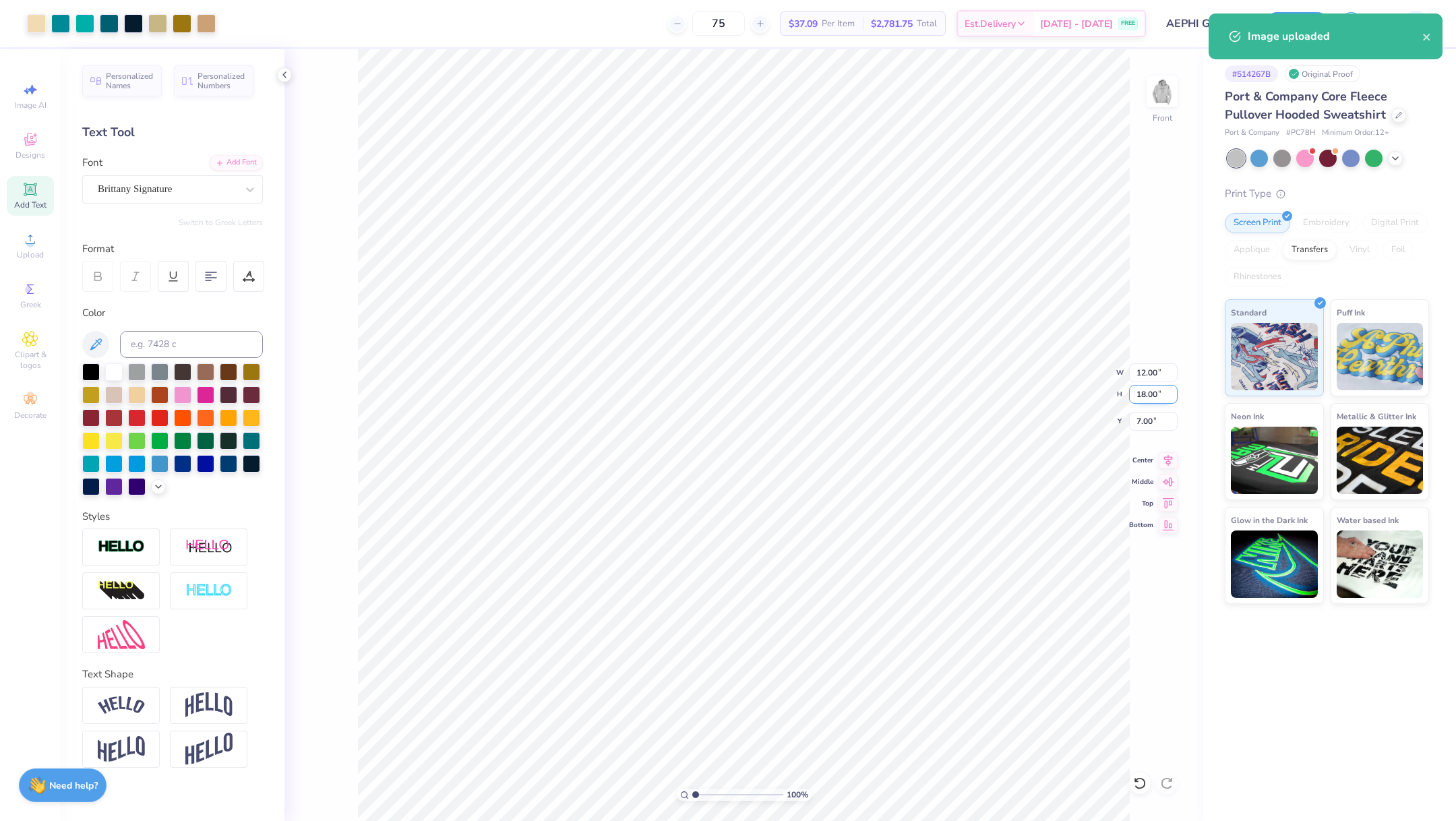
click at [1146, 394] on input "18.00" at bounding box center [1153, 395] width 48 height 19
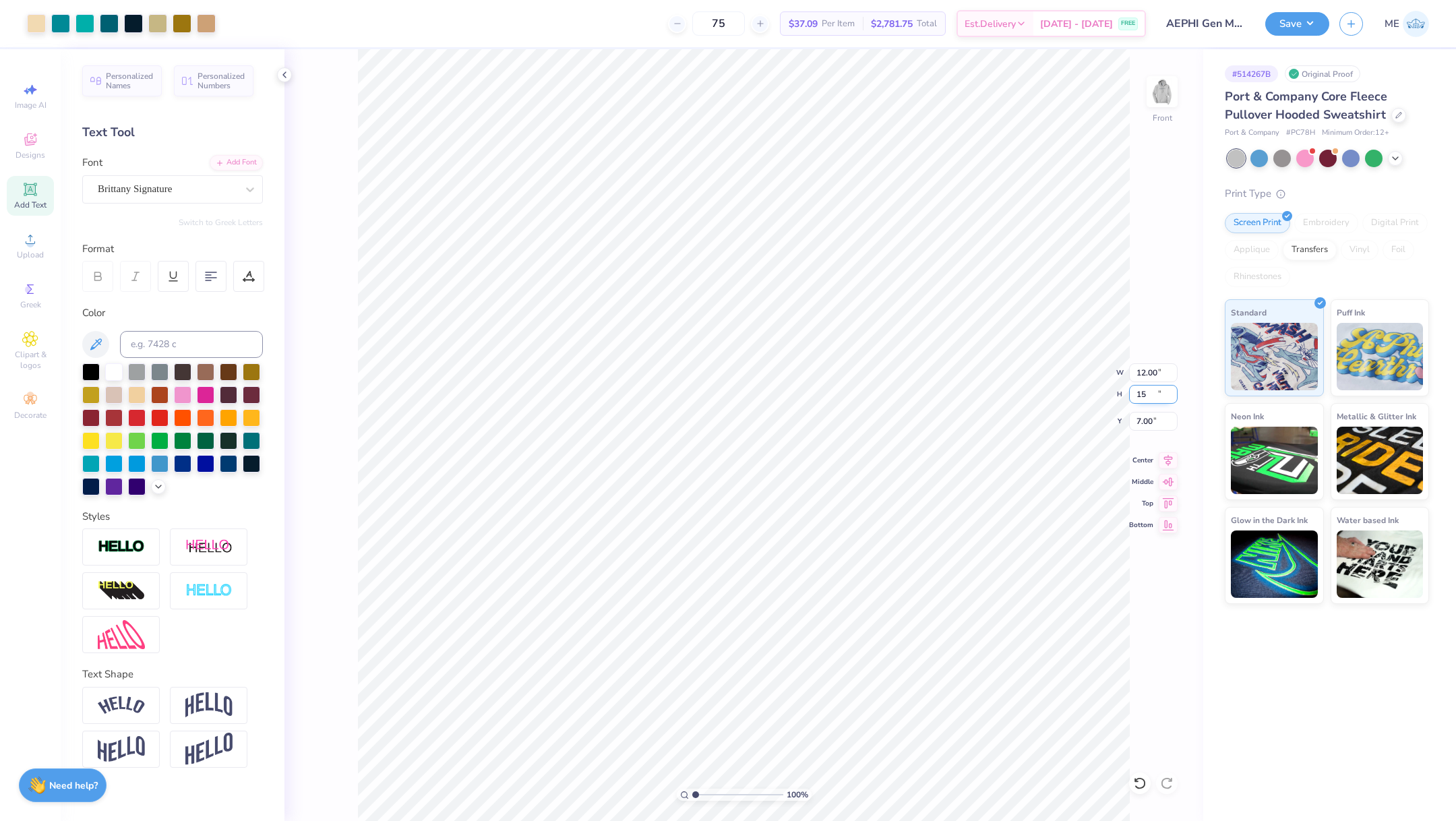
type input "15"
type input "10.00"
type input "15.00"
drag, startPoint x: 1167, startPoint y: 457, endPoint x: 1163, endPoint y: 450, distance: 8.1
click at [1167, 460] on icon at bounding box center [1168, 458] width 19 height 16
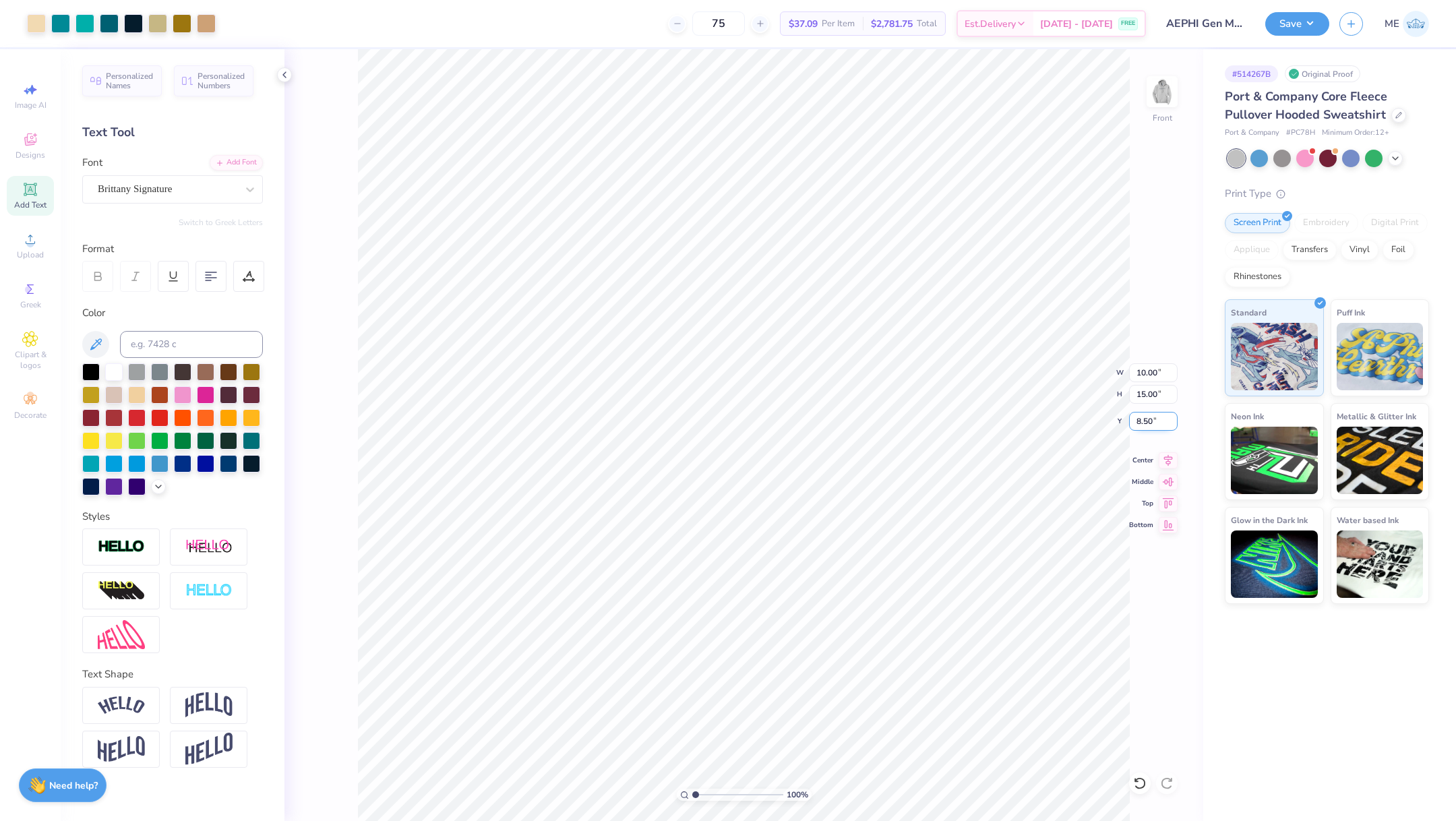
click at [1154, 422] on input "8.50" at bounding box center [1153, 422] width 48 height 19
type input "6.00"
click at [219, 192] on div "Super Dream" at bounding box center [167, 189] width 142 height 21
click at [158, 300] on div at bounding box center [173, 296] width 146 height 14
type input "BEB"
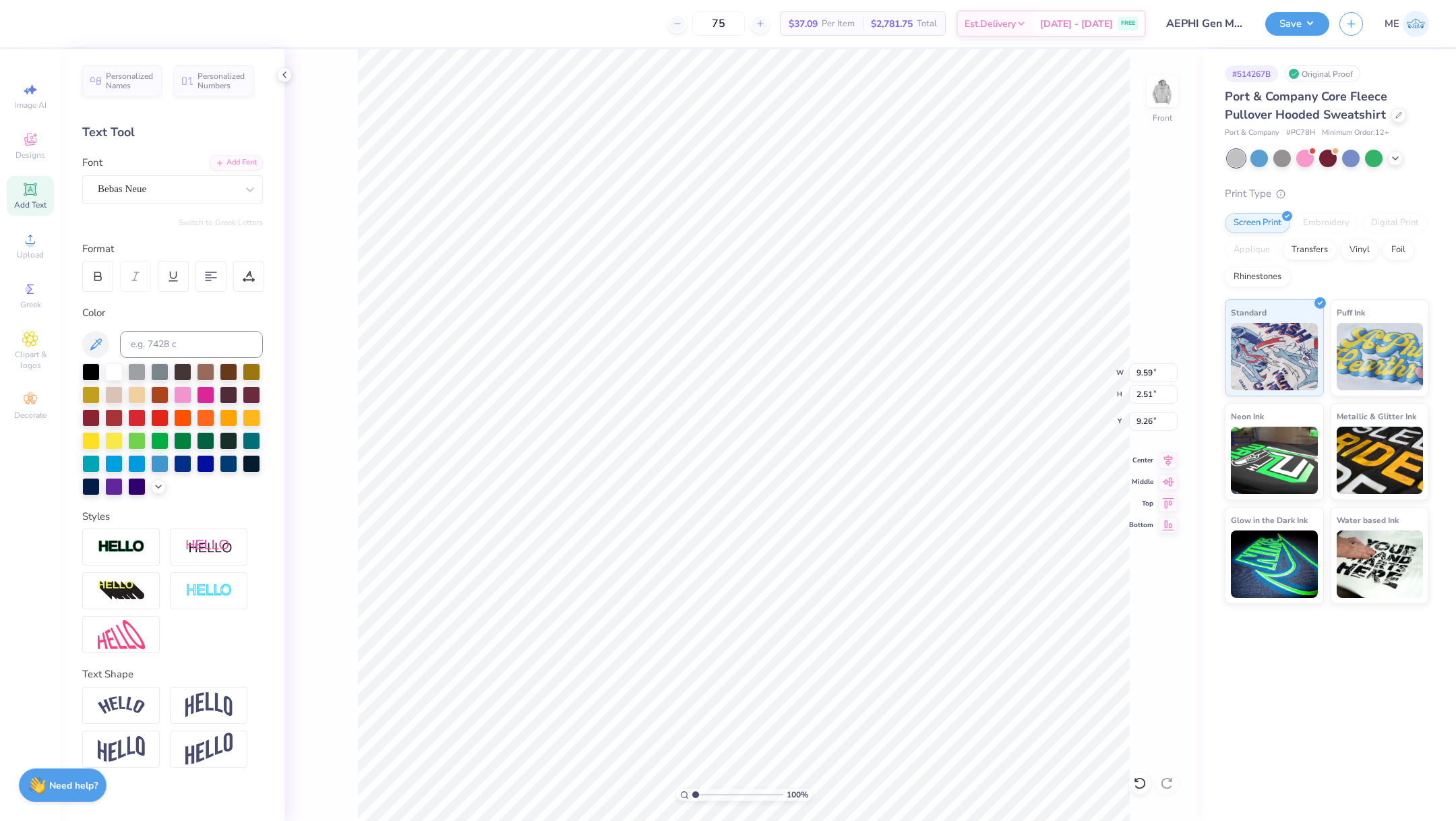
type input "5.84"
type input "2.46"
type input "9.52"
click at [101, 281] on icon at bounding box center [97, 276] width 12 height 12
type input "6.05"
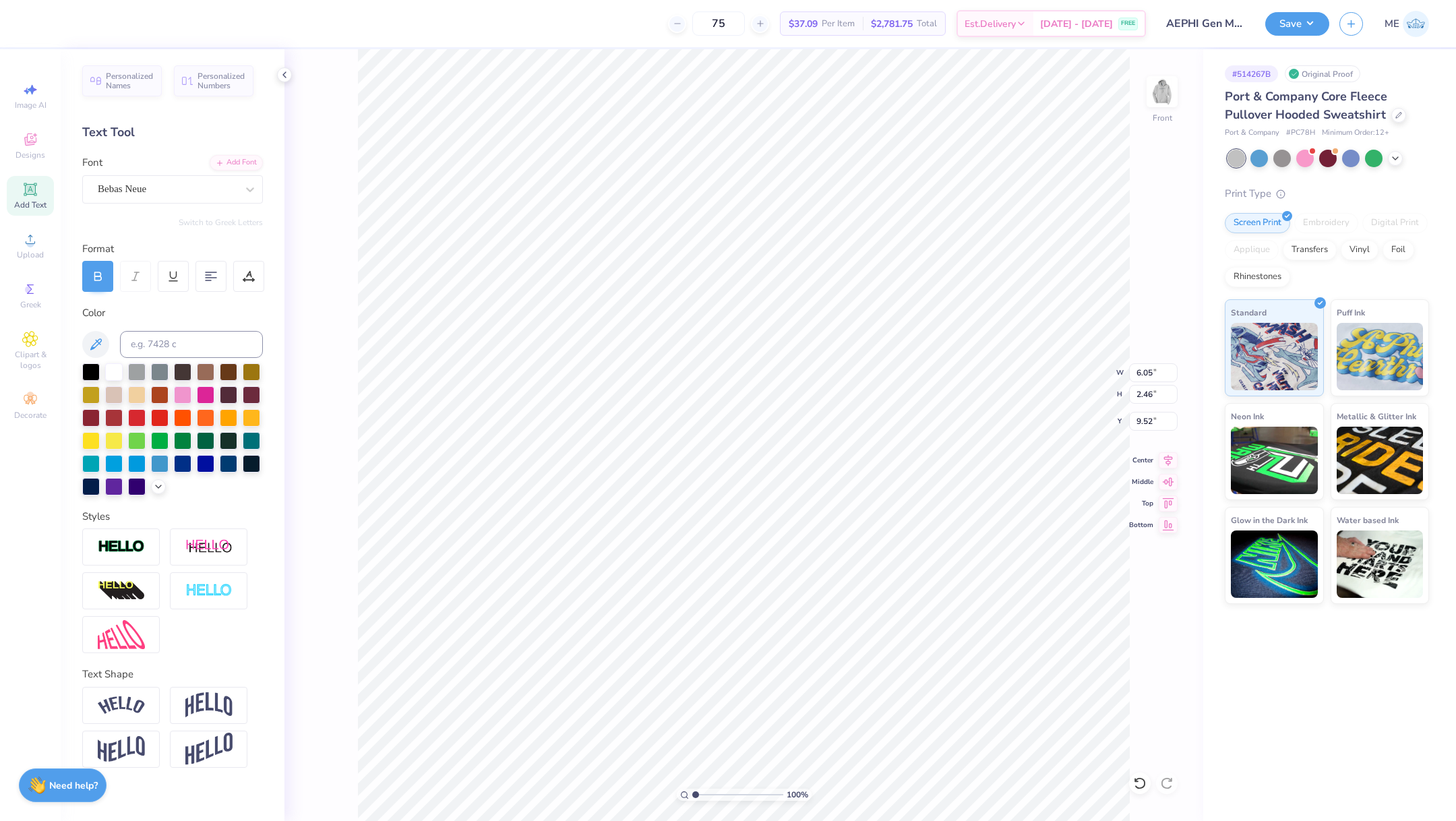
type input "18.10"
click at [86, 364] on div at bounding box center [91, 371] width 17 height 17
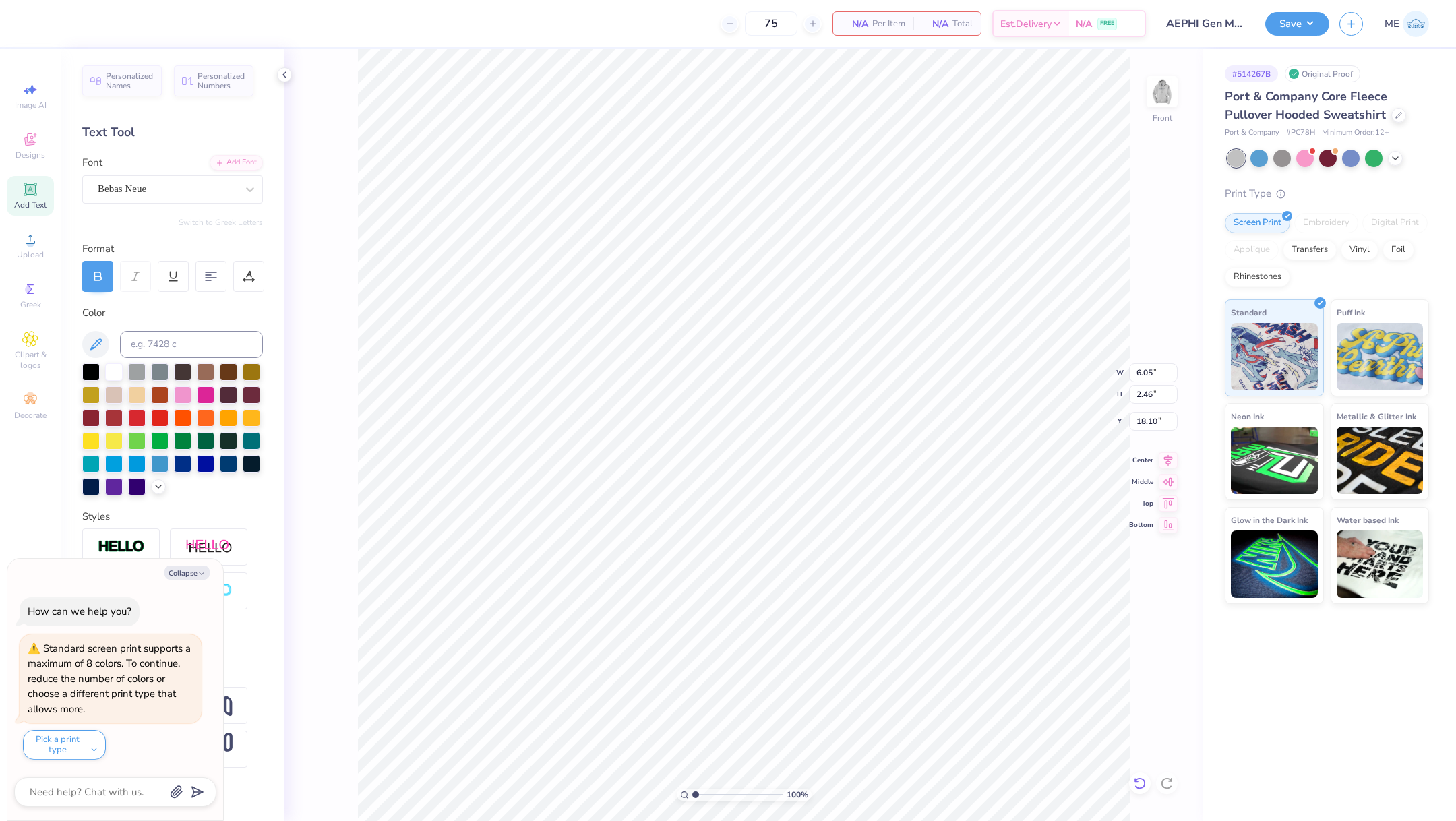
click at [1139, 779] on icon at bounding box center [1140, 783] width 13 height 13
type textarea "x"
click at [120, 545] on img at bounding box center [121, 548] width 48 height 16
type input "6.08"
type input "2.49"
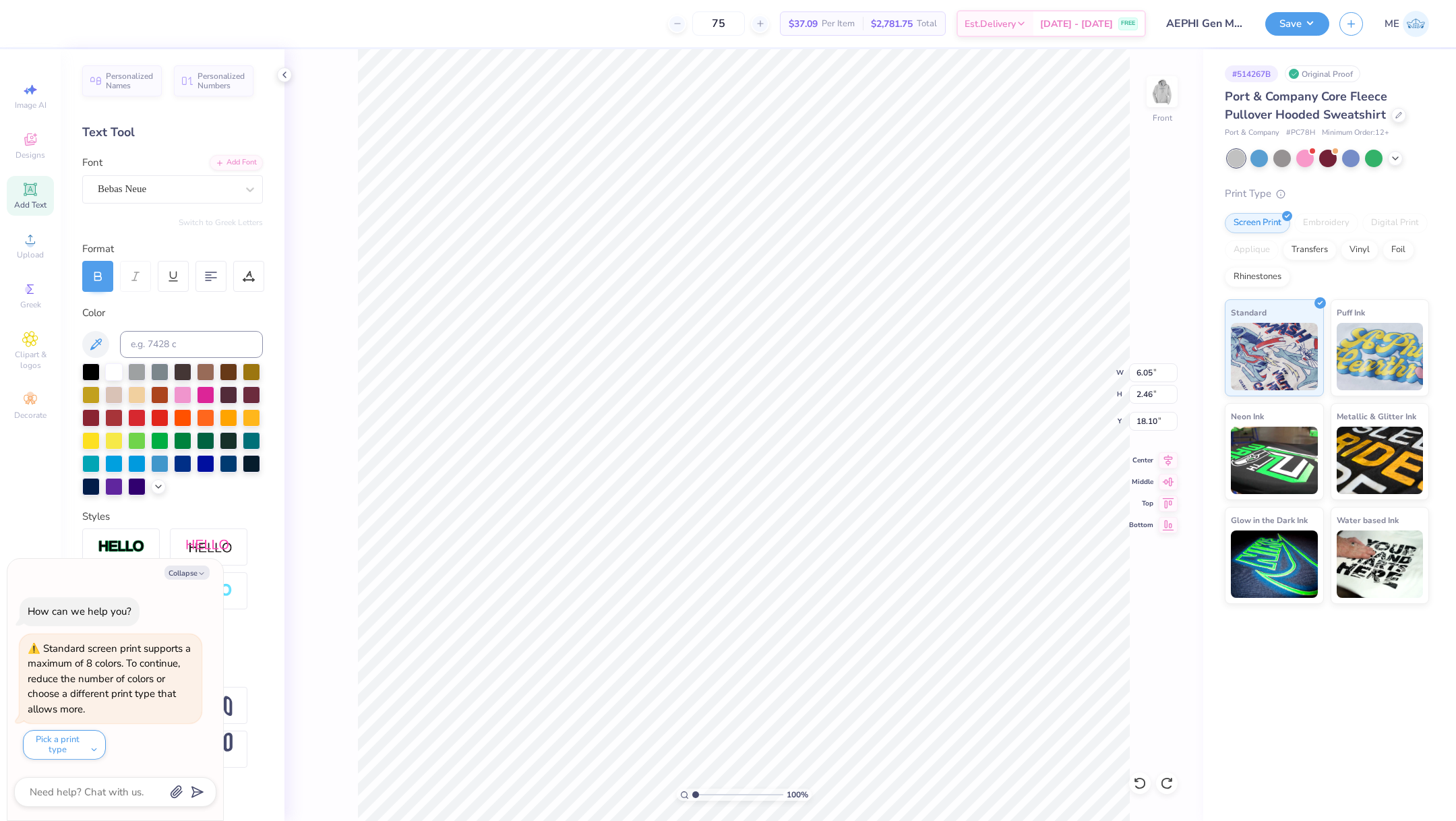
type input "18.08"
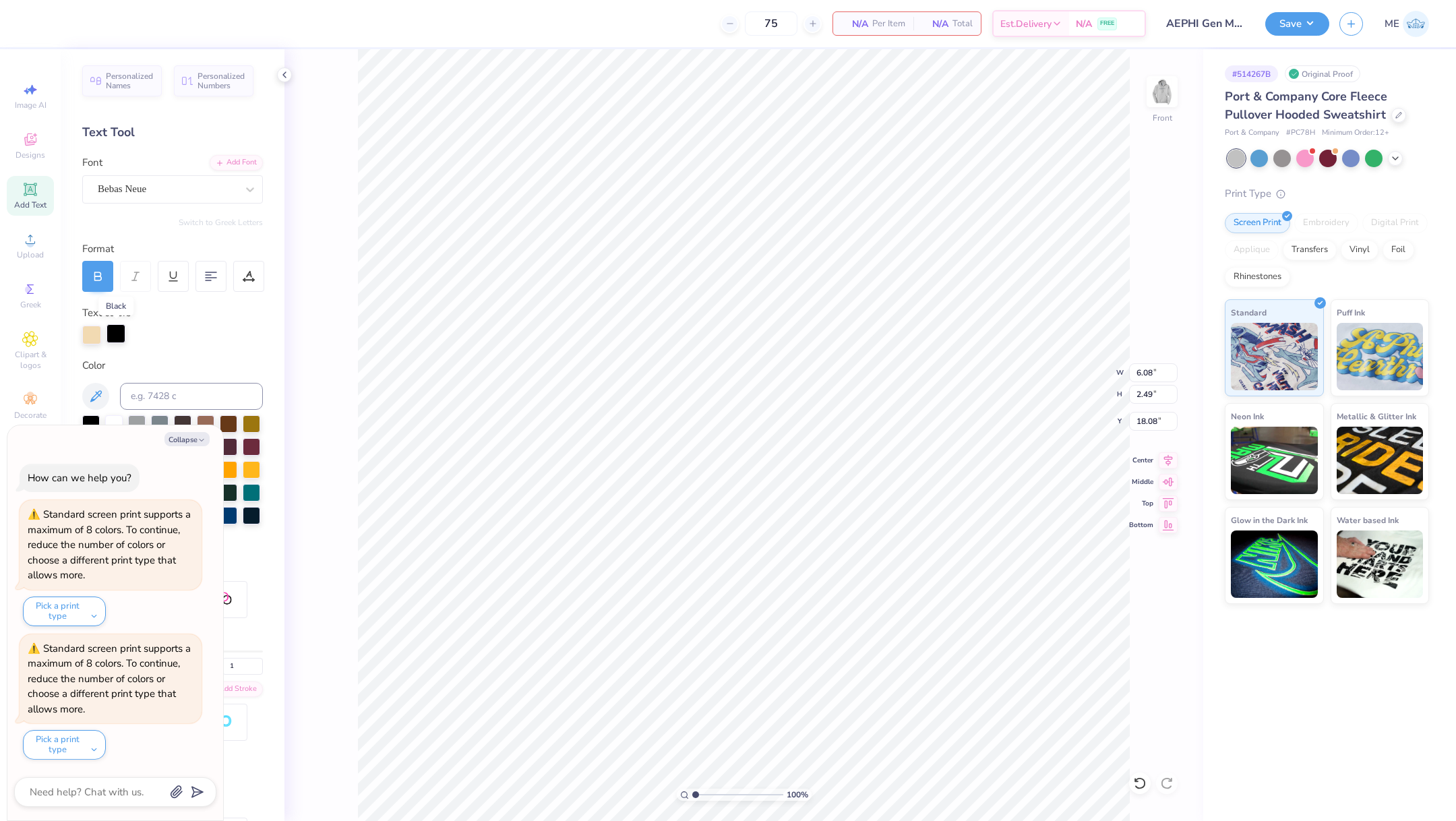
click at [119, 336] on div at bounding box center [116, 334] width 19 height 19
type textarea "x"
click at [174, 391] on input at bounding box center [191, 396] width 143 height 27
type input "296"
click at [311, 315] on div "100 % Front W 6.08 6.08 " H 2.49 2.49 " Y 18.08 18.08 " Center Middle Top Bottom" at bounding box center [743, 435] width 919 height 772
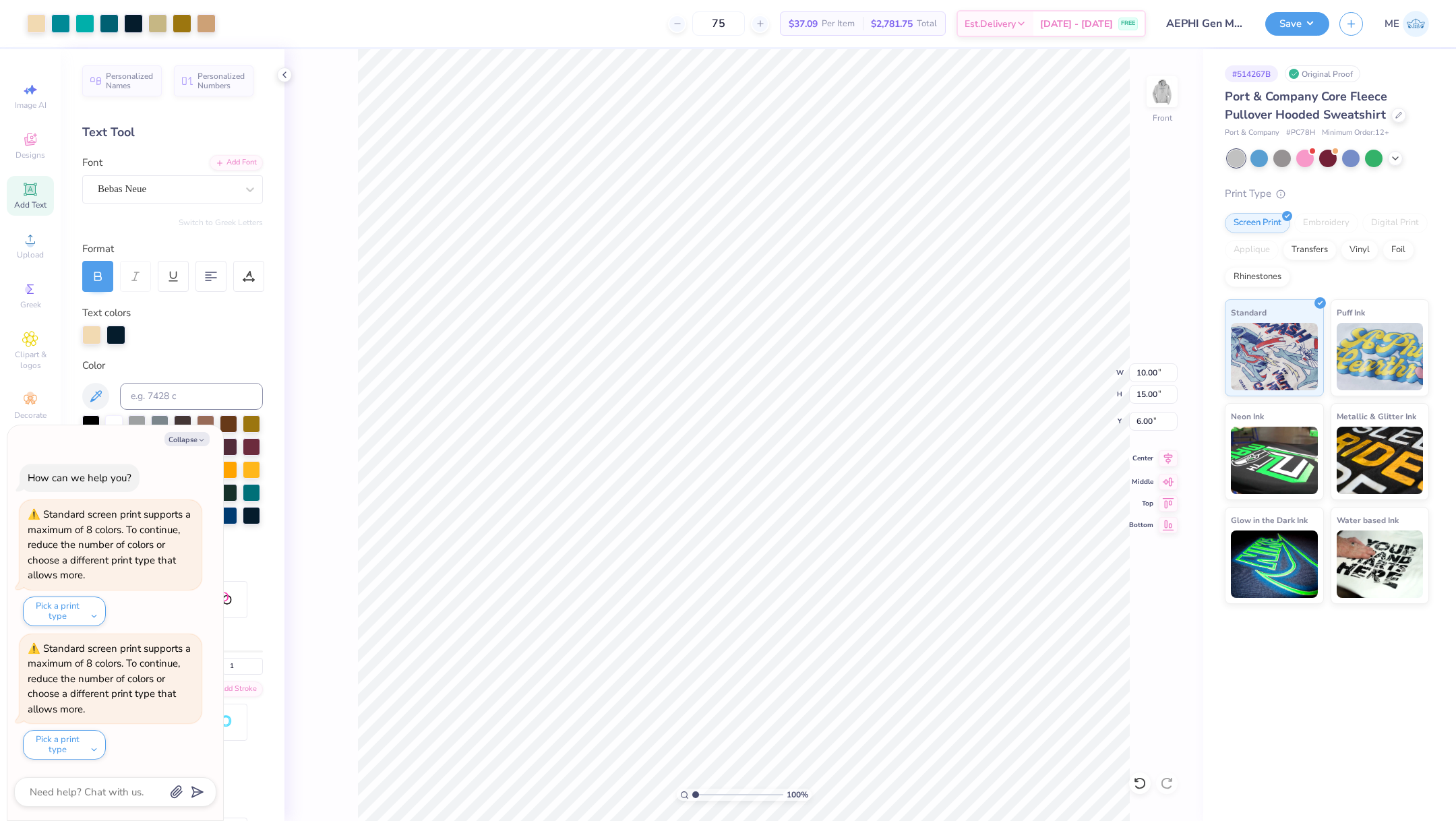
click at [1168, 460] on icon at bounding box center [1168, 458] width 19 height 16
click at [1294, 25] on button "Save" at bounding box center [1297, 22] width 64 height 24
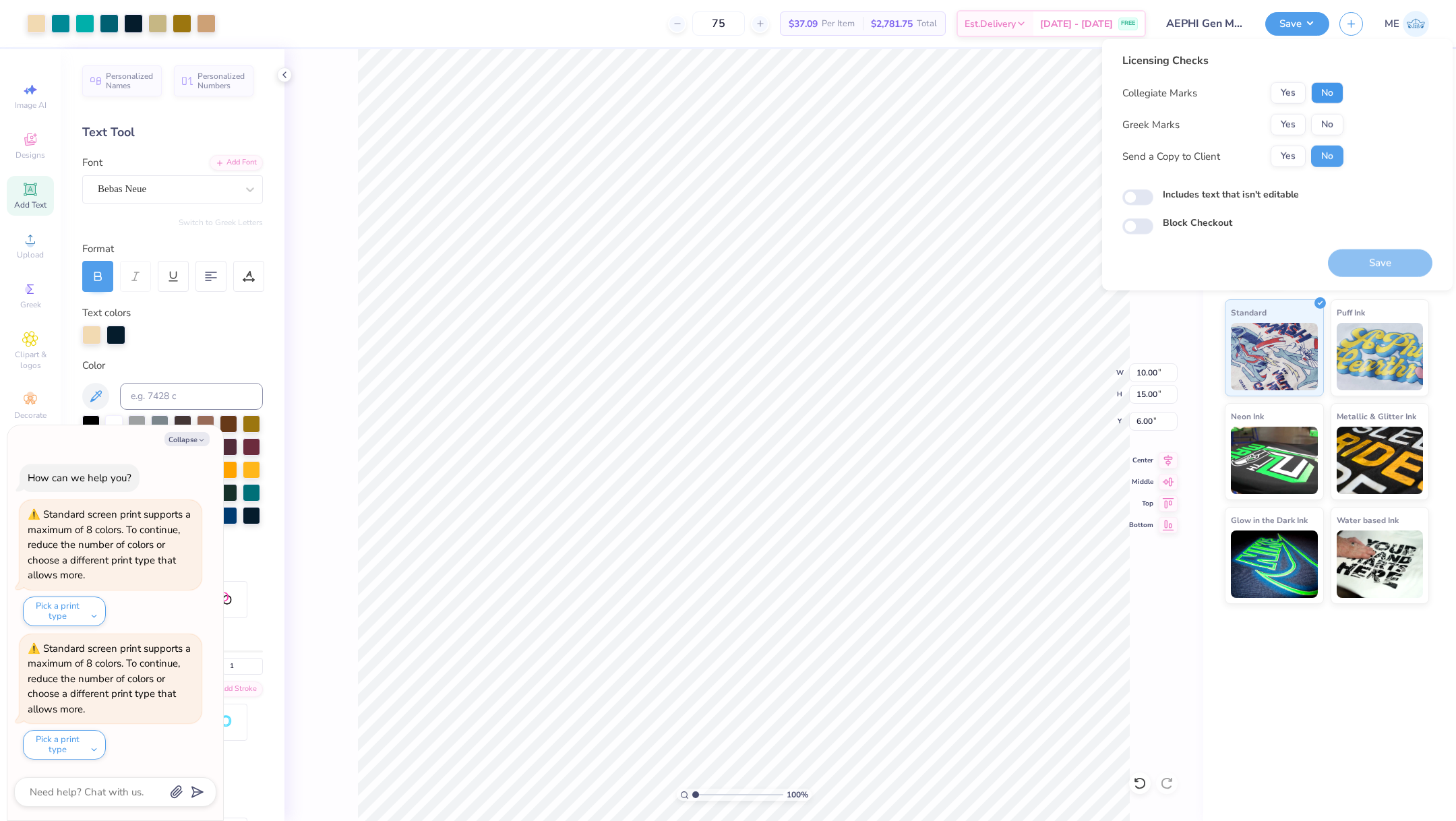
click at [1327, 94] on button "No" at bounding box center [1328, 93] width 32 height 21
click at [1294, 120] on button "Yes" at bounding box center [1289, 124] width 35 height 21
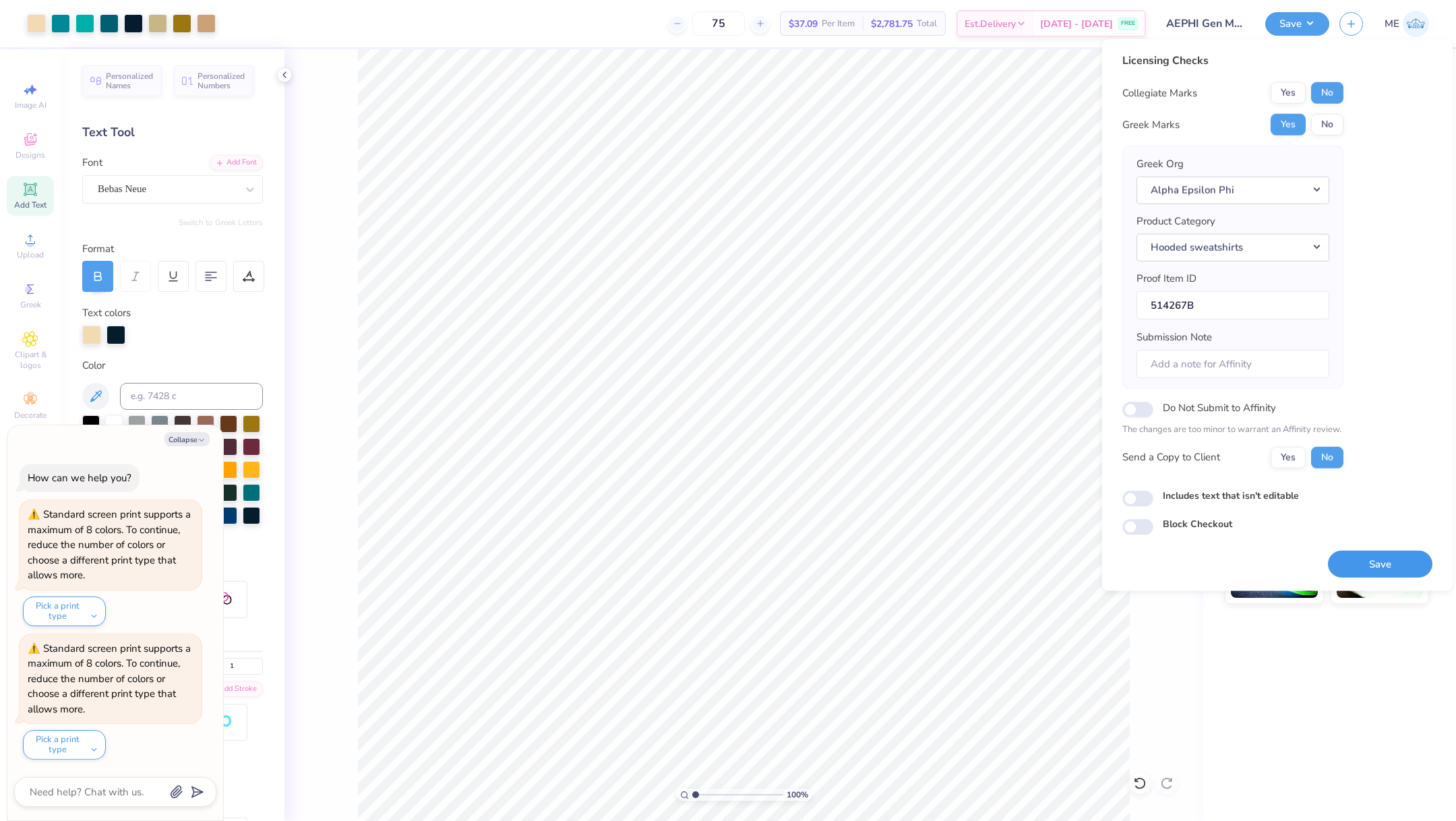
click at [1351, 555] on button "Save" at bounding box center [1381, 563] width 105 height 28
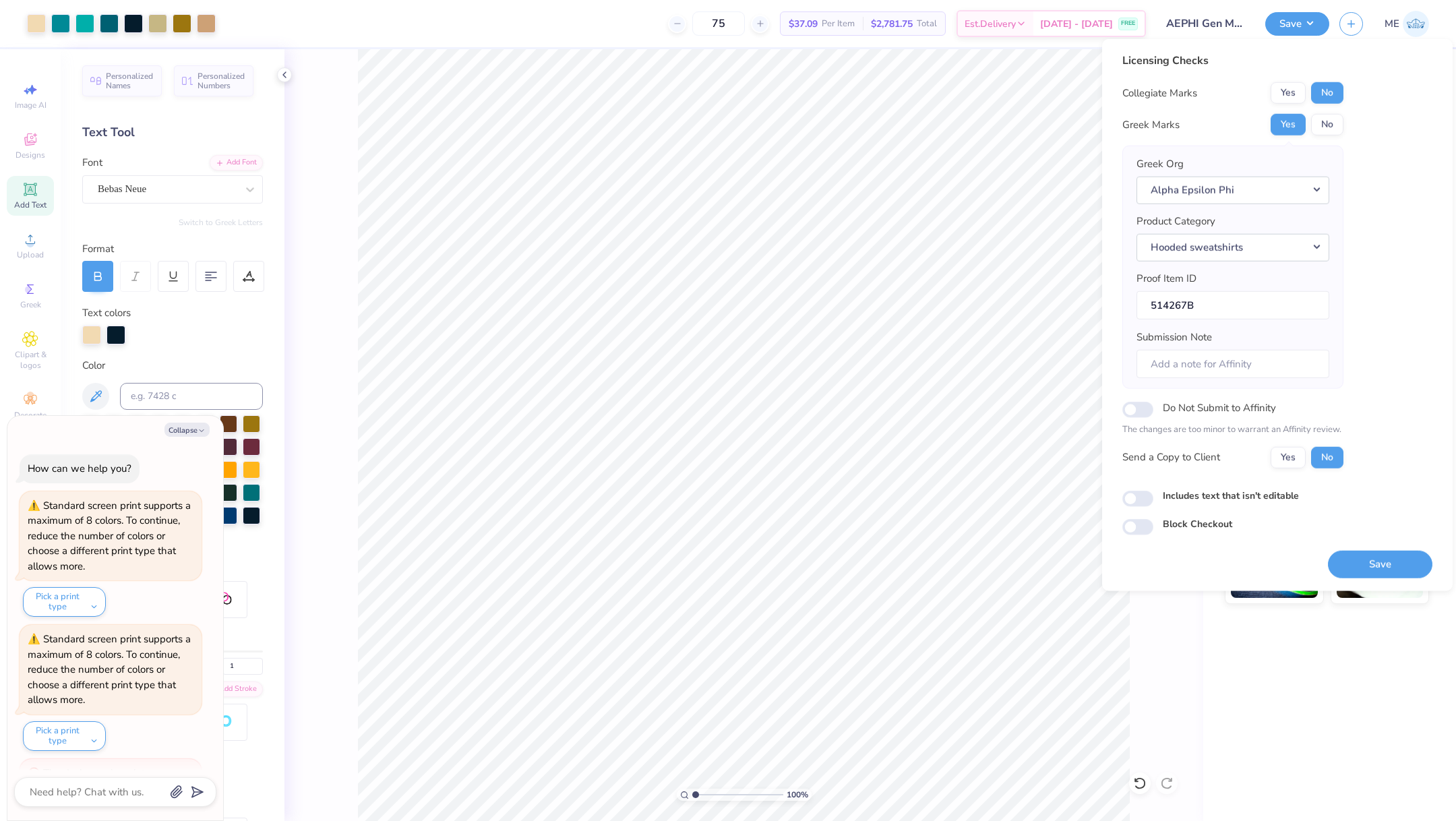
scroll to position [42, 0]
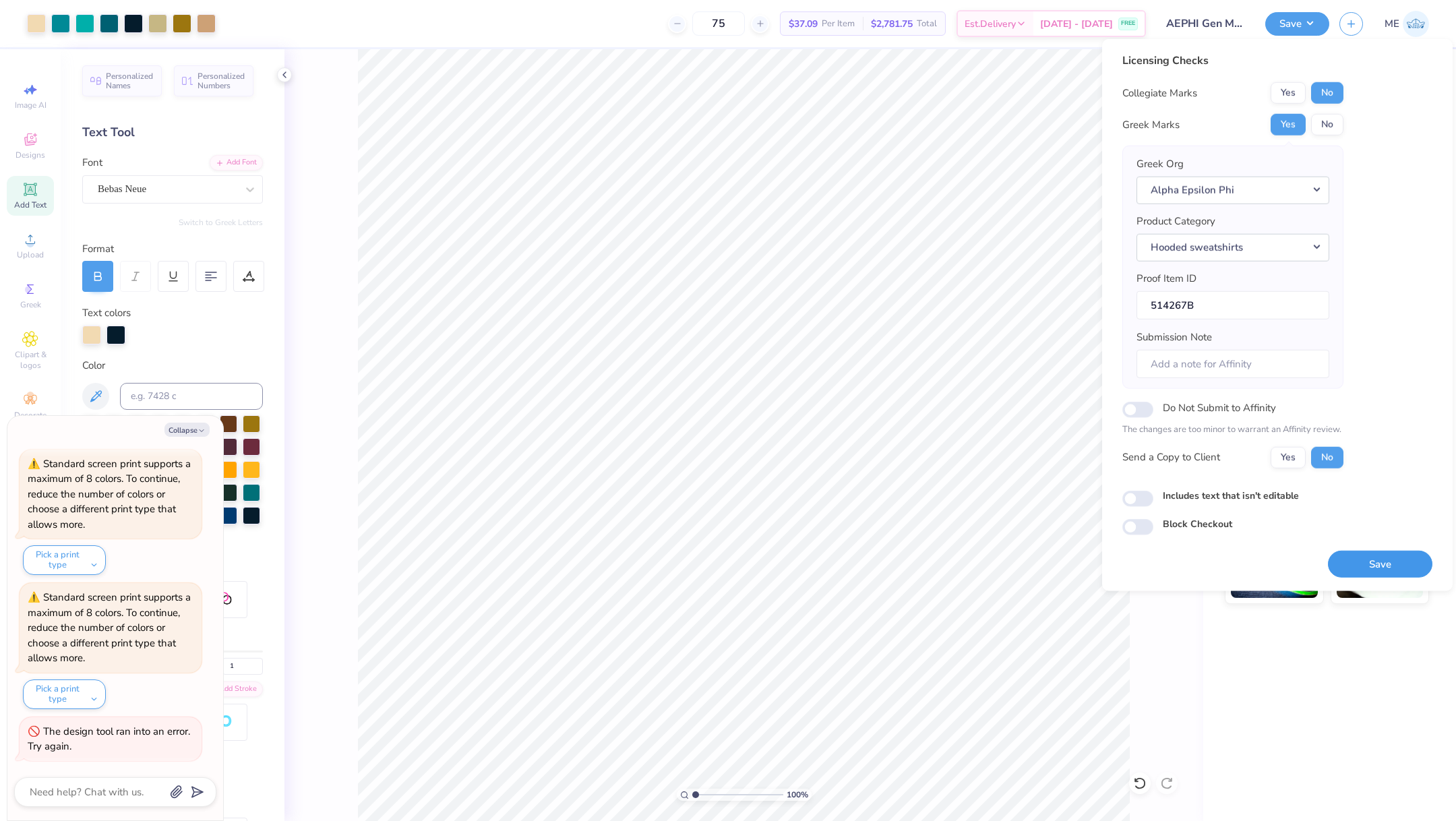
click at [1384, 575] on button "Save" at bounding box center [1381, 563] width 105 height 28
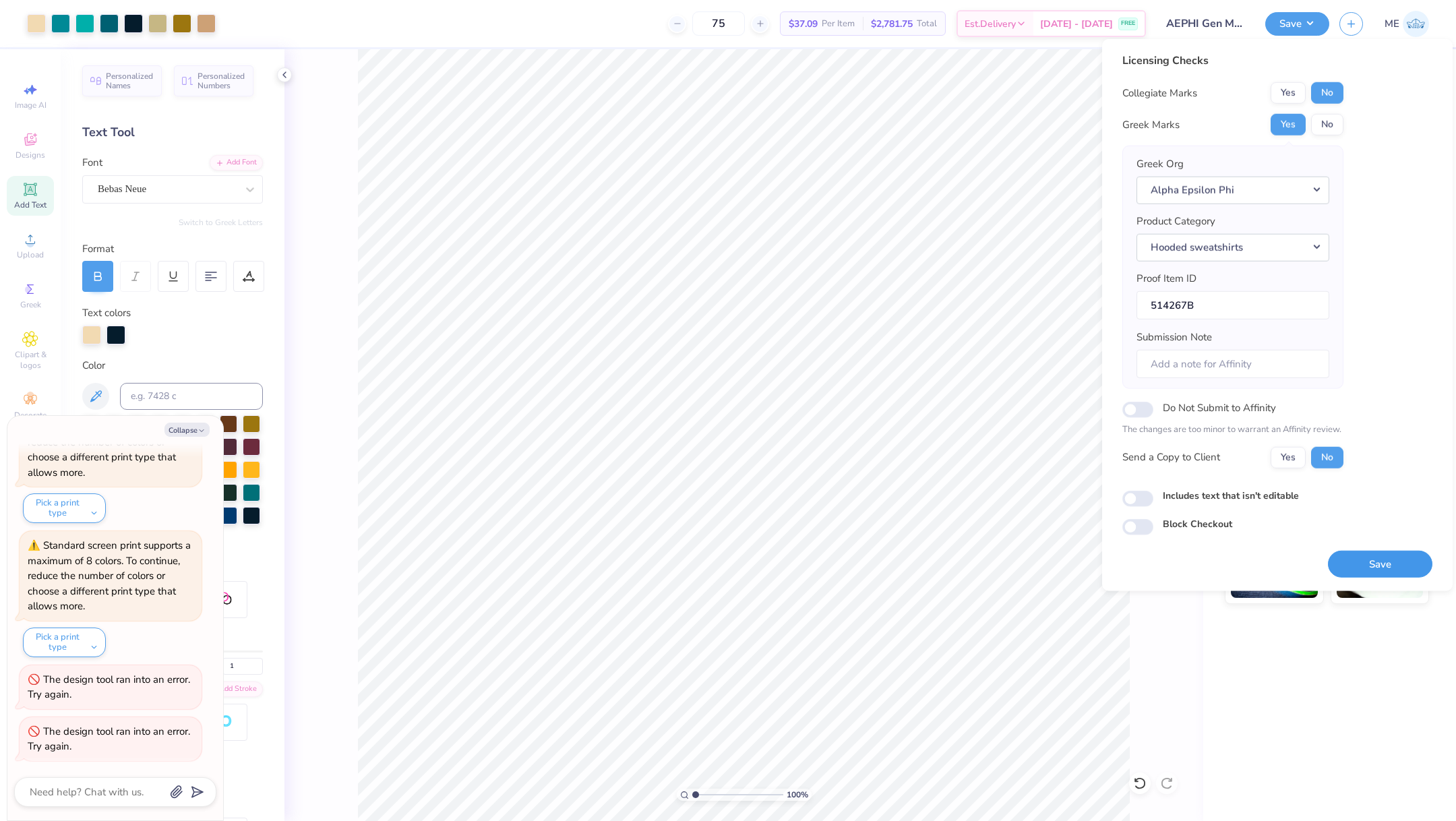
click at [1375, 552] on button "Save" at bounding box center [1381, 563] width 105 height 28
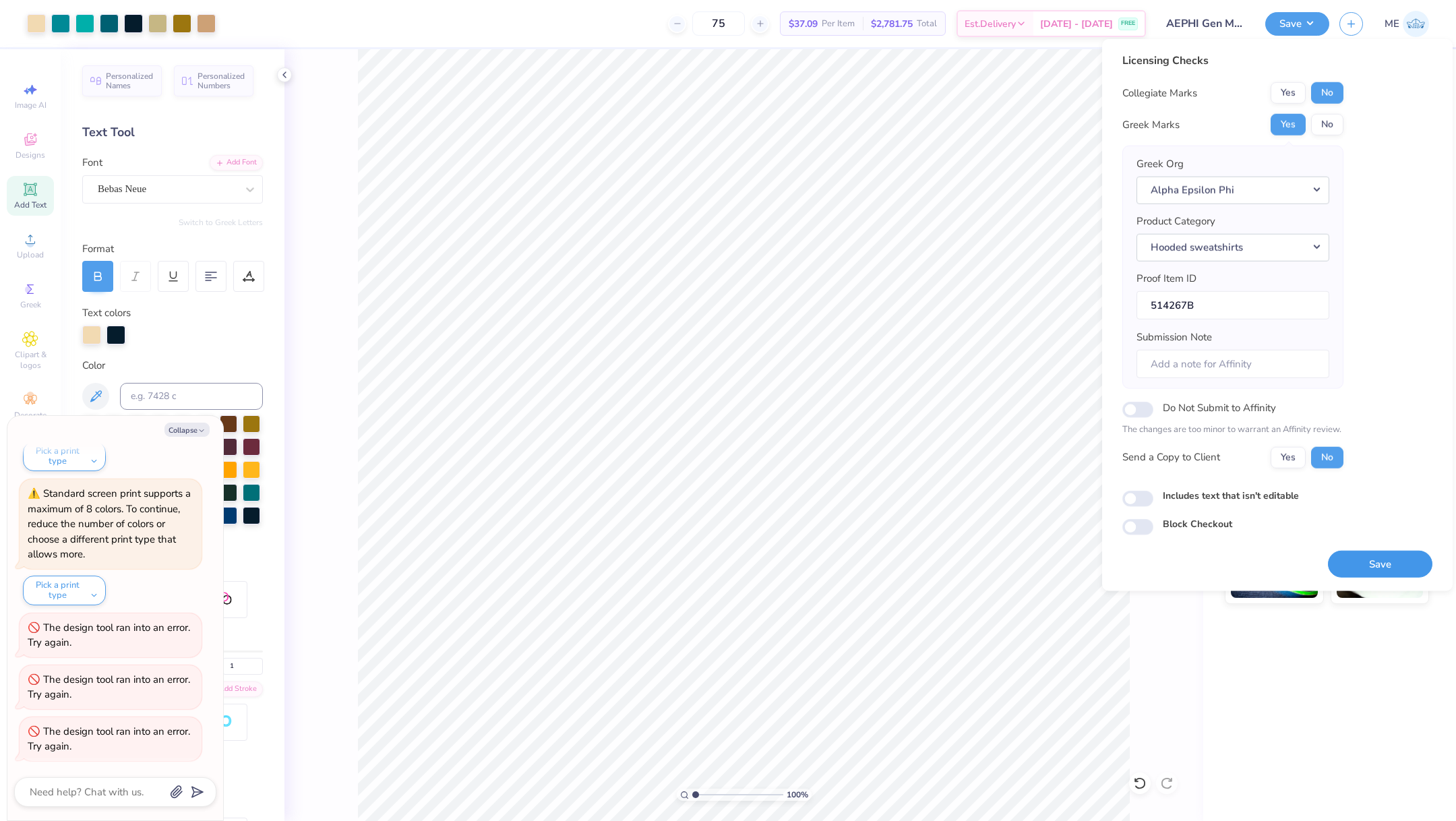
click at [1393, 567] on button "Save" at bounding box center [1381, 563] width 105 height 28
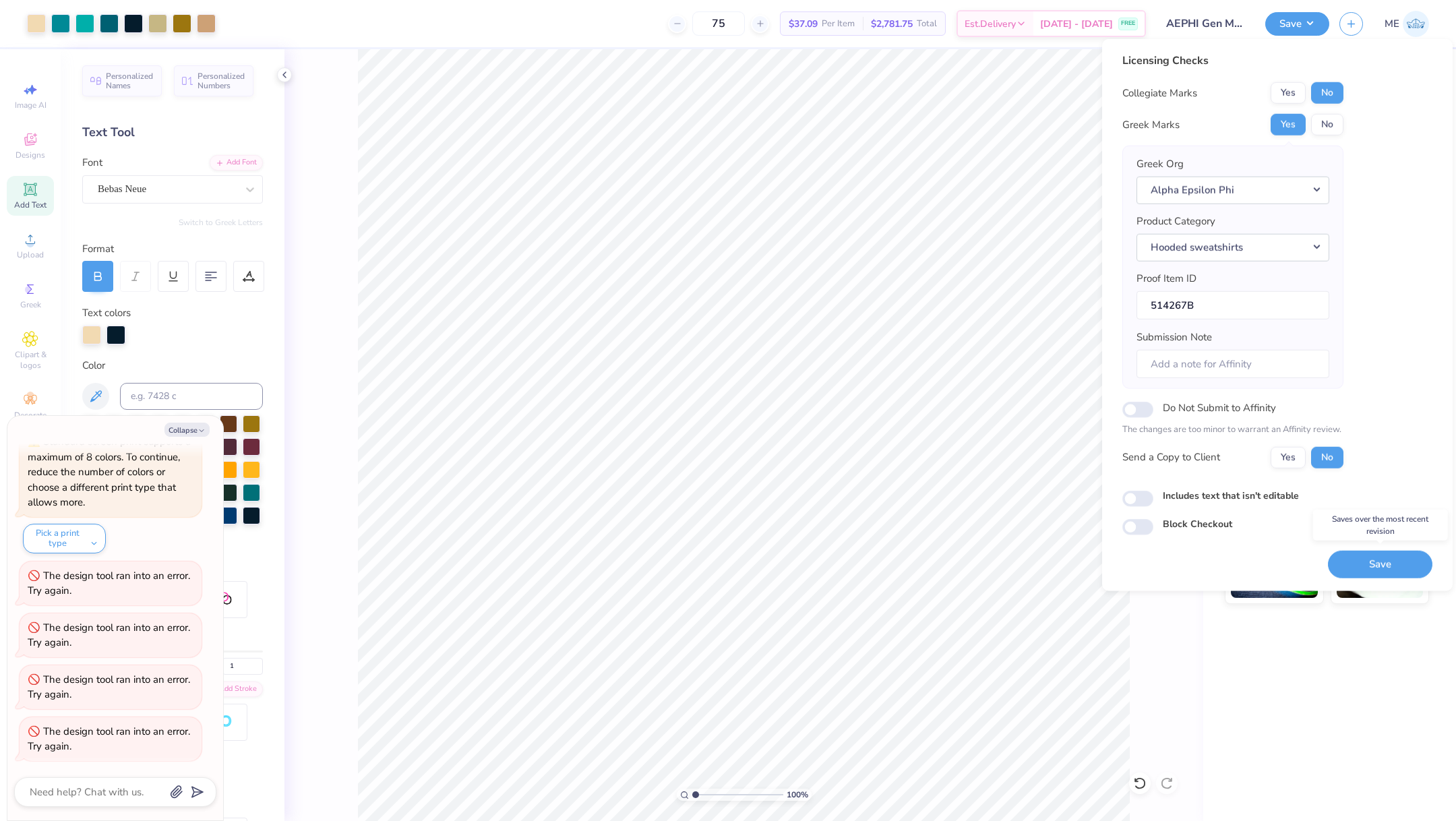
click at [1373, 564] on button "Save" at bounding box center [1381, 563] width 105 height 28
type textarea "x"
